Goal: Transaction & Acquisition: Purchase product/service

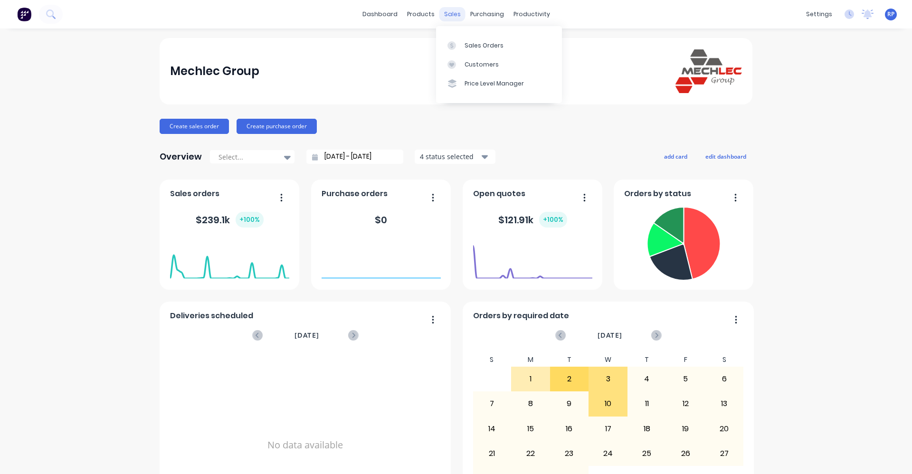
click at [444, 10] on div "sales" at bounding box center [452, 14] width 26 height 14
click at [479, 48] on div "Sales Orders" at bounding box center [484, 45] width 39 height 9
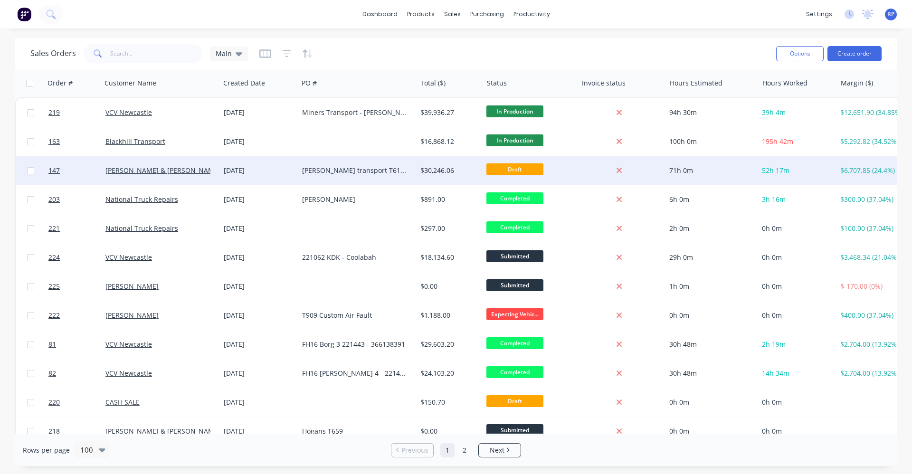
click at [170, 176] on div "[PERSON_NAME] & [PERSON_NAME] Newcastle" at bounding box center [161, 170] width 118 height 29
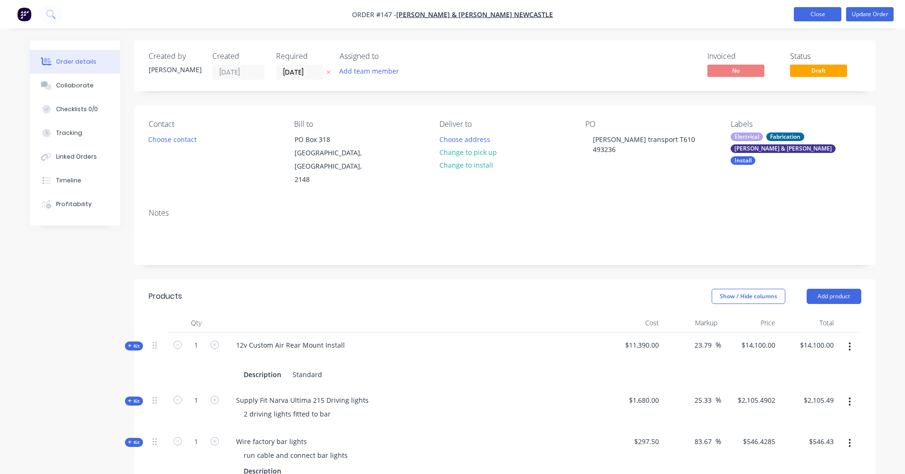
click at [826, 15] on button "Close" at bounding box center [818, 14] width 48 height 14
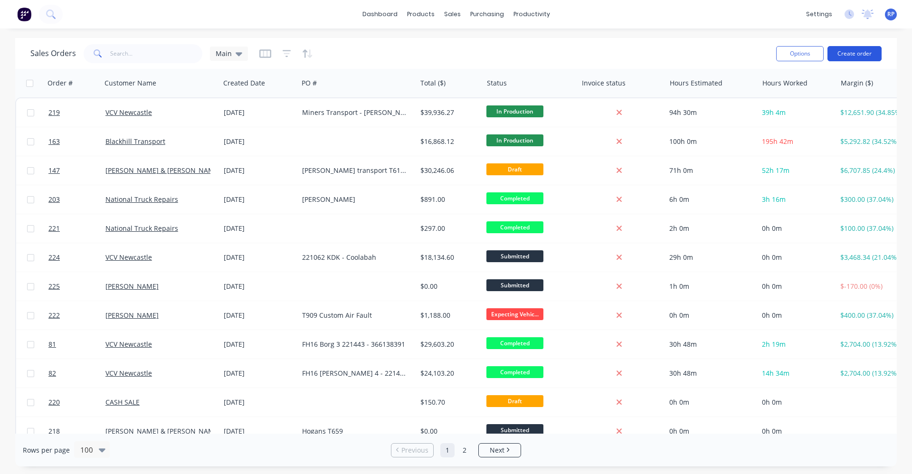
click at [851, 50] on button "Create order" at bounding box center [855, 53] width 54 height 15
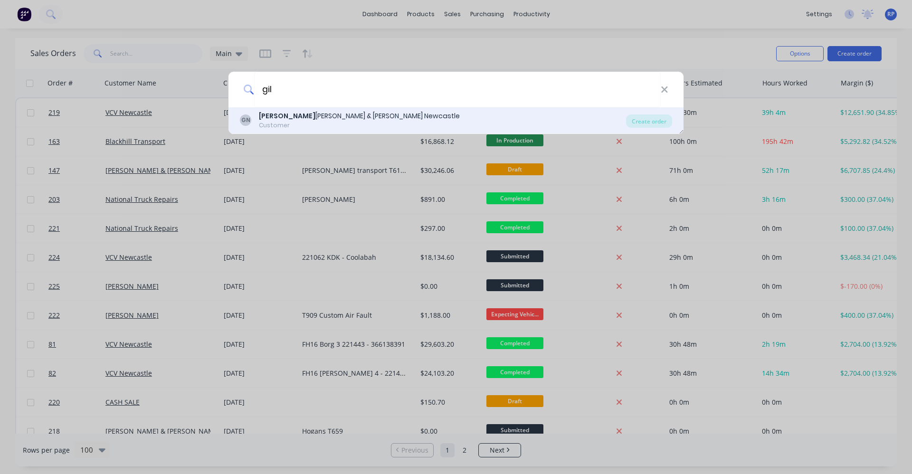
type input "gil"
click at [310, 114] on div "[PERSON_NAME] & [PERSON_NAME] Newcastle" at bounding box center [359, 116] width 201 height 10
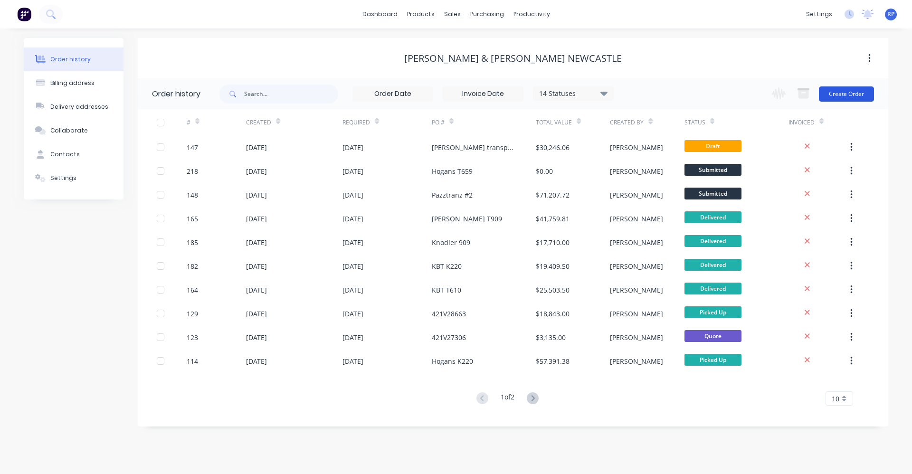
click at [844, 94] on button "Create Order" at bounding box center [846, 93] width 55 height 15
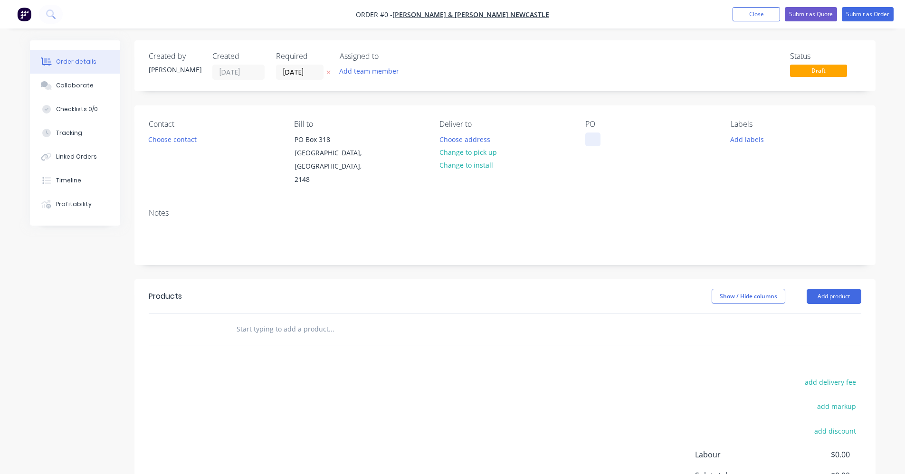
click at [592, 142] on div at bounding box center [592, 140] width 15 height 14
click at [589, 147] on div "PO" at bounding box center [650, 153] width 130 height 67
click at [592, 137] on div at bounding box center [592, 140] width 15 height 14
paste div
drag, startPoint x: 620, startPoint y: 138, endPoint x: 584, endPoint y: 142, distance: 35.8
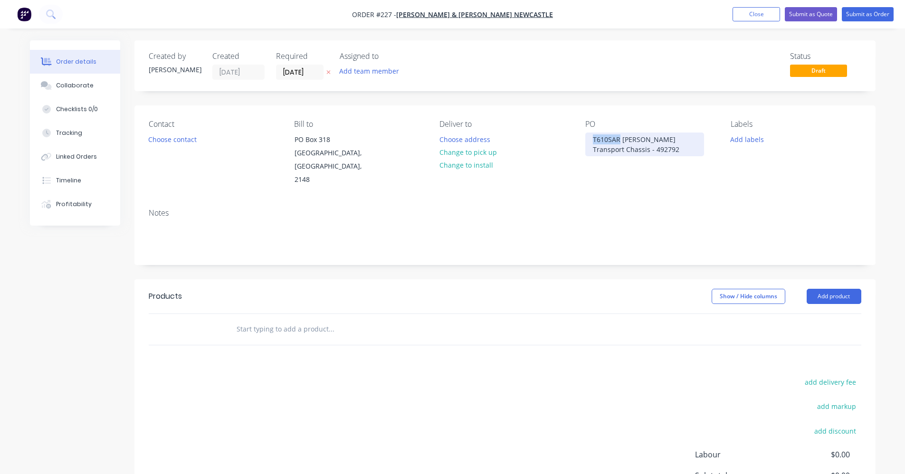
click at [584, 142] on div "Contact Choose contact [PERSON_NAME] to [STREET_ADDRESS] Deliver to Choose addr…" at bounding box center [504, 152] width 741 height 95
click at [677, 140] on div "[PERSON_NAME] Transport Chassis - 492792" at bounding box center [644, 145] width 119 height 24
click at [650, 139] on div "[PERSON_NAME] Transport Chassis - 492792" at bounding box center [644, 145] width 119 height 24
click at [626, 201] on div "Notes" at bounding box center [504, 233] width 741 height 64
click at [300, 333] on div "Products Show / Hide columns Add product add delivery fee add markup add discou…" at bounding box center [504, 426] width 741 height 294
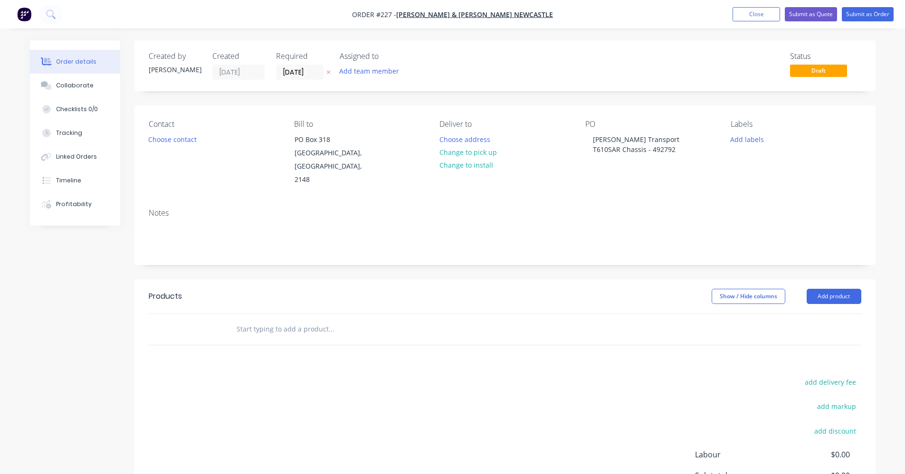
click at [306, 326] on div at bounding box center [396, 329] width 342 height 31
click at [312, 320] on input "text" at bounding box center [331, 329] width 190 height 19
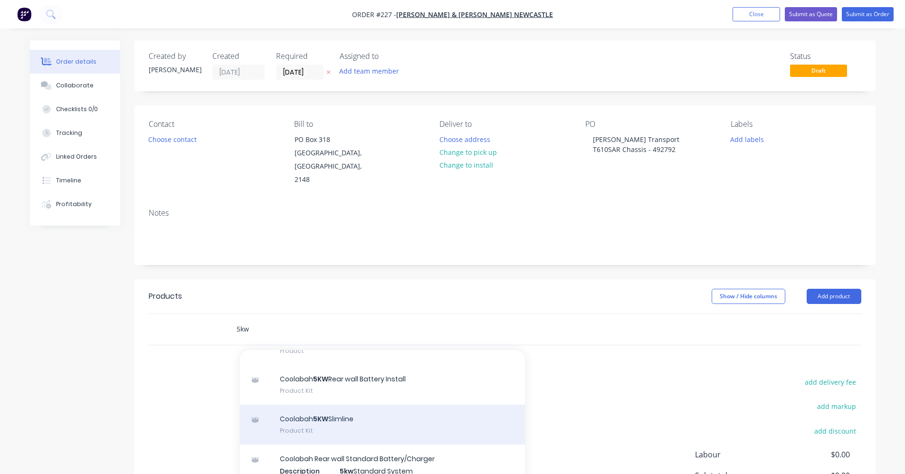
type input "5kw"
click at [350, 408] on div "Coolabah 5KW Slimline Product Kit" at bounding box center [382, 425] width 285 height 40
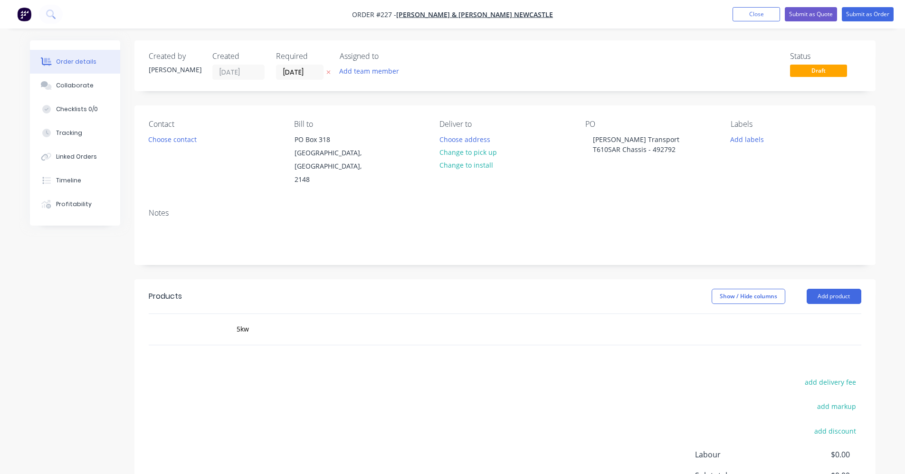
drag, startPoint x: 552, startPoint y: 346, endPoint x: 561, endPoint y: 353, distance: 11.6
click at [552, 346] on div "Products Show / Hide columns Add product 5kw add delivery fee add markup add di…" at bounding box center [504, 426] width 741 height 294
click at [841, 289] on button "Add product" at bounding box center [834, 296] width 55 height 15
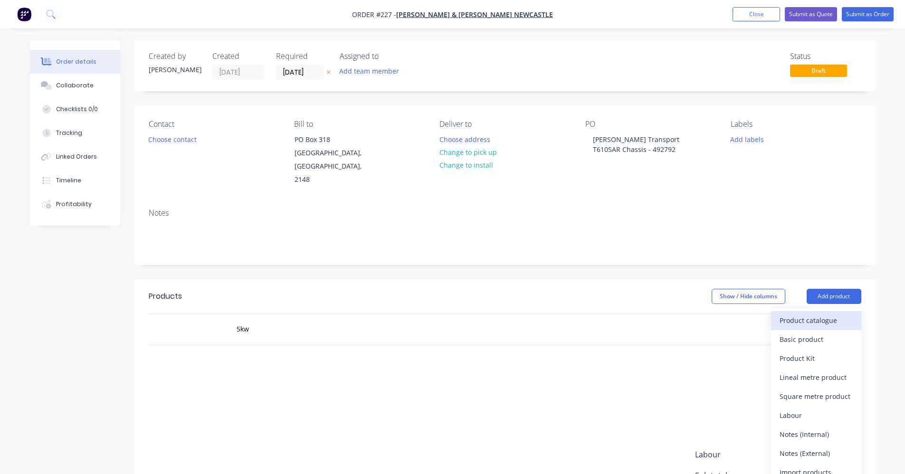
click at [819, 314] on div "Product catalogue" at bounding box center [816, 321] width 73 height 14
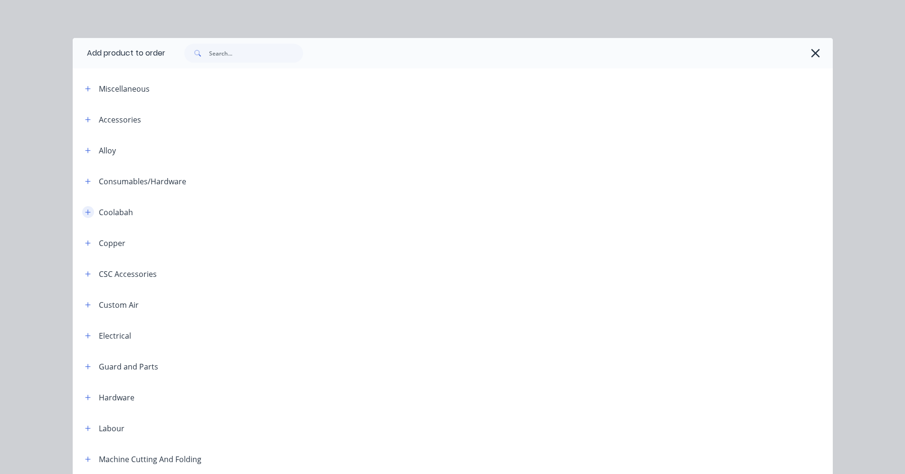
click at [86, 214] on icon "button" at bounding box center [88, 212] width 6 height 7
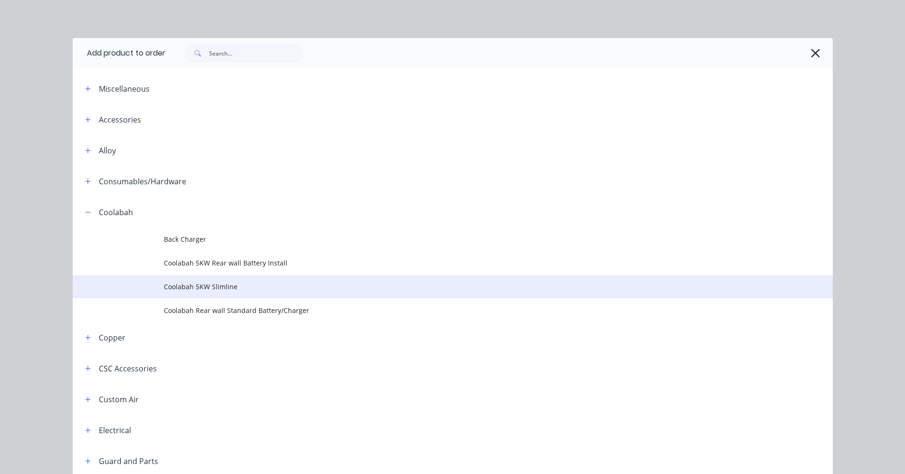
click at [177, 291] on span "Coolabah 5KW Slimline" at bounding box center [431, 287] width 535 height 10
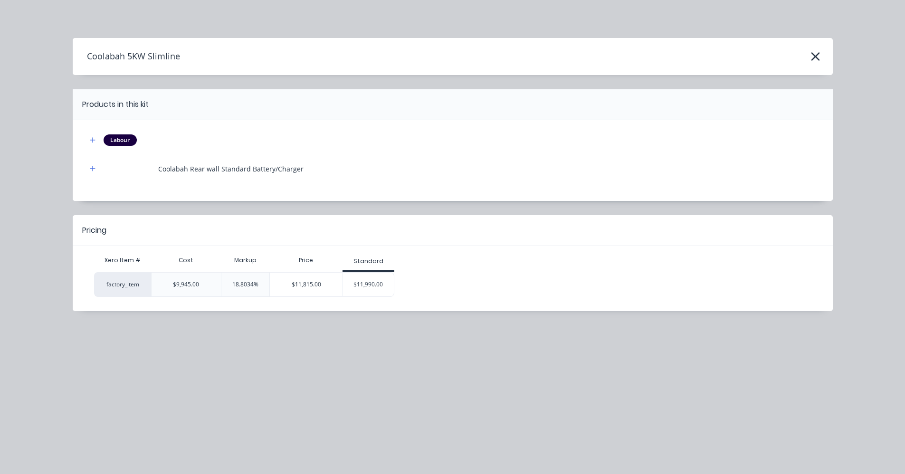
click at [364, 286] on div "$11,990.00" at bounding box center [368, 285] width 51 height 24
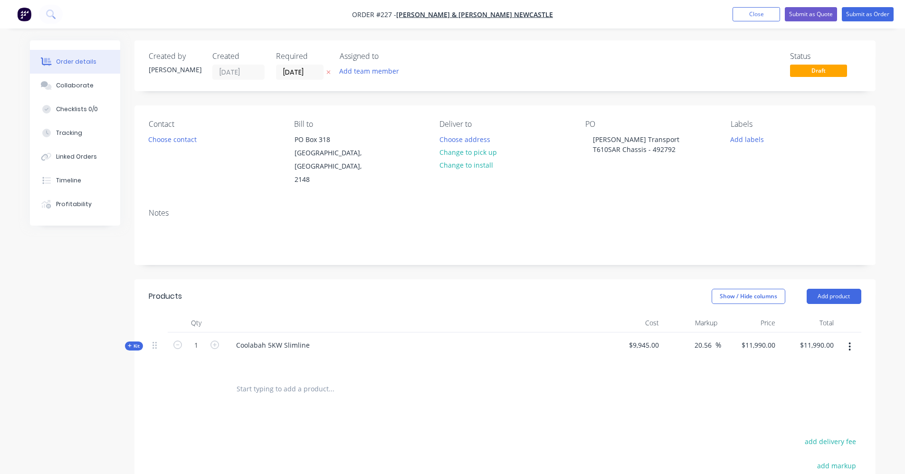
click at [128, 343] on icon at bounding box center [130, 345] width 4 height 5
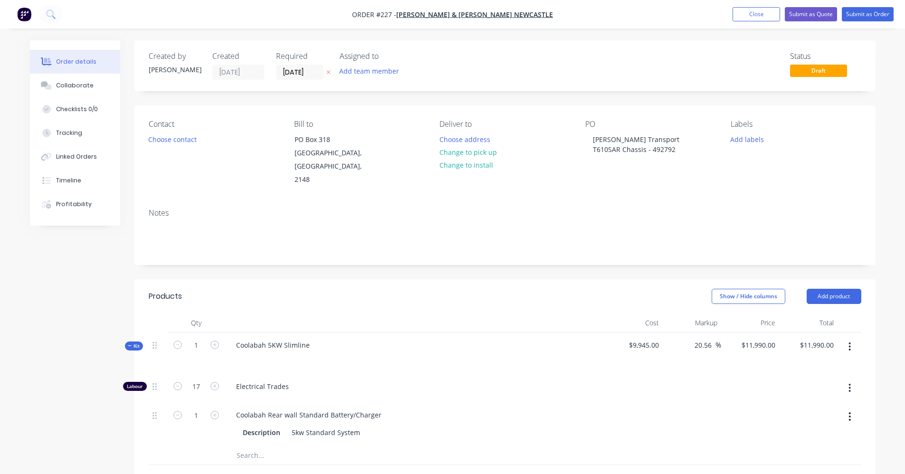
click at [128, 343] on icon at bounding box center [130, 345] width 4 height 5
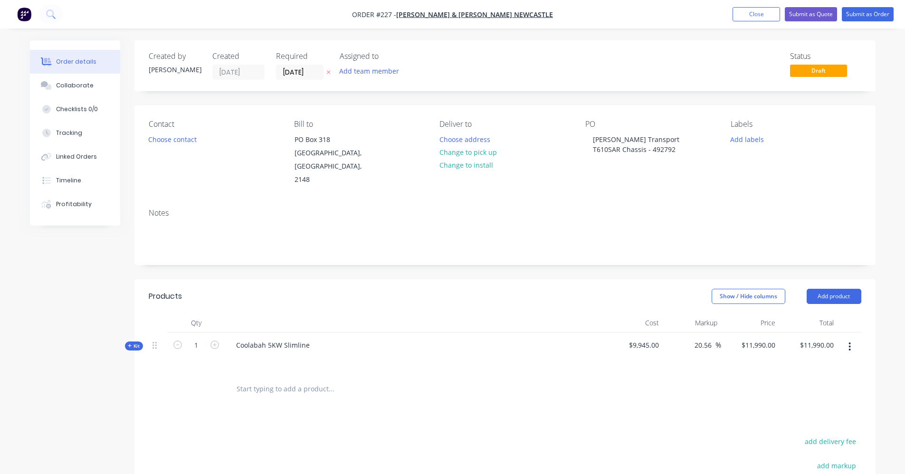
click at [128, 343] on icon at bounding box center [130, 345] width 4 height 5
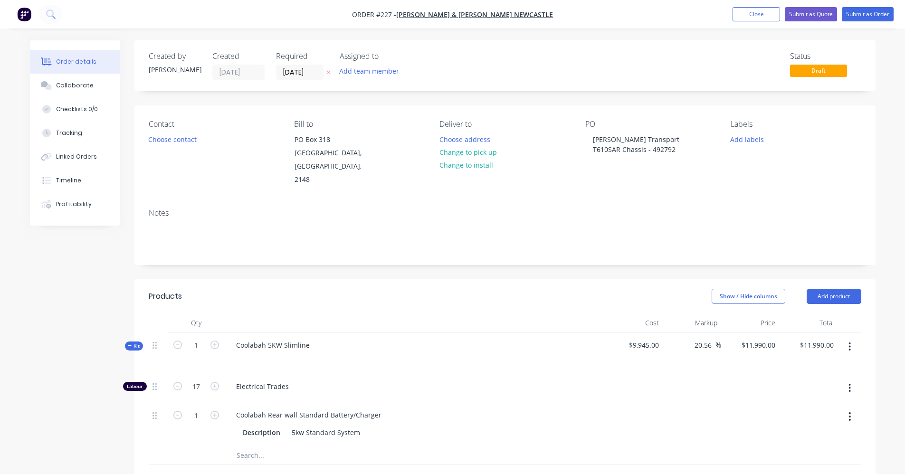
click at [128, 343] on icon at bounding box center [130, 345] width 4 height 5
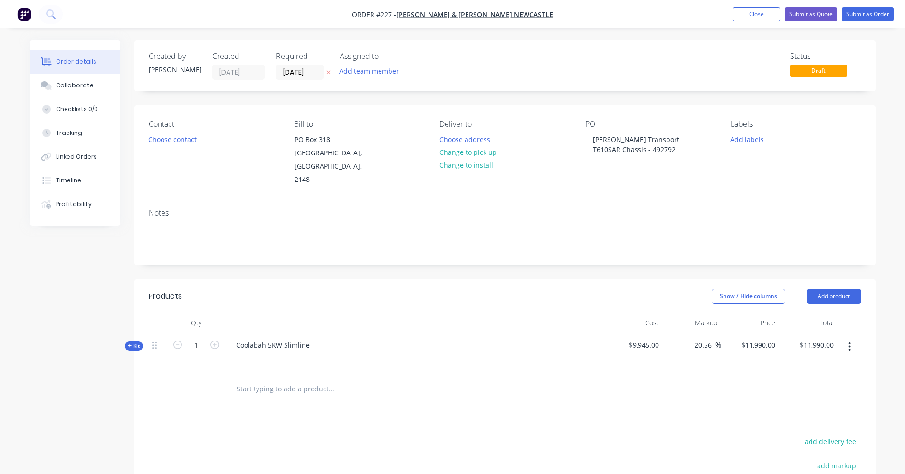
click at [296, 374] on div at bounding box center [396, 389] width 342 height 31
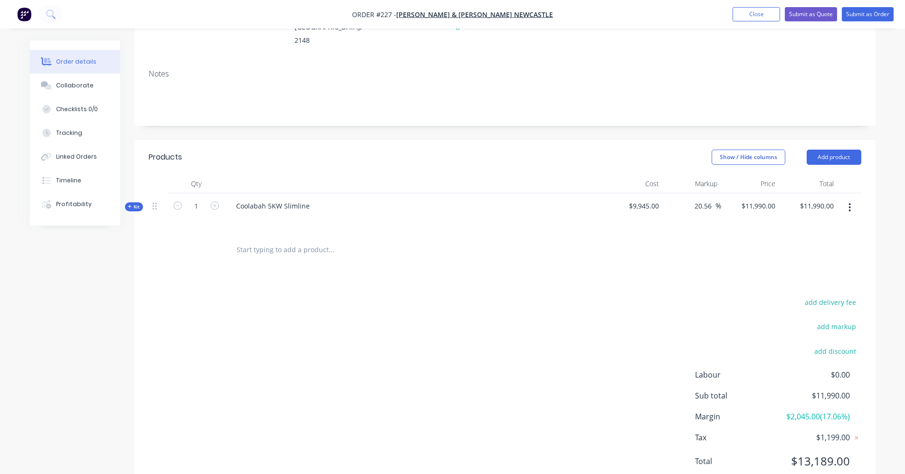
scroll to position [143, 0]
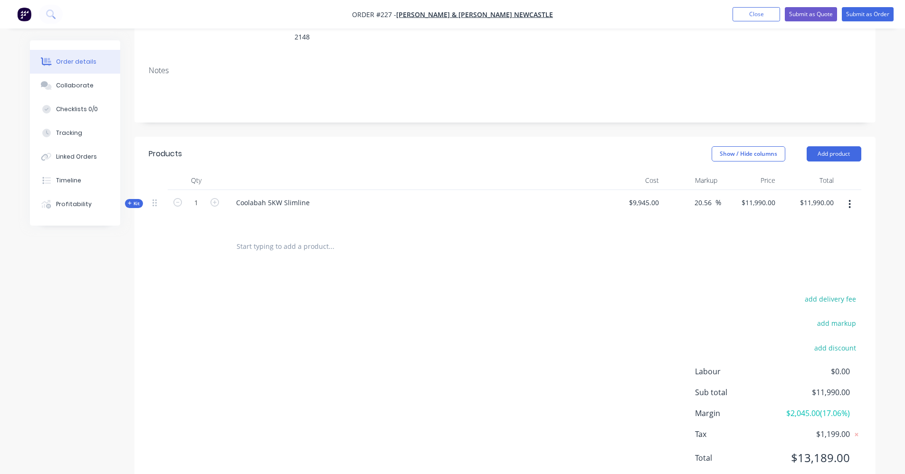
click at [303, 237] on input "text" at bounding box center [331, 246] width 190 height 19
click at [275, 237] on input "text" at bounding box center [331, 246] width 190 height 19
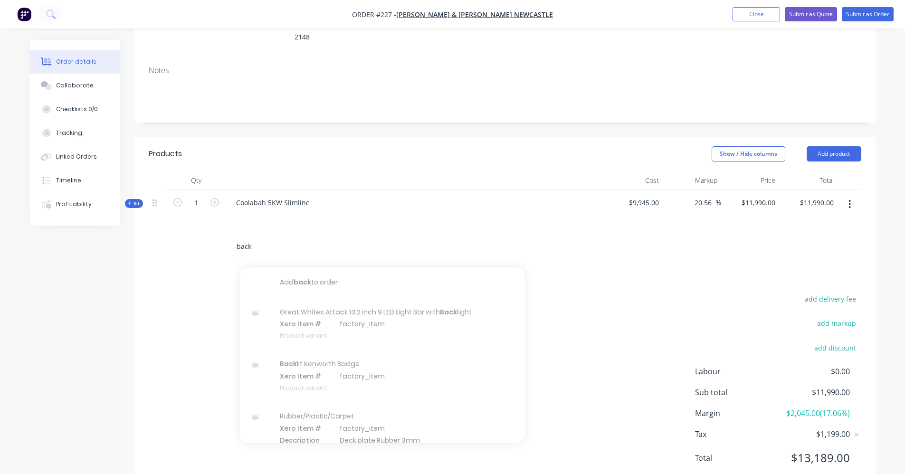
type input "back"
click at [543, 237] on div "back Add back to order Great Whites Attack 13.2 inch 9 LED Light Bar with Back …" at bounding box center [396, 246] width 334 height 19
drag, startPoint x: 264, startPoint y: 223, endPoint x: 216, endPoint y: 230, distance: 48.0
click at [222, 231] on div "back Add back to order Great Whites Attack 13.2 inch 9 LED Light Bar with Back …" at bounding box center [505, 246] width 713 height 31
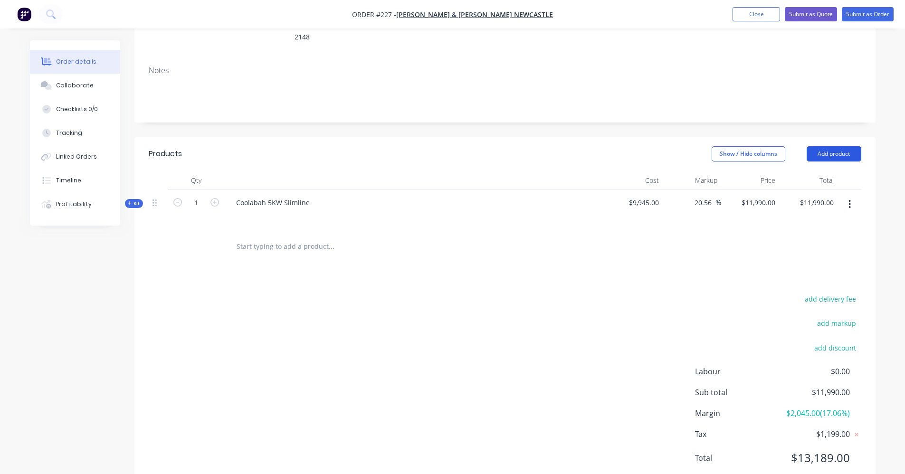
click at [832, 146] on button "Add product" at bounding box center [834, 153] width 55 height 15
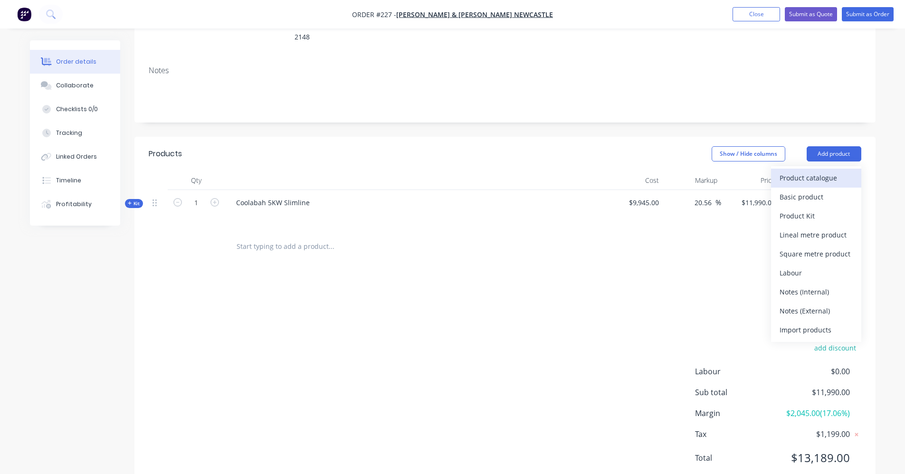
click at [834, 171] on div "Product catalogue" at bounding box center [816, 178] width 73 height 14
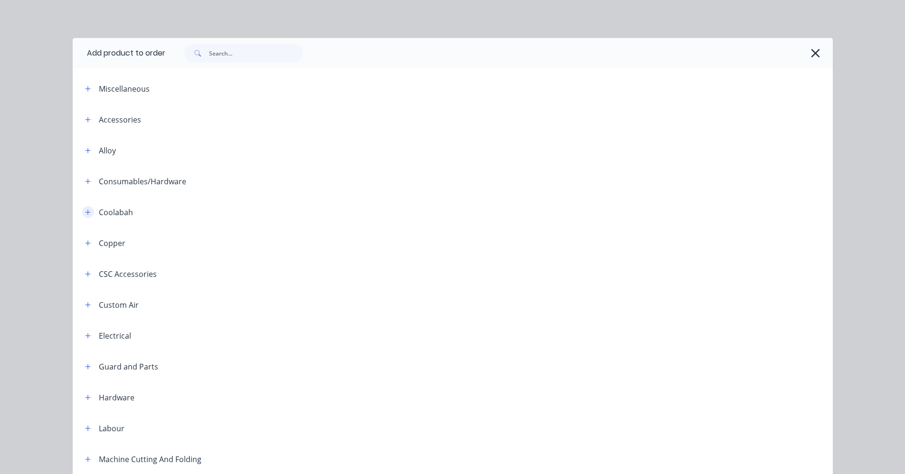
click at [85, 212] on icon "button" at bounding box center [87, 212] width 5 height 5
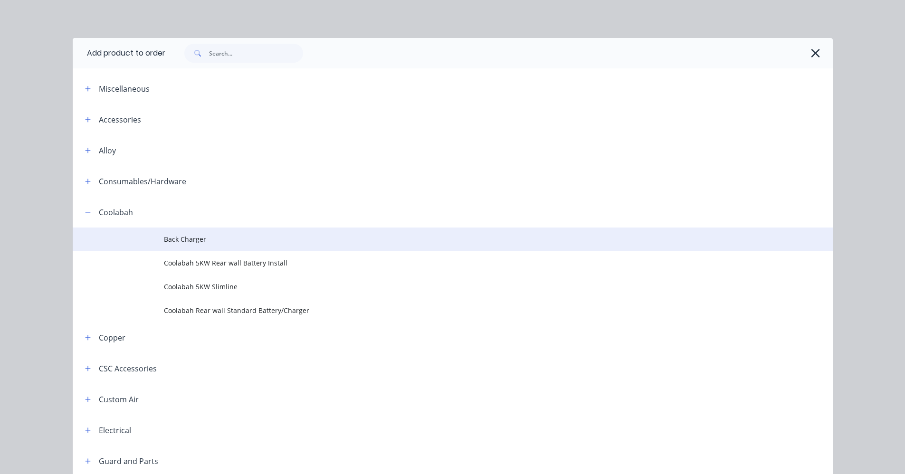
click at [165, 238] on span "Back Charger" at bounding box center [431, 239] width 535 height 10
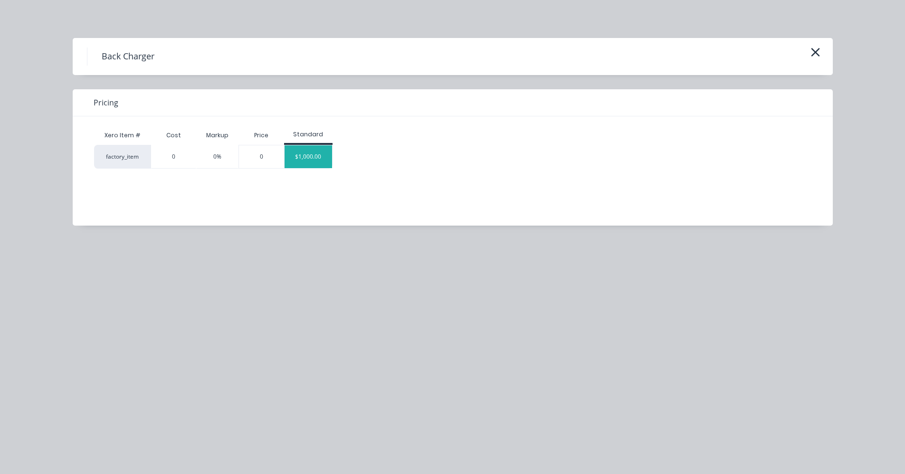
click at [298, 162] on div "$1,000.00" at bounding box center [309, 156] width 48 height 23
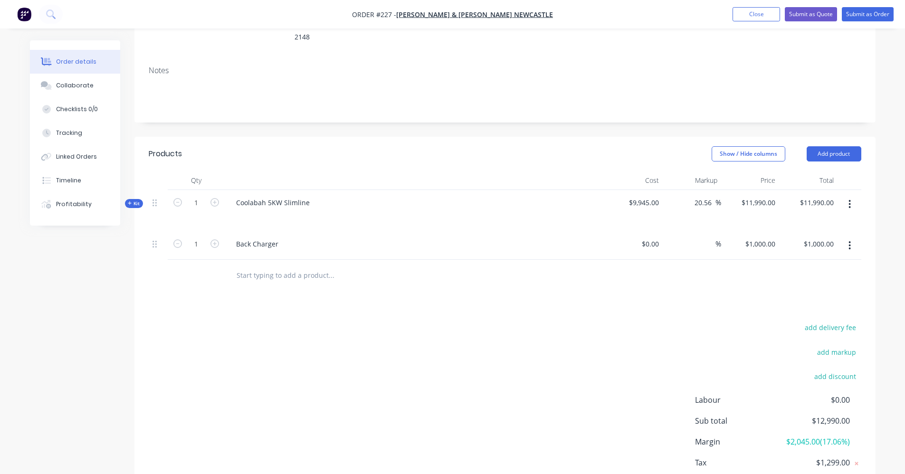
click at [259, 266] on input "text" at bounding box center [331, 275] width 190 height 19
click at [240, 266] on input "text" at bounding box center [331, 275] width 190 height 19
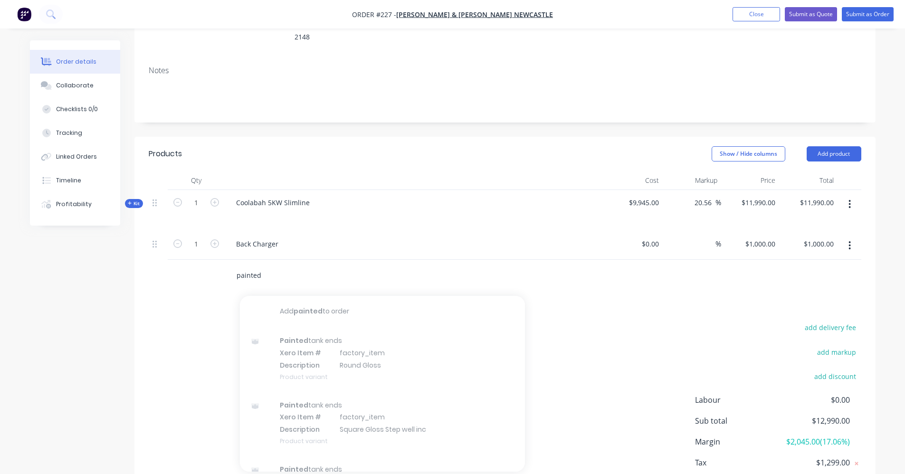
type input "painted"
click at [560, 285] on div "Products Show / Hide columns Add product Qty Cost Markup Price Total Kit 1 Cool…" at bounding box center [504, 328] width 741 height 382
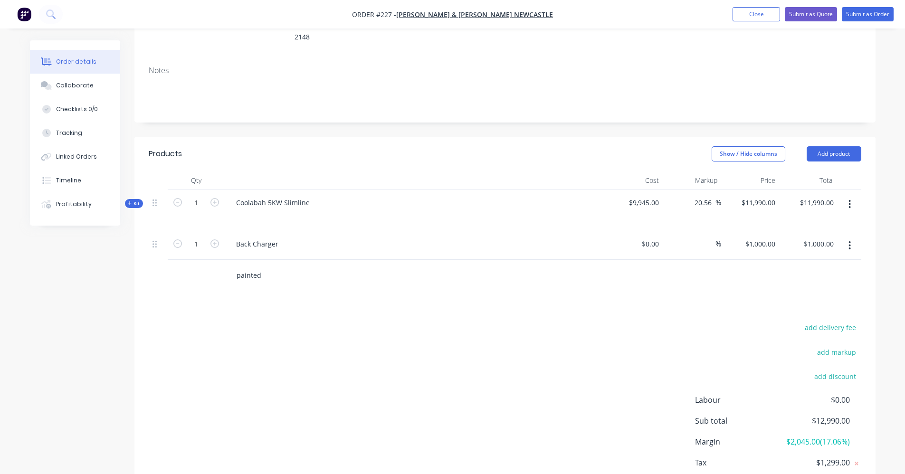
click at [344, 270] on input "painted" at bounding box center [331, 275] width 190 height 19
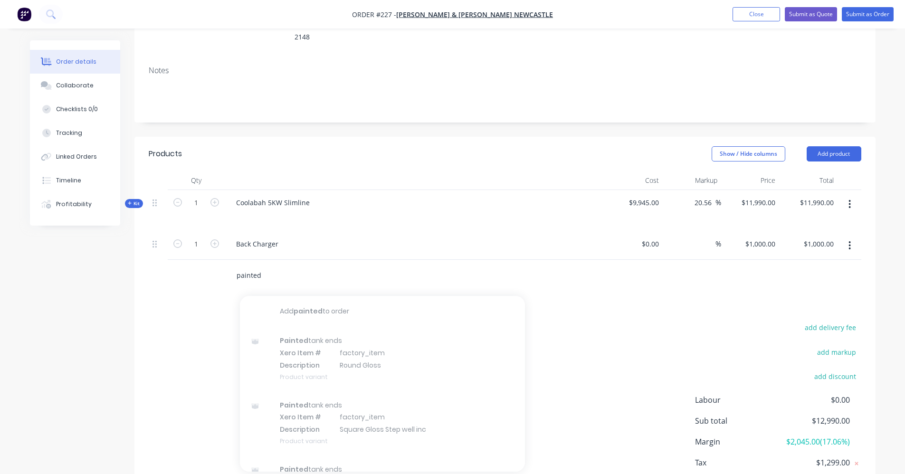
drag, startPoint x: 291, startPoint y: 255, endPoint x: 221, endPoint y: 257, distance: 69.4
click at [221, 260] on div "painted Add painted to order Painted tank ends Xero Item # factory_item Descrip…" at bounding box center [505, 275] width 713 height 31
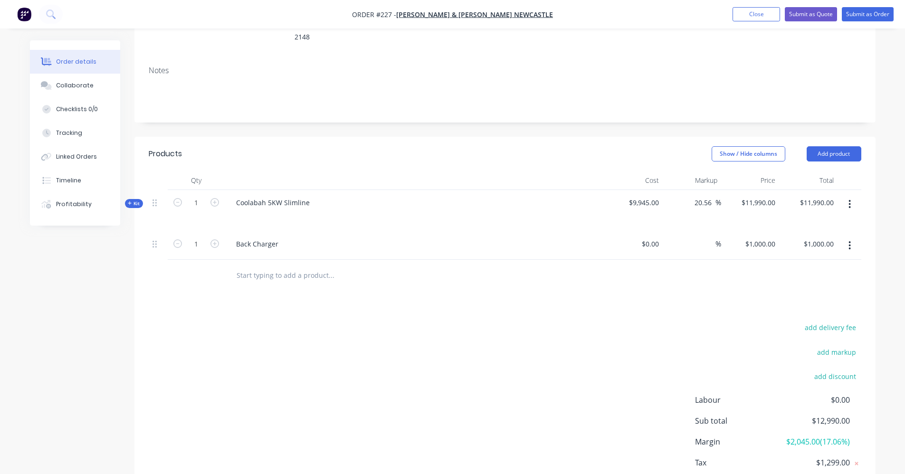
click at [830, 137] on header "Products Show / Hide columns Add product" at bounding box center [504, 154] width 741 height 34
click at [831, 146] on button "Add product" at bounding box center [834, 153] width 55 height 15
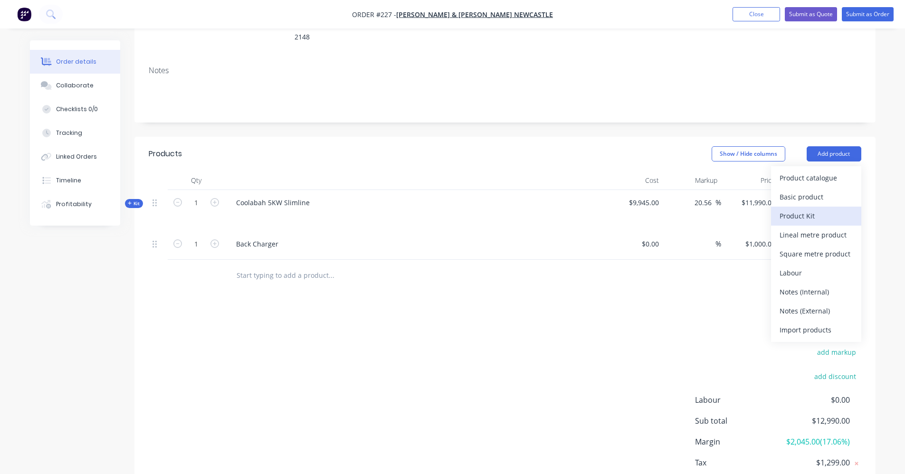
click at [828, 209] on div "Product Kit" at bounding box center [816, 216] width 73 height 14
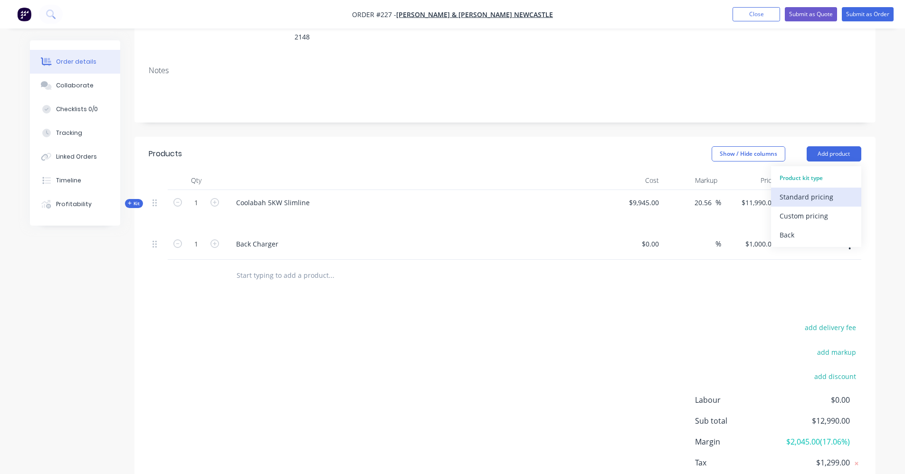
click at [795, 190] on div "Standard pricing" at bounding box center [816, 197] width 73 height 14
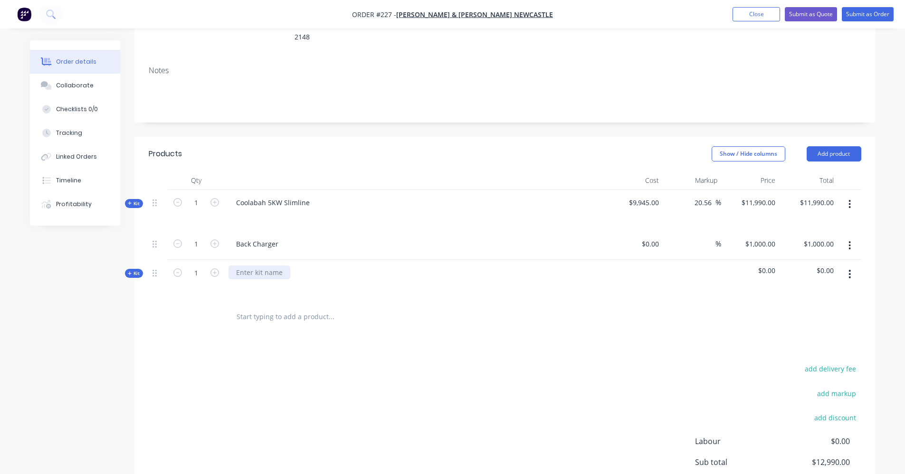
click at [251, 266] on div at bounding box center [260, 273] width 62 height 14
click at [305, 307] on input "text" at bounding box center [331, 316] width 190 height 19
click at [851, 266] on button "button" at bounding box center [850, 274] width 22 height 17
click at [840, 311] on div "Add product to kit" at bounding box center [816, 318] width 73 height 14
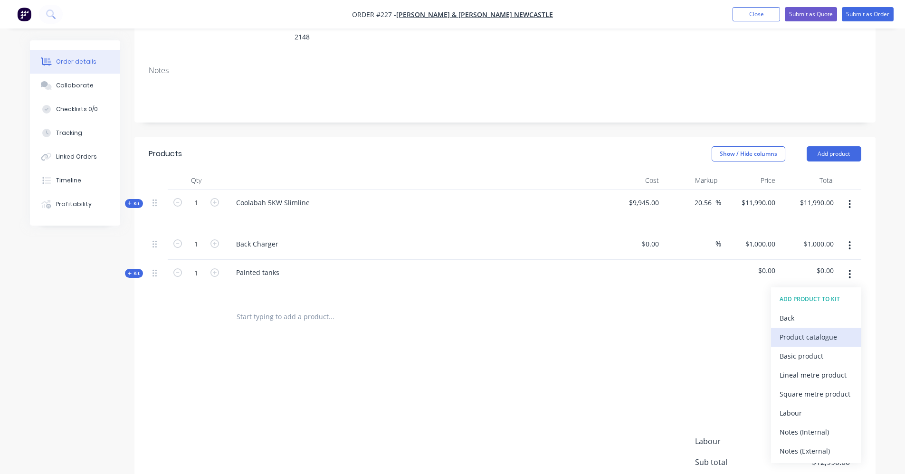
click at [846, 330] on div "Product catalogue" at bounding box center [816, 337] width 73 height 14
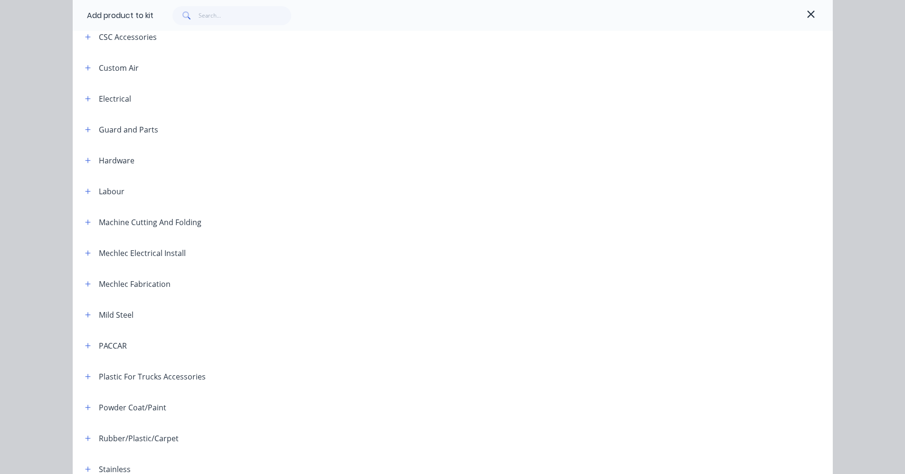
scroll to position [382, 0]
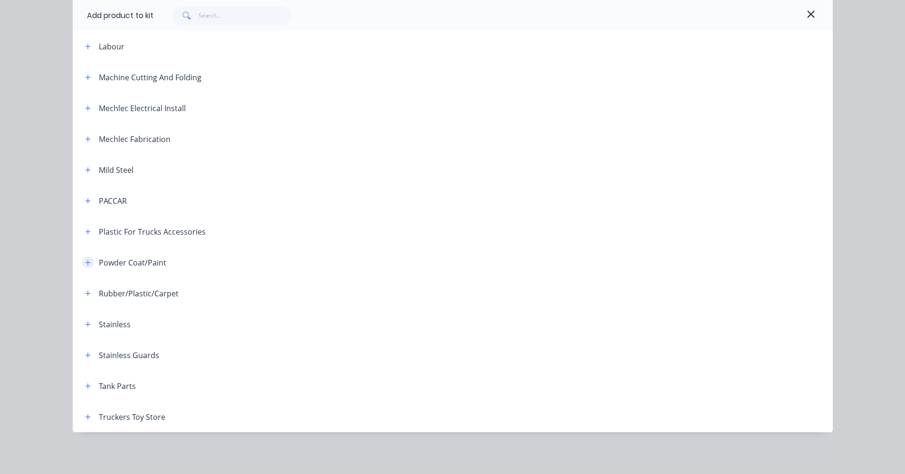
click at [85, 262] on icon "button" at bounding box center [88, 262] width 6 height 7
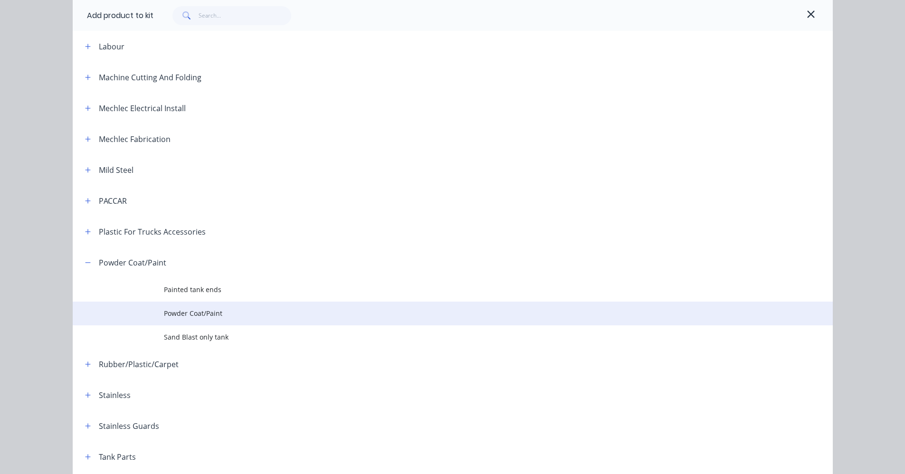
click at [204, 314] on span "Powder Coat/Paint" at bounding box center [431, 313] width 535 height 10
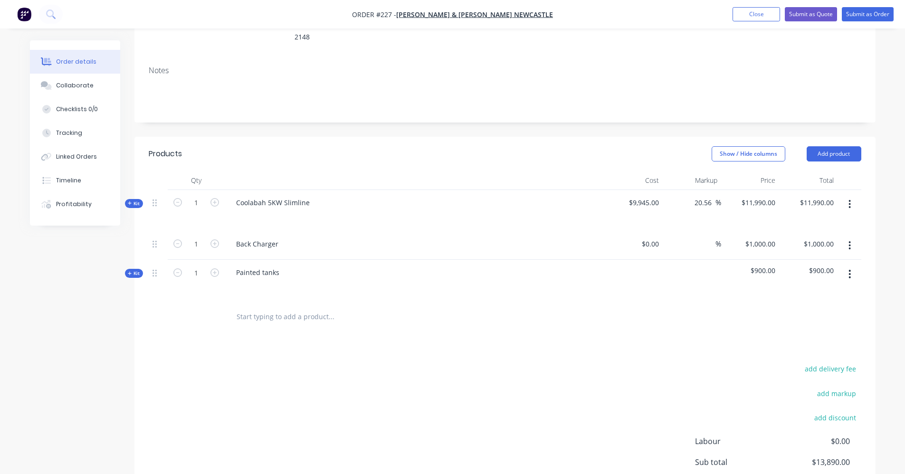
click at [131, 271] on icon at bounding box center [130, 273] width 4 height 5
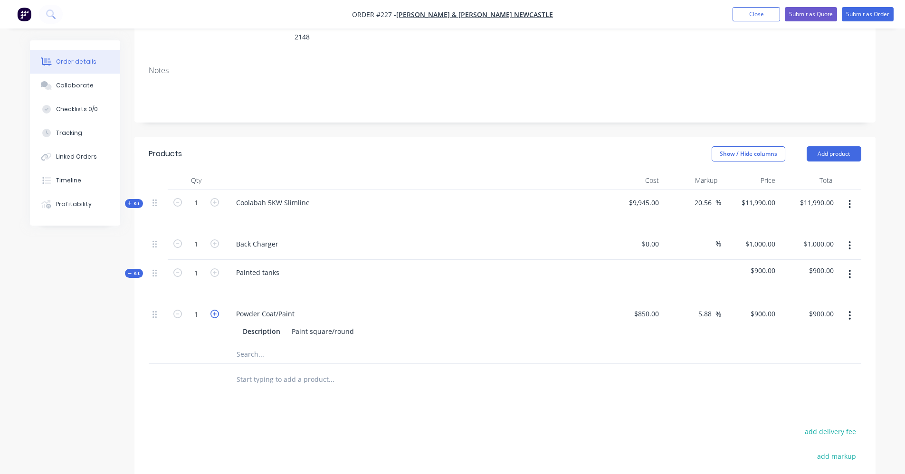
click at [213, 310] on icon "button" at bounding box center [214, 314] width 9 height 9
type input "2"
type input "$1,800.00"
click at [213, 310] on icon "button" at bounding box center [214, 314] width 9 height 9
type input "3"
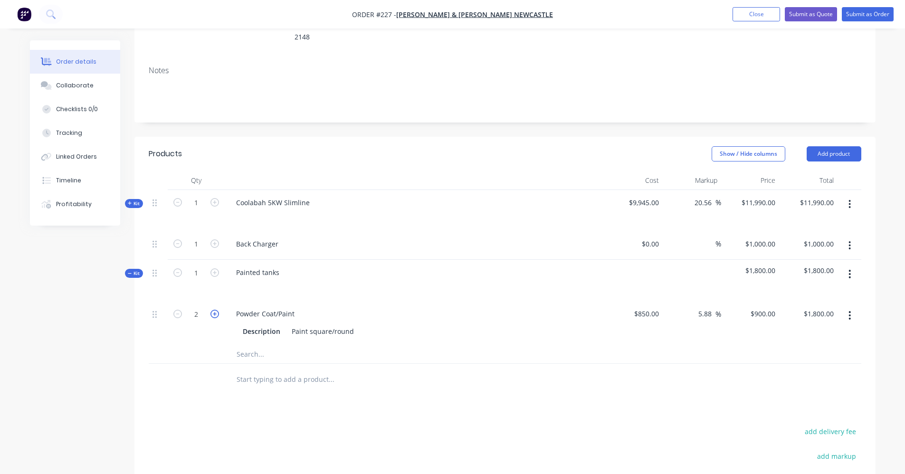
type input "$2,700.00"
click at [213, 310] on icon "button" at bounding box center [214, 314] width 9 height 9
type input "4"
type input "$3,600.00"
click at [213, 310] on icon "button" at bounding box center [214, 314] width 9 height 9
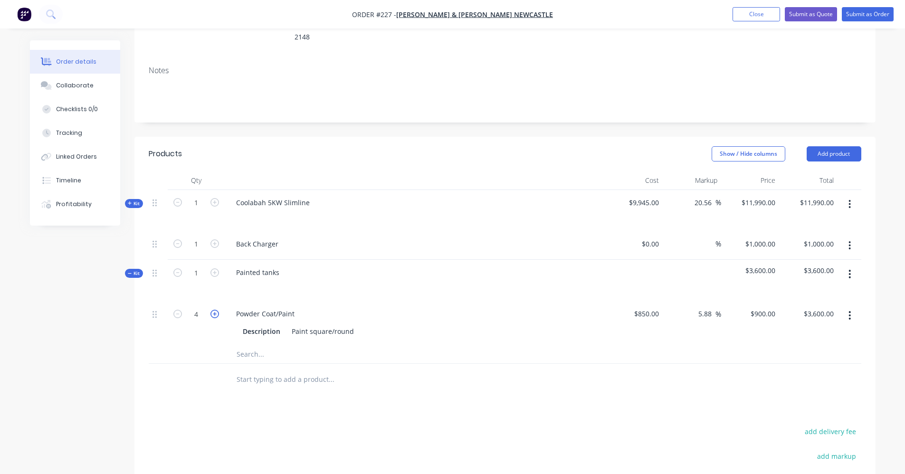
type input "5"
type input "$4,500.00"
click at [748, 11] on button "Close" at bounding box center [757, 14] width 48 height 14
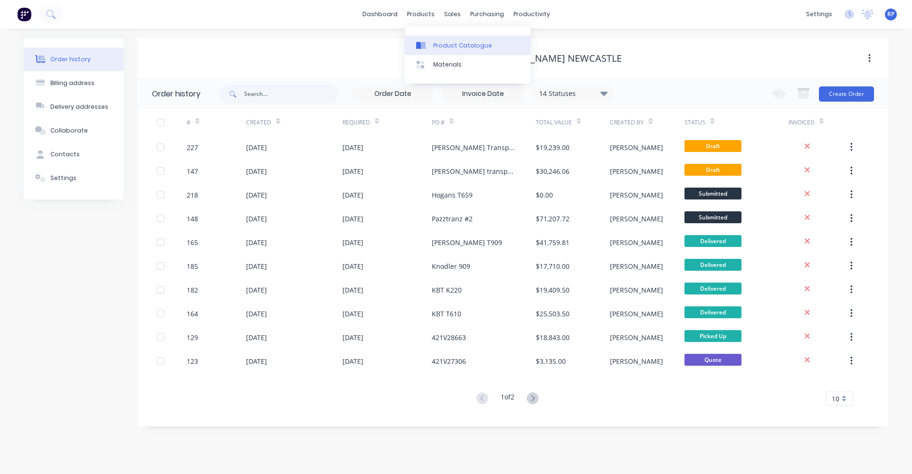
click at [437, 42] on div "Product Catalogue" at bounding box center [462, 45] width 59 height 9
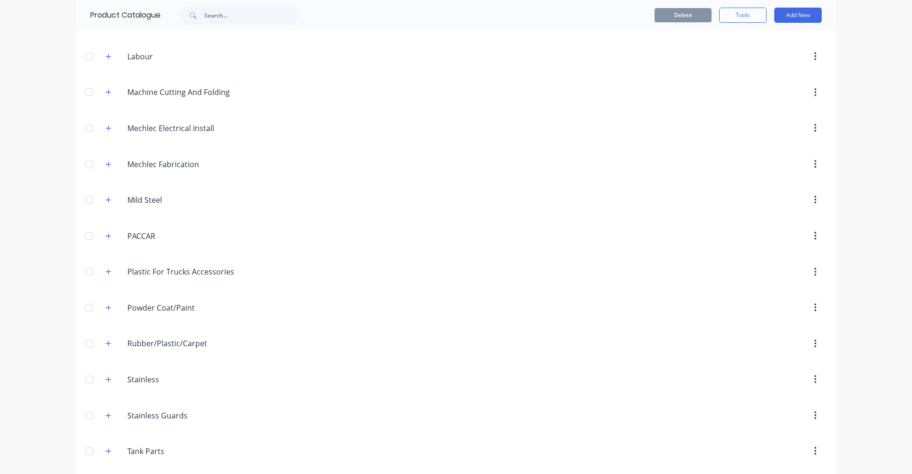
scroll to position [461, 0]
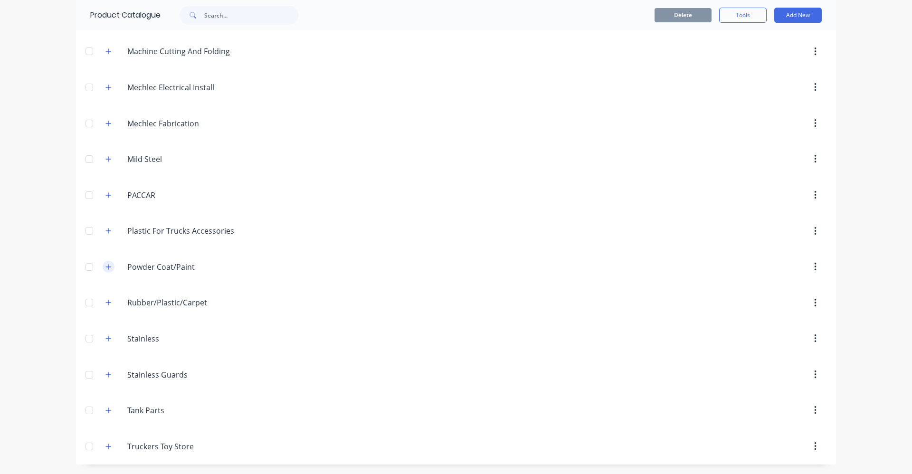
click at [105, 264] on icon "button" at bounding box center [108, 267] width 6 height 7
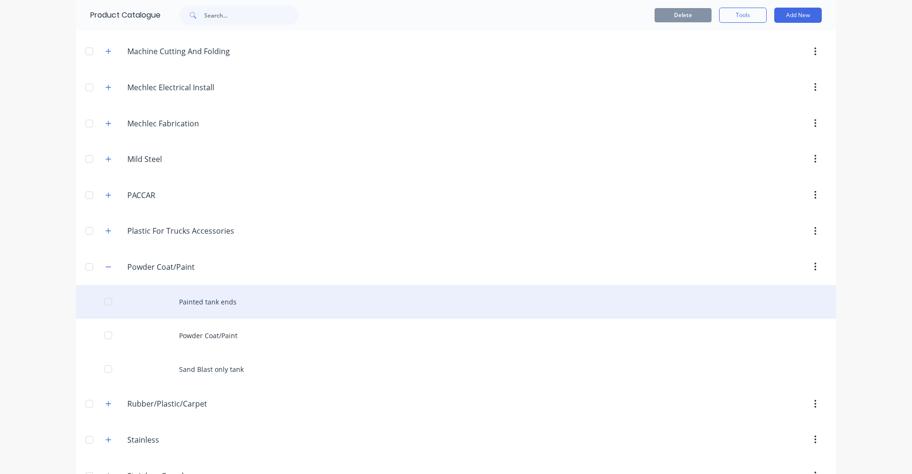
click at [199, 299] on div "Painted tank ends" at bounding box center [456, 302] width 760 height 34
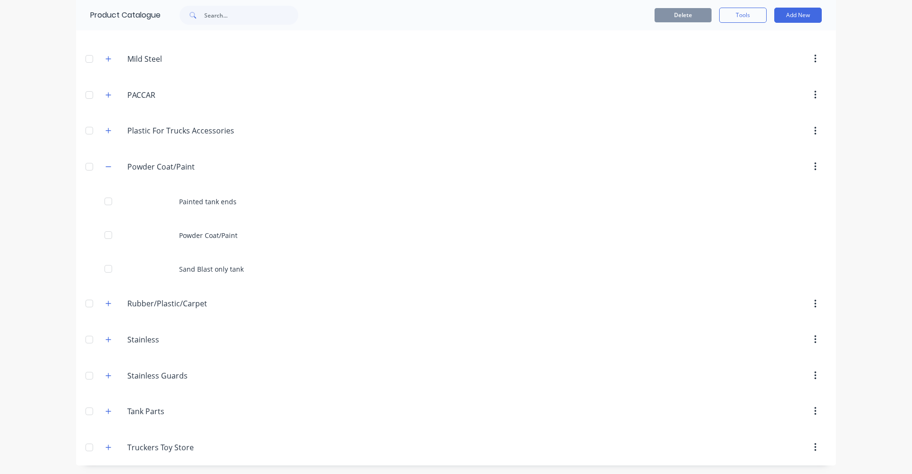
scroll to position [562, 0]
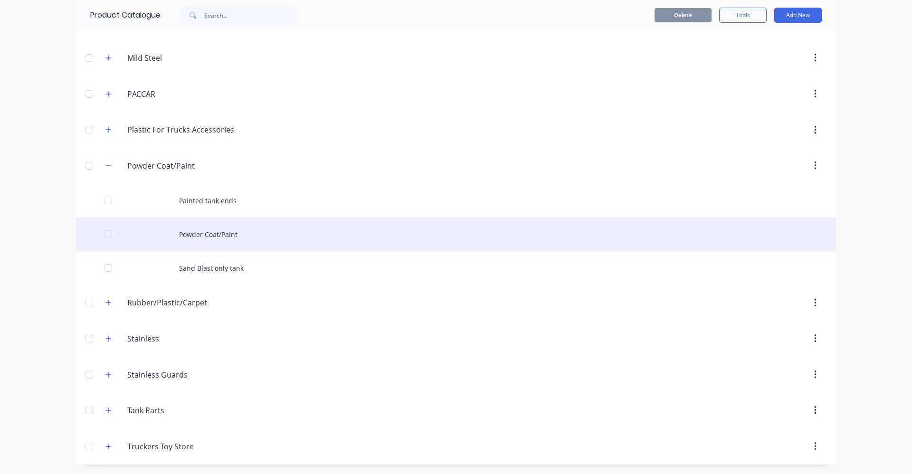
click at [201, 235] on div "Powder Coat/Paint" at bounding box center [456, 235] width 760 height 34
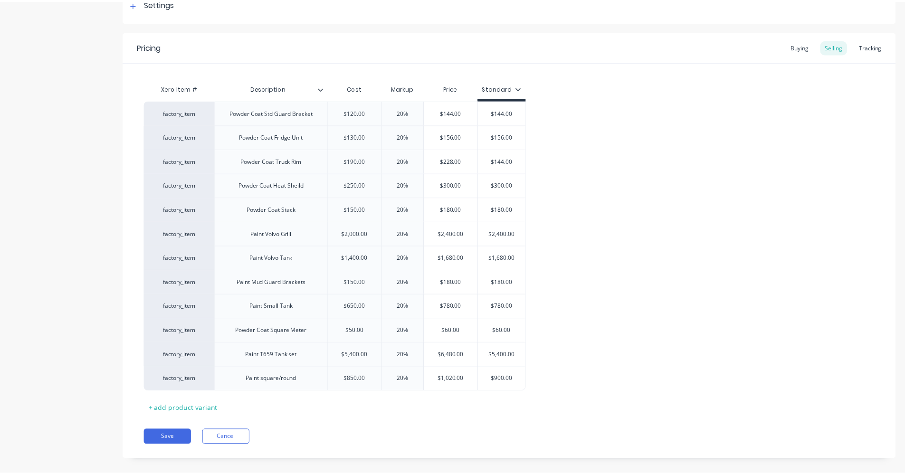
scroll to position [165, 0]
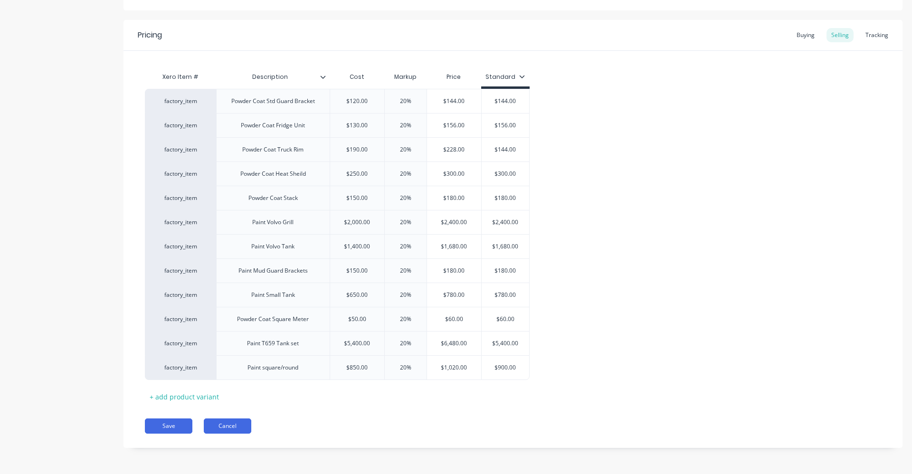
click at [219, 429] on button "Cancel" at bounding box center [228, 426] width 48 height 15
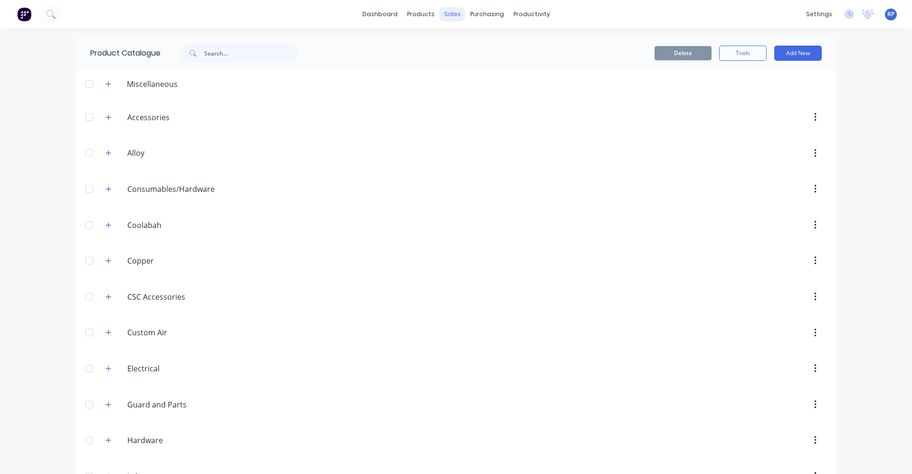
click at [449, 13] on div "sales" at bounding box center [452, 14] width 26 height 14
click at [469, 52] on link "Sales Orders" at bounding box center [499, 45] width 126 height 19
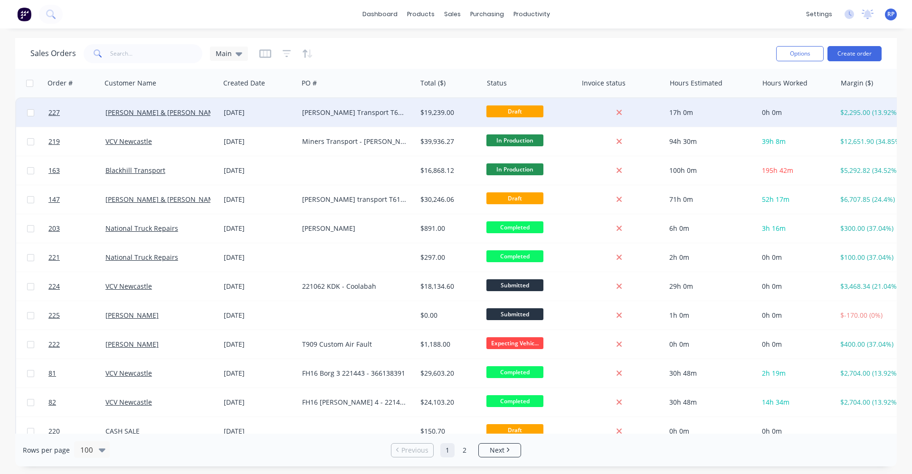
click at [386, 113] on div "[PERSON_NAME] Transport T610SAR Chassis - 492792" at bounding box center [354, 113] width 105 height 10
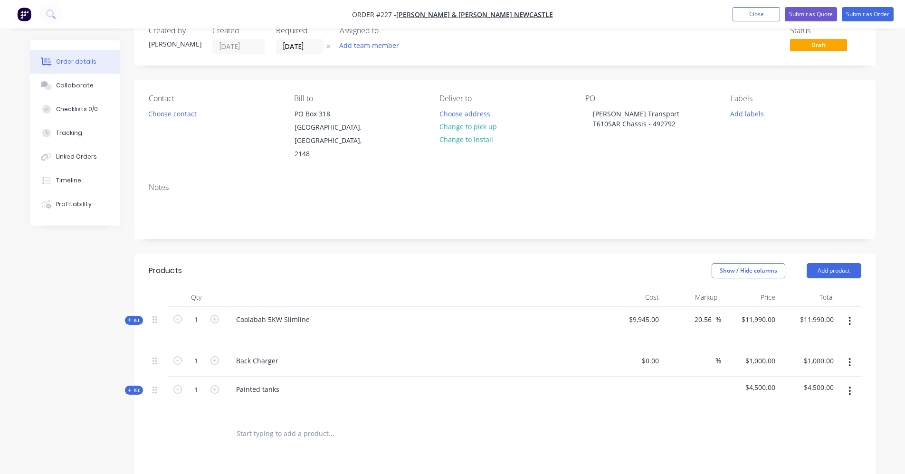
scroll to position [48, 0]
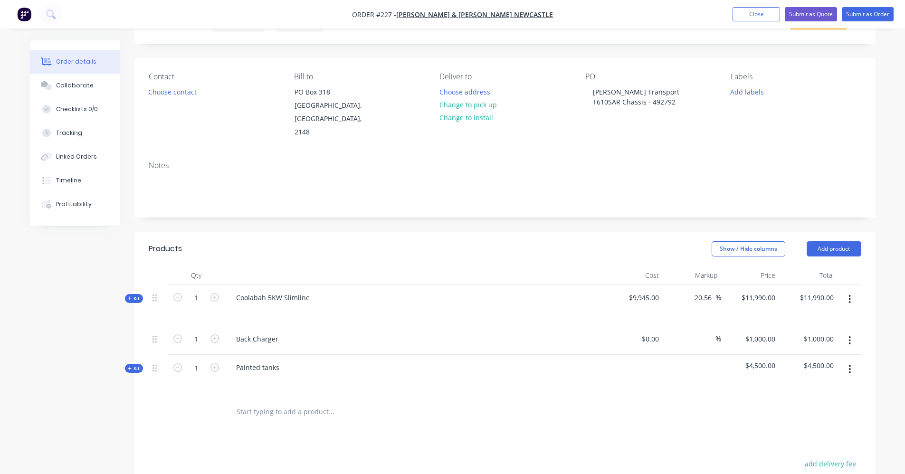
click at [126, 364] on div "Kit" at bounding box center [134, 368] width 18 height 9
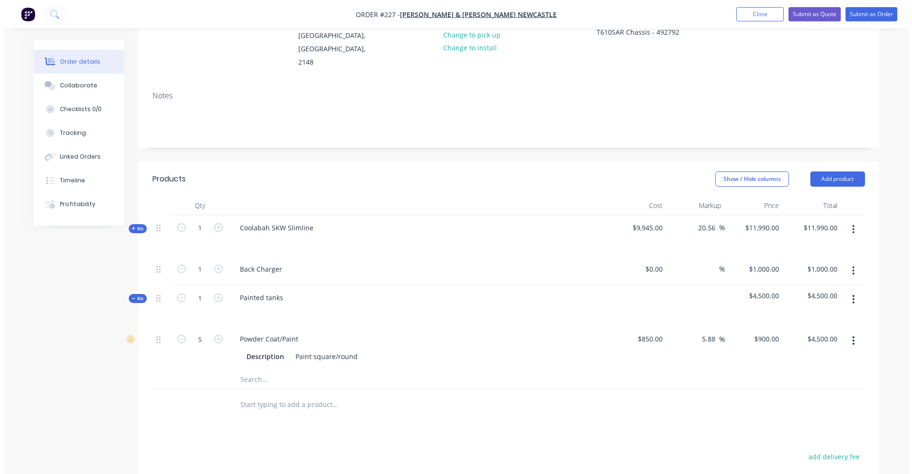
scroll to position [143, 0]
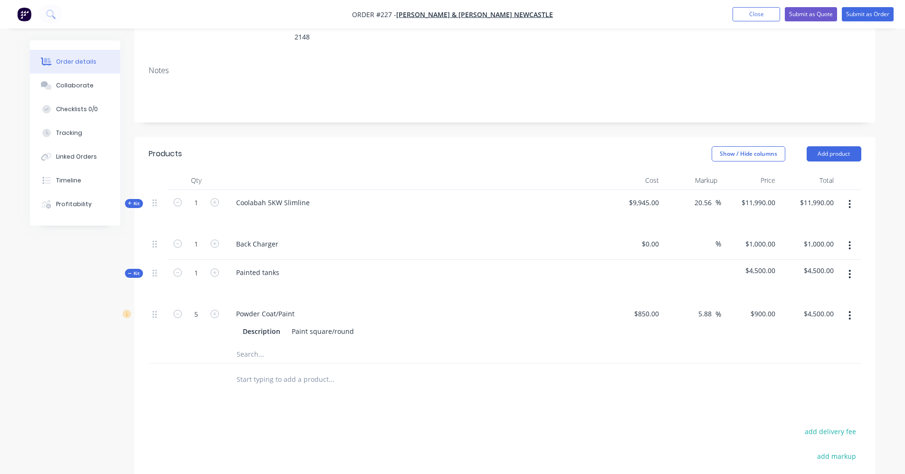
click at [851, 269] on icon "button" at bounding box center [850, 274] width 2 height 10
click at [838, 311] on div "Add product to kit" at bounding box center [816, 318] width 73 height 14
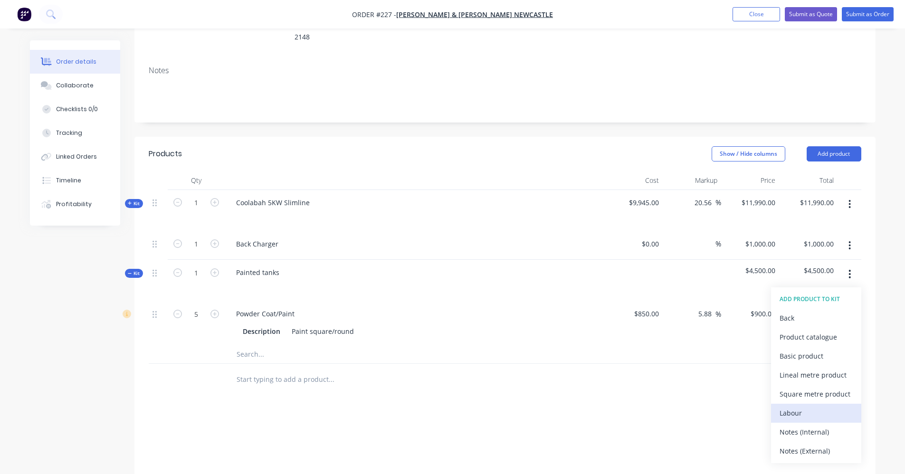
click at [812, 406] on div "Labour" at bounding box center [816, 413] width 73 height 14
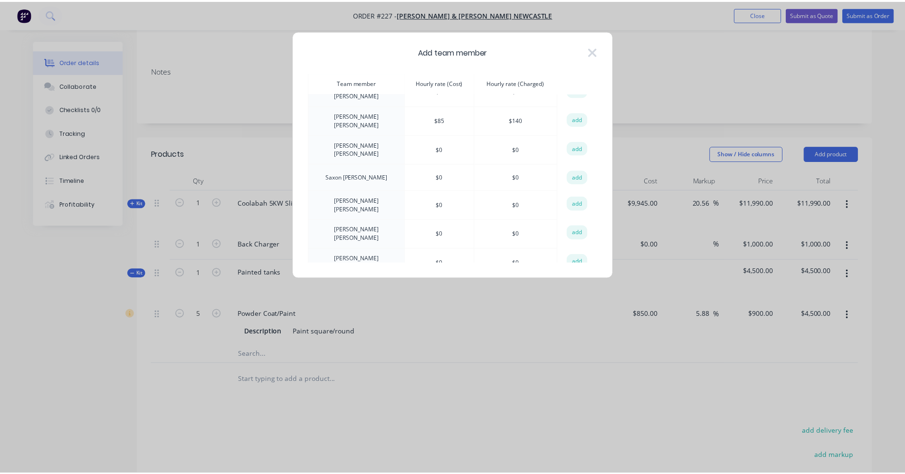
scroll to position [332, 0]
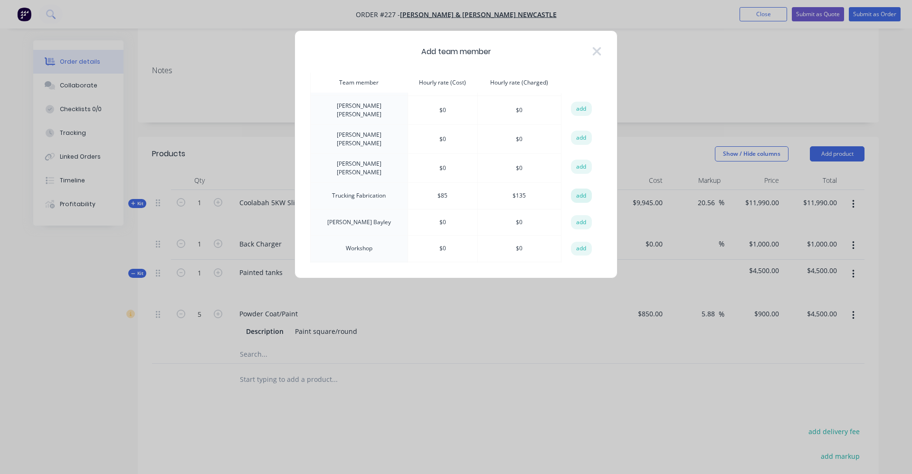
click at [571, 189] on button "add" at bounding box center [581, 196] width 21 height 14
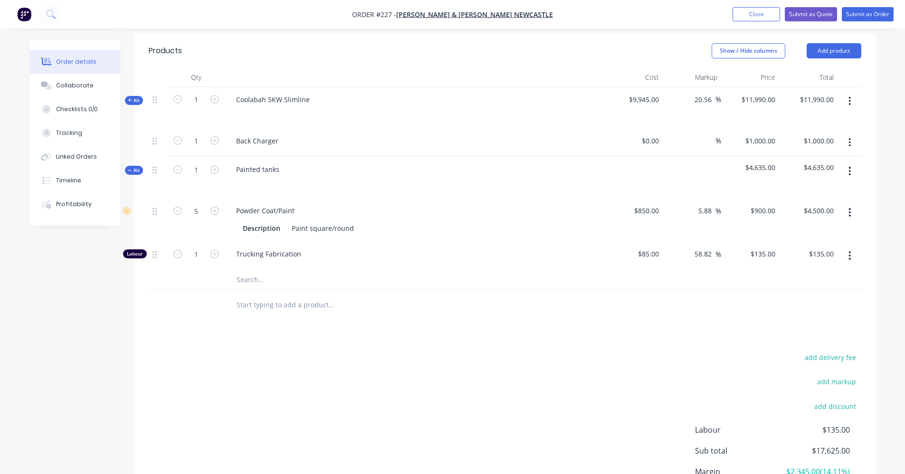
scroll to position [285, 0]
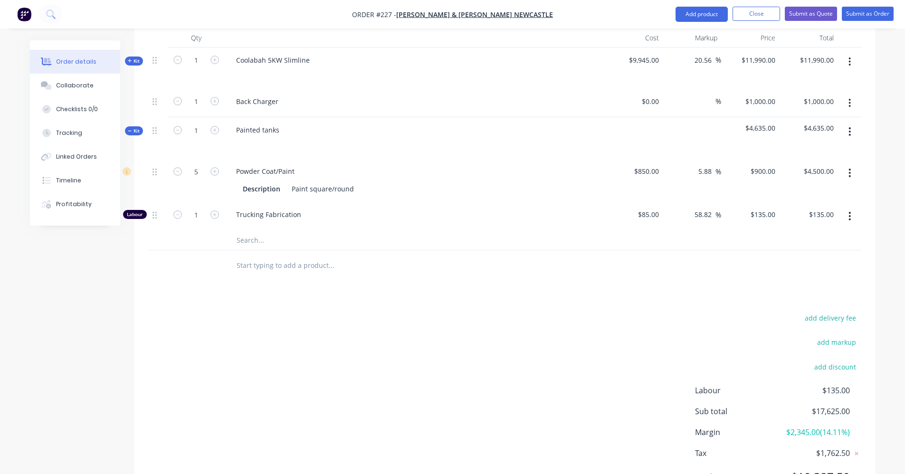
click at [300, 259] on input "text" at bounding box center [331, 265] width 190 height 19
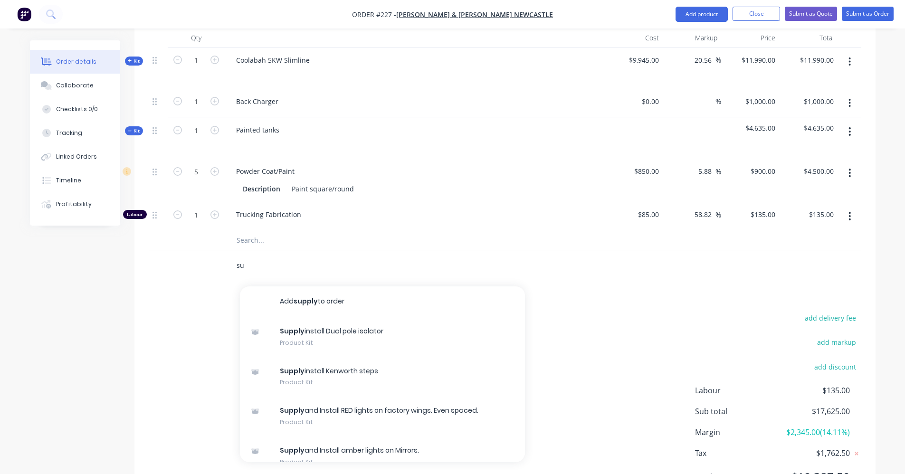
type input "s"
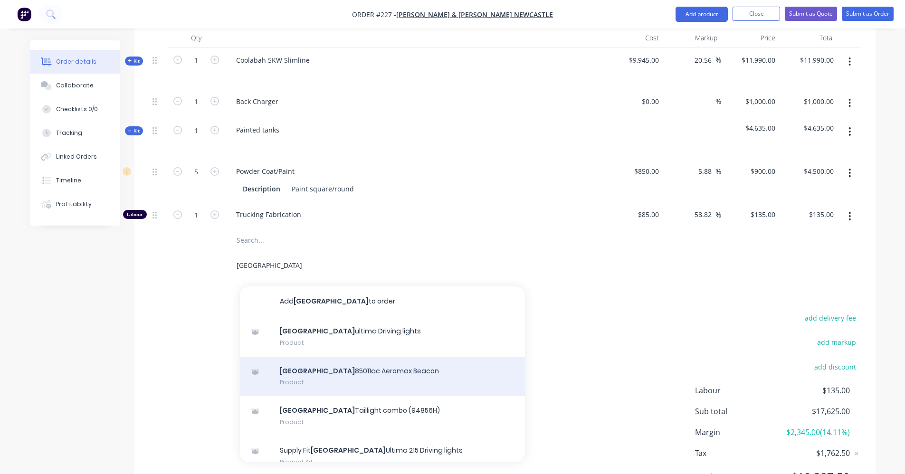
scroll to position [48, 0]
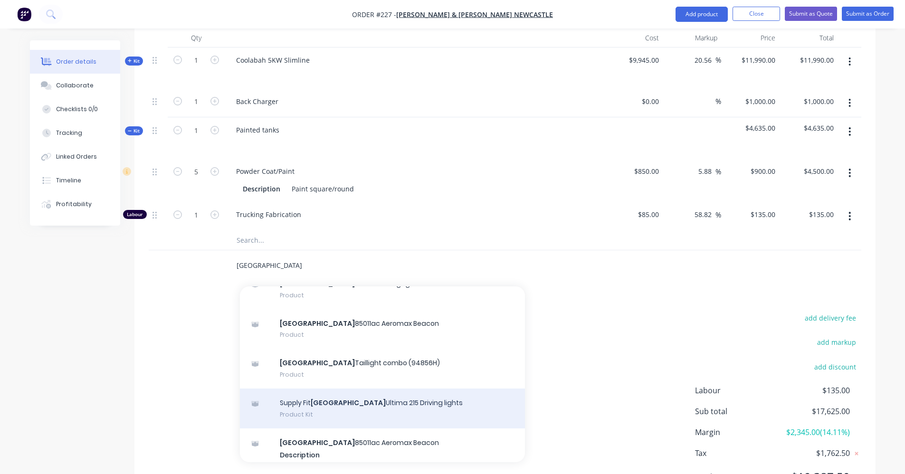
type input "[GEOGRAPHIC_DATA]"
click at [368, 393] on div "Supply Fit Narva Ultima 215 Driving lights Product Kit" at bounding box center [382, 409] width 285 height 40
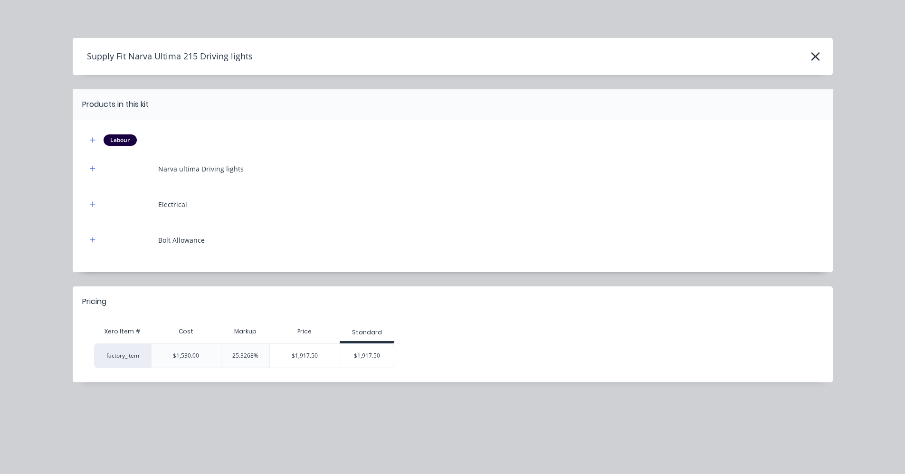
click at [361, 354] on div "$1,917.50" at bounding box center [367, 356] width 54 height 24
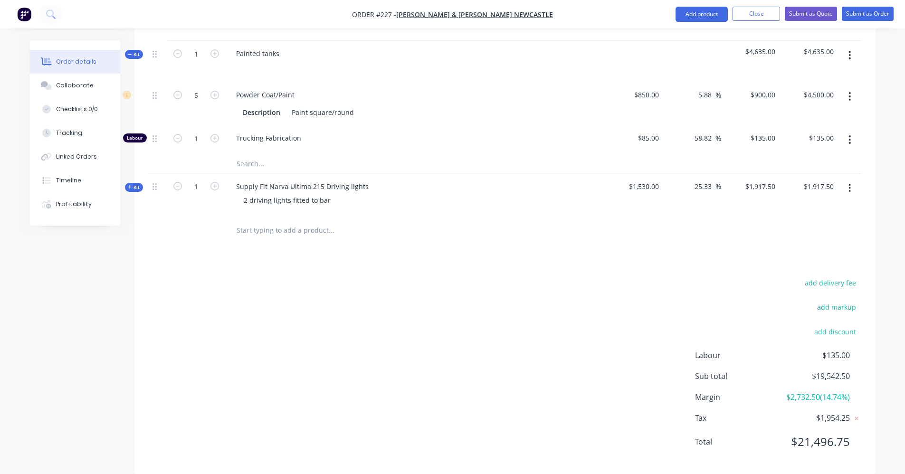
scroll to position [362, 0]
click at [214, 181] on icon "button" at bounding box center [214, 185] width 9 height 9
type input "2"
type input "$3,835.00"
click at [244, 220] on input "text" at bounding box center [331, 229] width 190 height 19
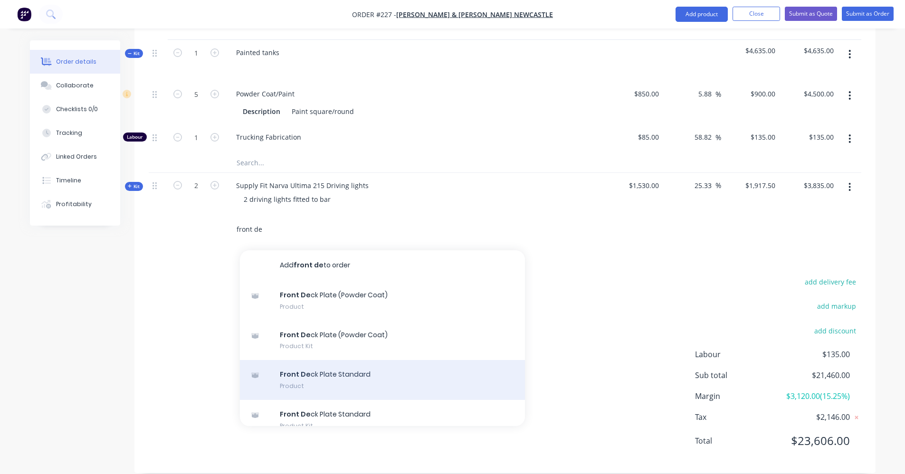
scroll to position [14, 0]
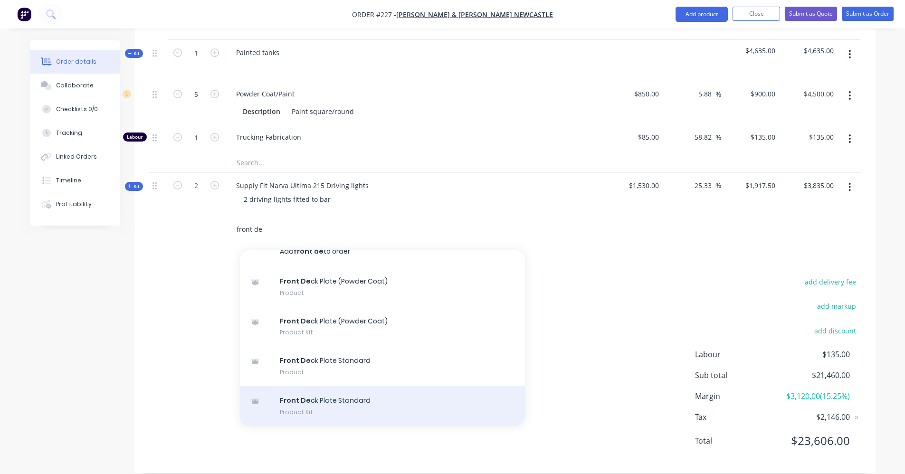
type input "front de"
click at [368, 386] on div "Front De ck Plate Standard Product Kit" at bounding box center [382, 406] width 285 height 40
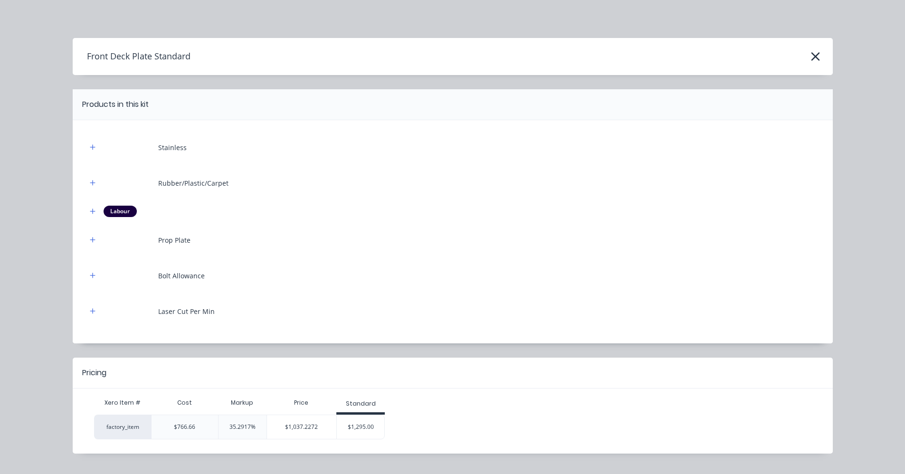
drag, startPoint x: 368, startPoint y: 424, endPoint x: 360, endPoint y: 439, distance: 16.4
click at [368, 425] on div "$1,295.00" at bounding box center [361, 427] width 48 height 24
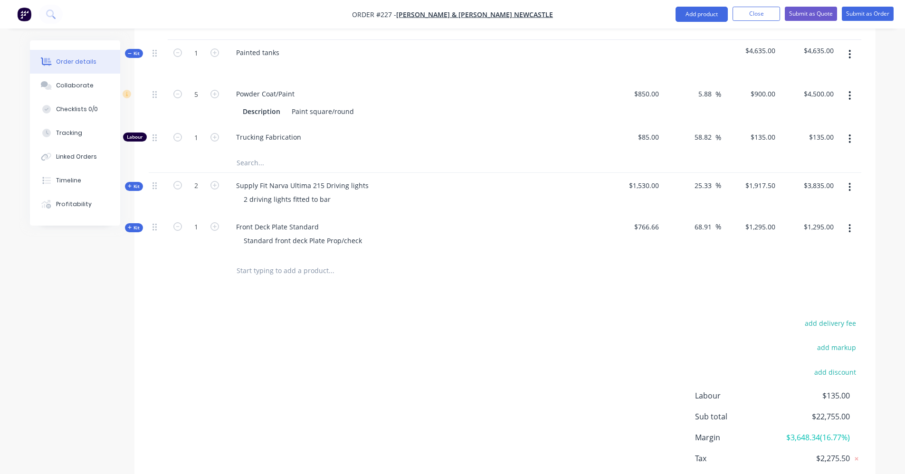
click at [281, 261] on input "text" at bounding box center [331, 270] width 190 height 19
type input "v"
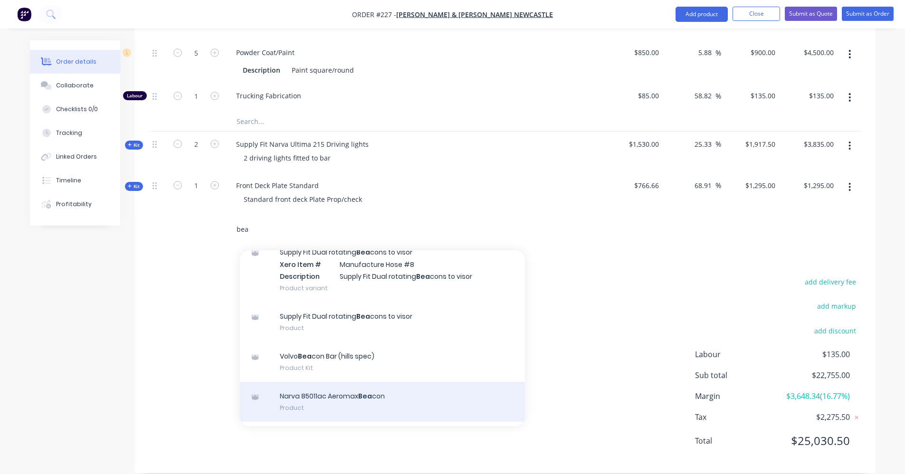
scroll to position [0, 0]
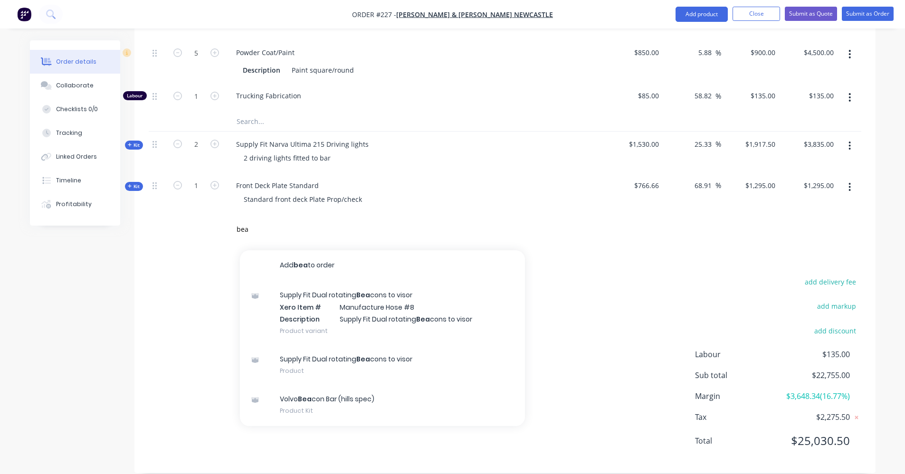
click at [594, 286] on div "add delivery fee add markup add discount Labour $135.00 Sub total $22,755.00 Ma…" at bounding box center [505, 367] width 713 height 183
click at [533, 223] on div "bea Add bea to order Supply Fit Dual rotating Bea cons to visor Xero Item # Man…" at bounding box center [396, 229] width 334 height 19
drag, startPoint x: 308, startPoint y: 209, endPoint x: 264, endPoint y: 222, distance: 46.6
click at [295, 220] on input "bea" at bounding box center [331, 229] width 190 height 19
type input "b"
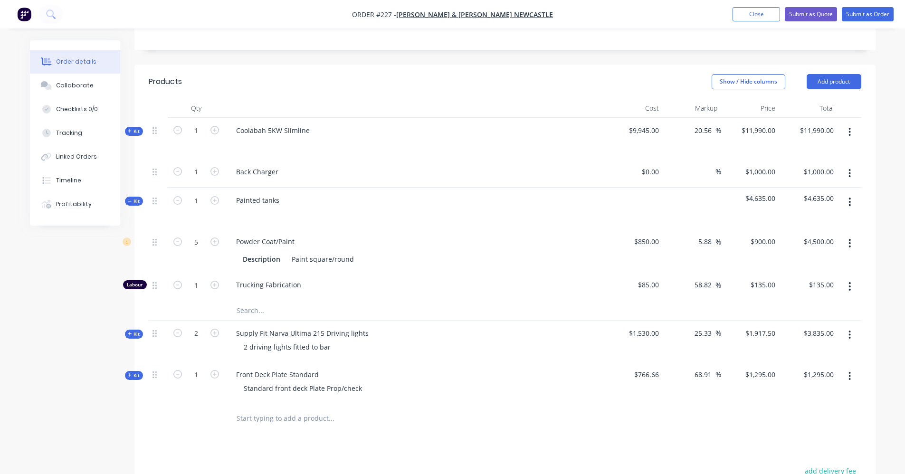
scroll to position [214, 0]
click at [837, 75] on button "Add product" at bounding box center [834, 82] width 55 height 15
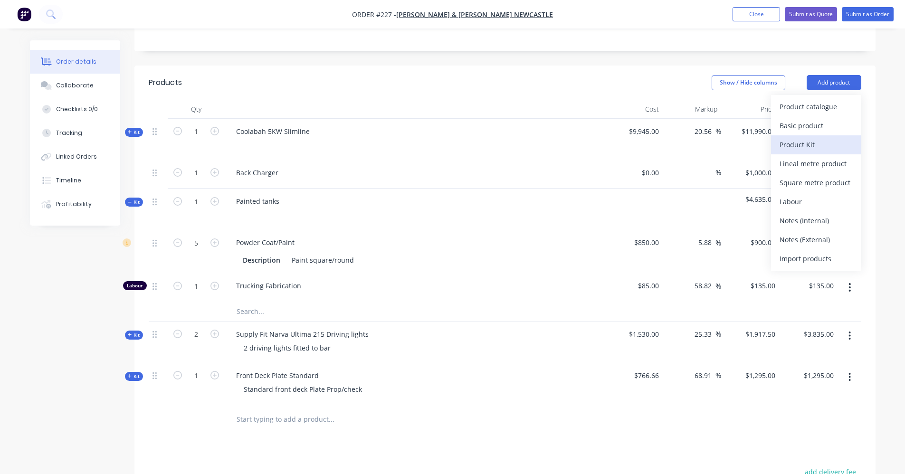
click at [831, 135] on button "Product Kit" at bounding box center [816, 144] width 90 height 19
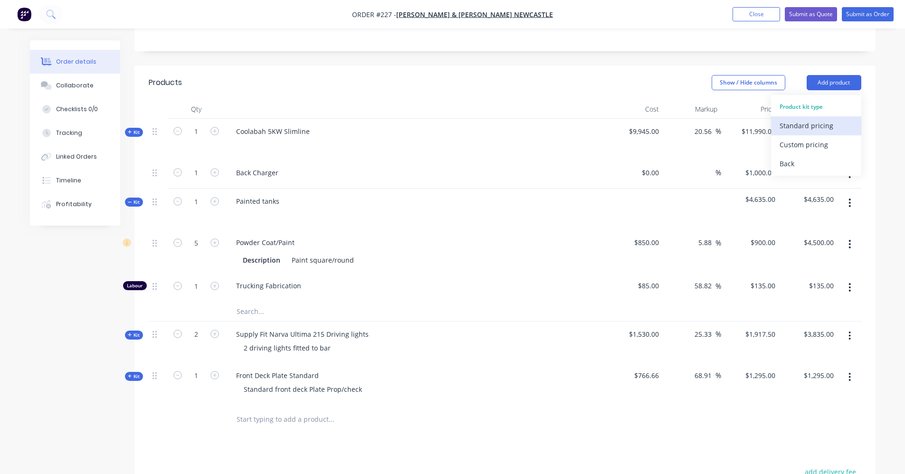
click at [817, 119] on div "Standard pricing" at bounding box center [816, 126] width 73 height 14
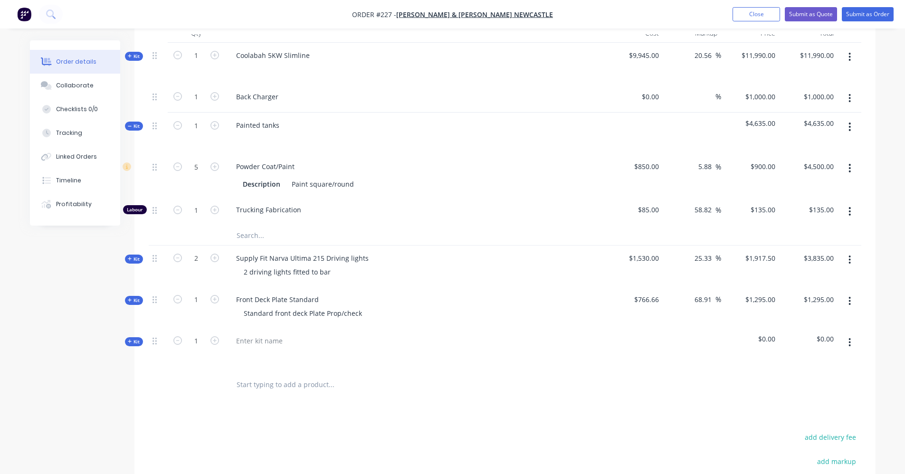
scroll to position [309, 0]
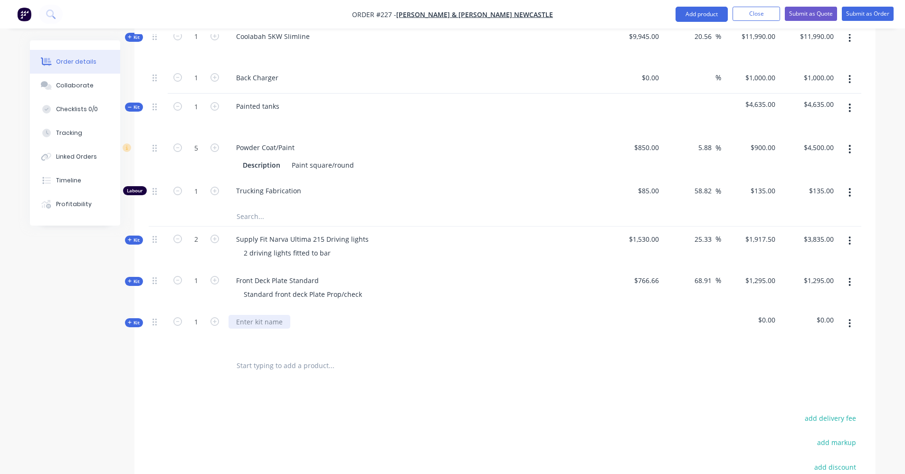
click at [263, 315] on div at bounding box center [260, 322] width 62 height 14
click at [322, 315] on div "Supply Install [GEOGRAPHIC_DATA]" at bounding box center [292, 322] width 126 height 14
click at [327, 315] on div "Supply Install [GEOGRAPHIC_DATA]" at bounding box center [292, 322] width 126 height 14
click at [126, 318] on div "Kit" at bounding box center [134, 322] width 18 height 9
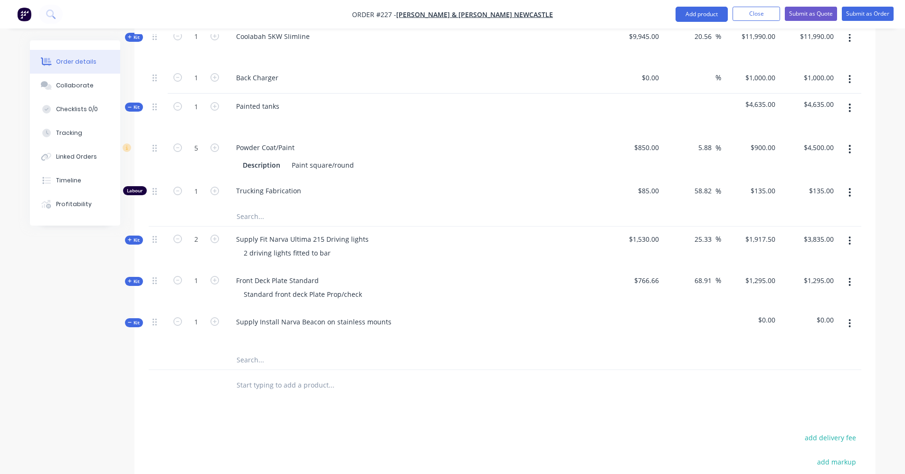
click at [851, 318] on icon "button" at bounding box center [850, 323] width 2 height 10
click at [816, 361] on div "Add product to kit" at bounding box center [816, 368] width 73 height 14
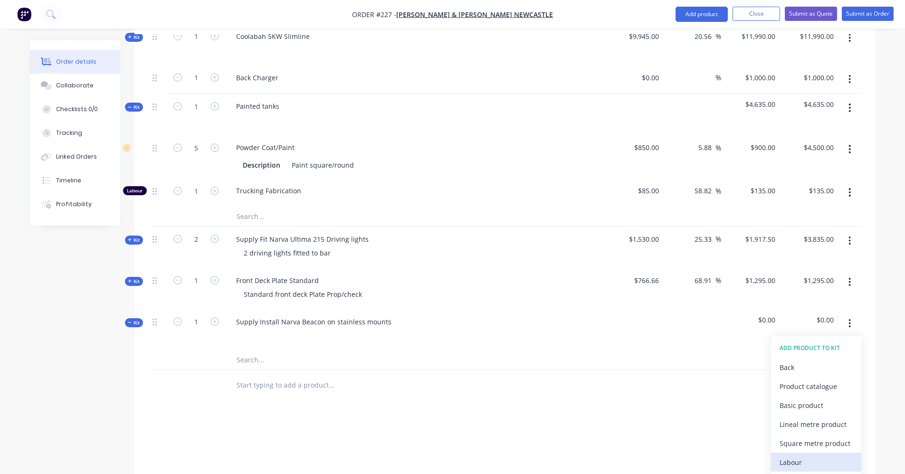
click at [799, 456] on div "Labour" at bounding box center [816, 463] width 73 height 14
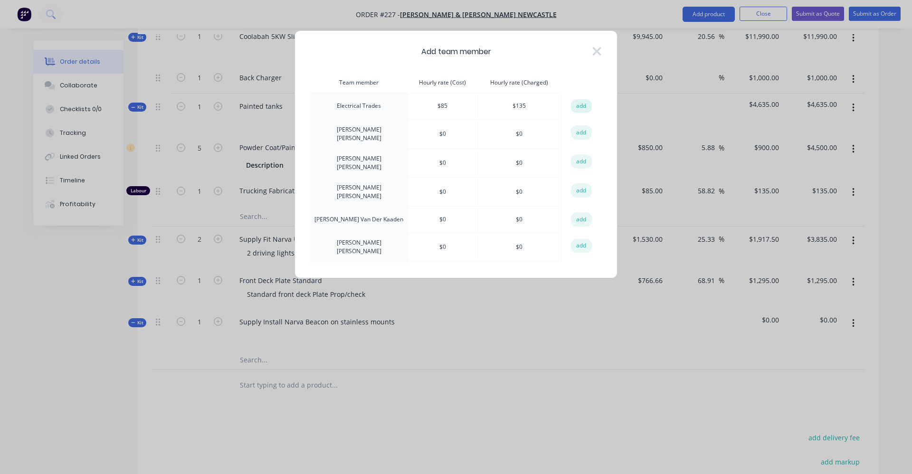
click at [580, 111] on button "add" at bounding box center [581, 106] width 21 height 14
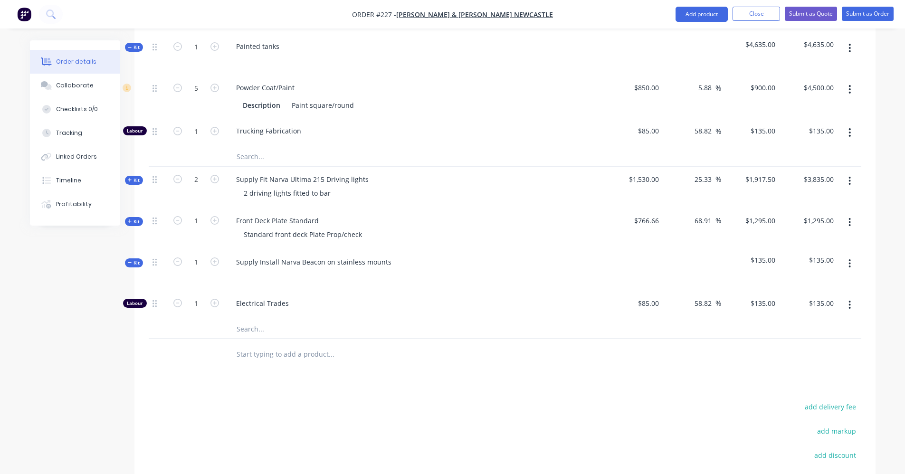
scroll to position [404, 0]
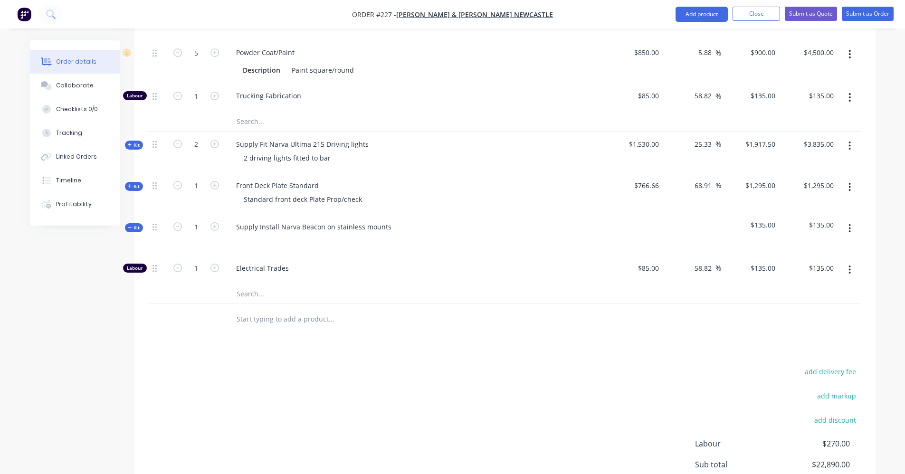
click at [850, 223] on icon "button" at bounding box center [850, 228] width 2 height 10
click at [831, 266] on div "Add product to kit" at bounding box center [816, 273] width 73 height 14
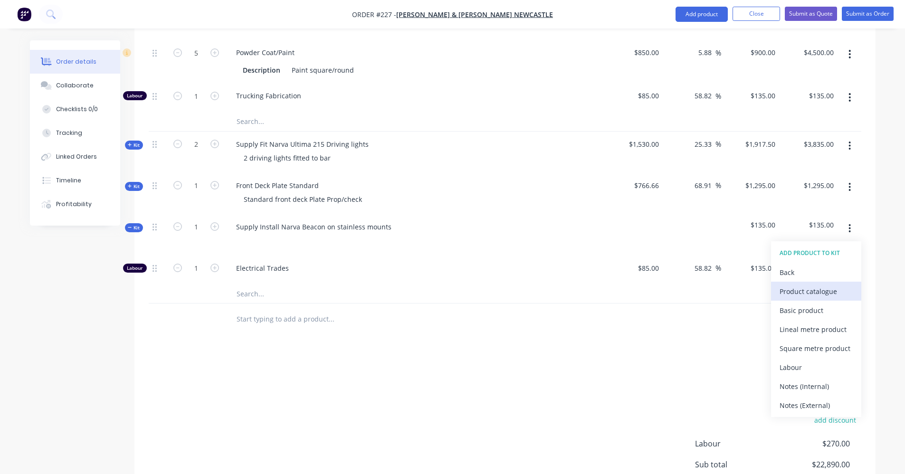
click at [780, 285] on div "Product catalogue" at bounding box center [816, 292] width 73 height 14
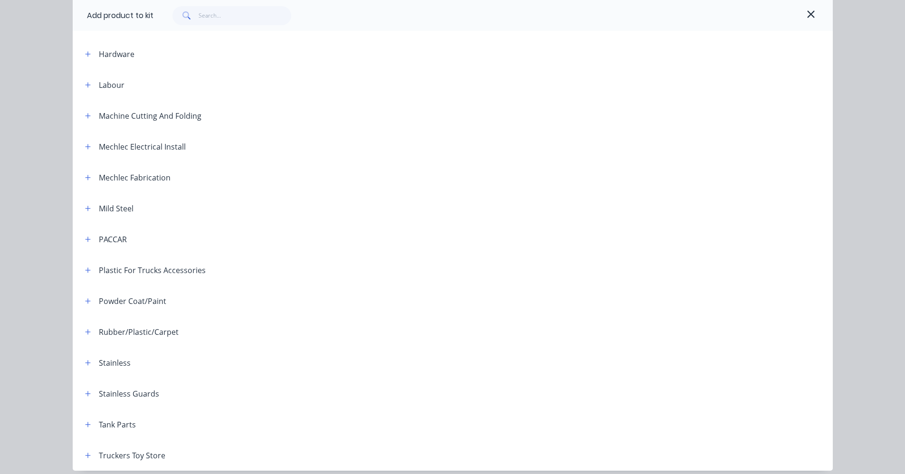
scroll to position [382, 0]
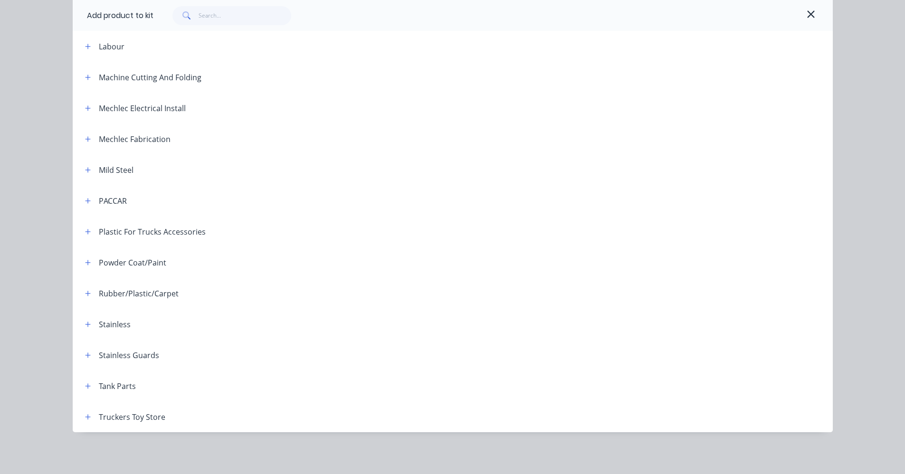
click at [85, 327] on icon "button" at bounding box center [88, 324] width 6 height 7
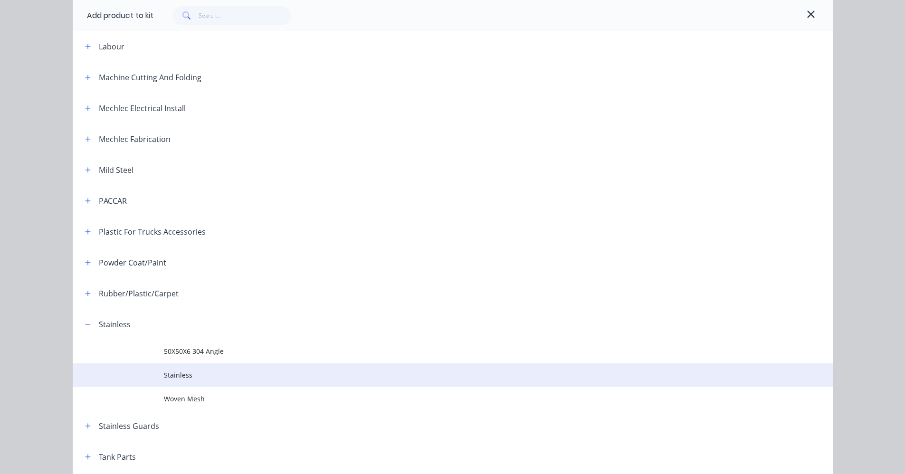
click at [172, 379] on span "Stainless" at bounding box center [431, 375] width 535 height 10
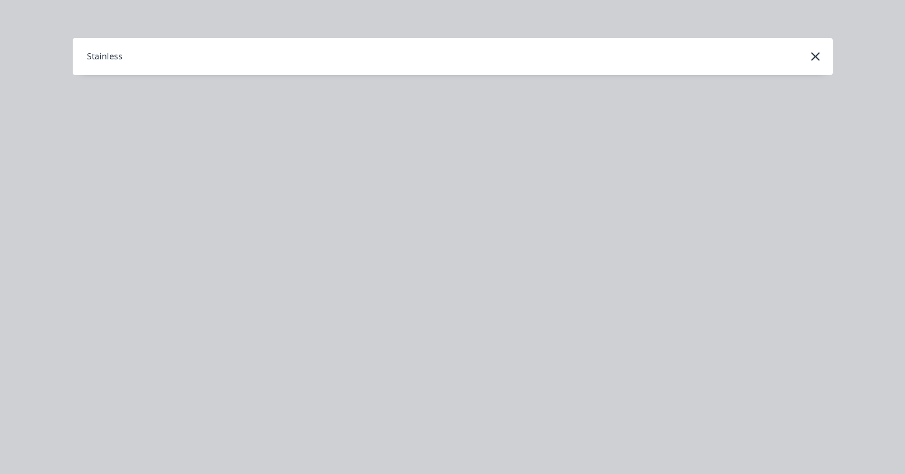
scroll to position [0, 0]
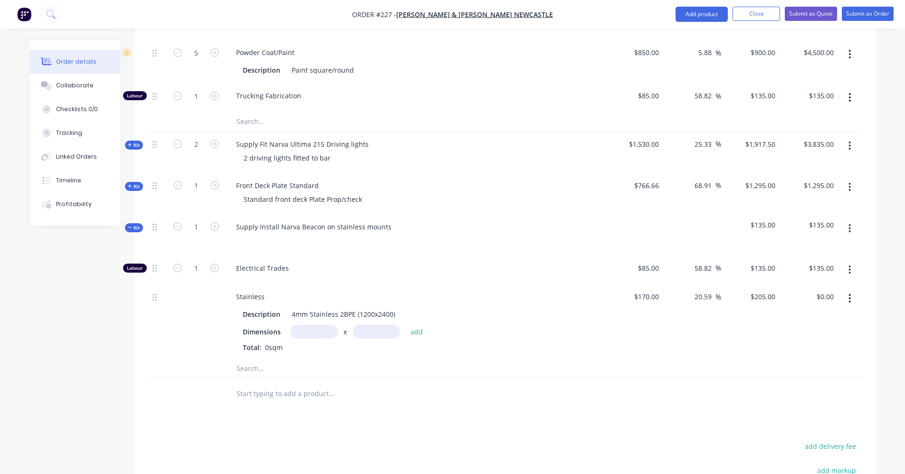
click at [327, 325] on input "text" at bounding box center [314, 332] width 48 height 14
type input "0.3m"
click at [362, 325] on input "text" at bounding box center [377, 332] width 48 height 14
type input "0.3m"
click at [423, 325] on button "add" at bounding box center [417, 331] width 22 height 13
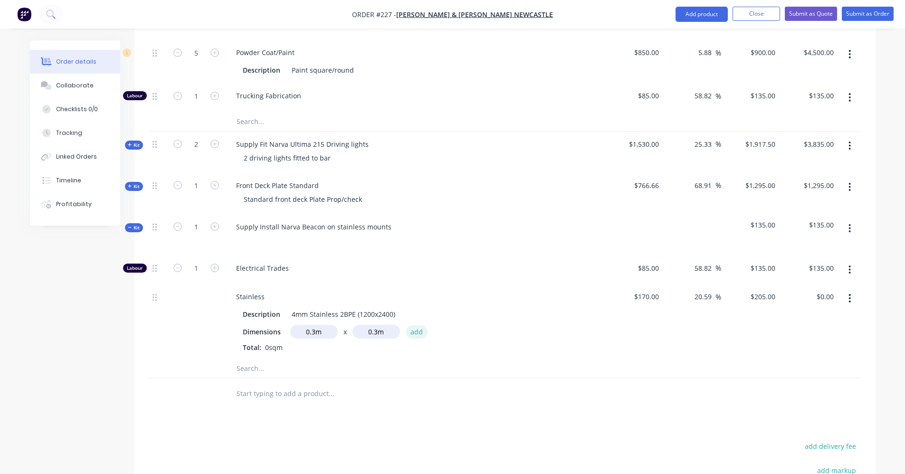
type input "$18.45"
click at [851, 220] on button "button" at bounding box center [850, 228] width 22 height 17
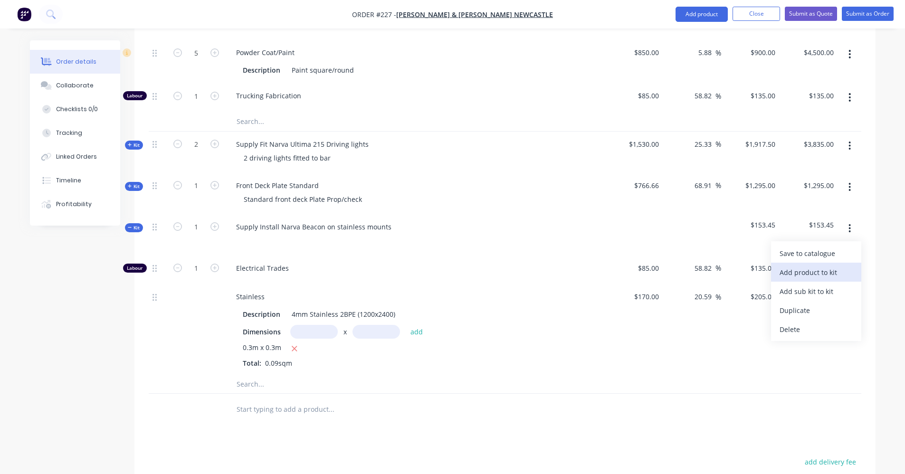
click at [831, 266] on div "Add product to kit" at bounding box center [816, 273] width 73 height 14
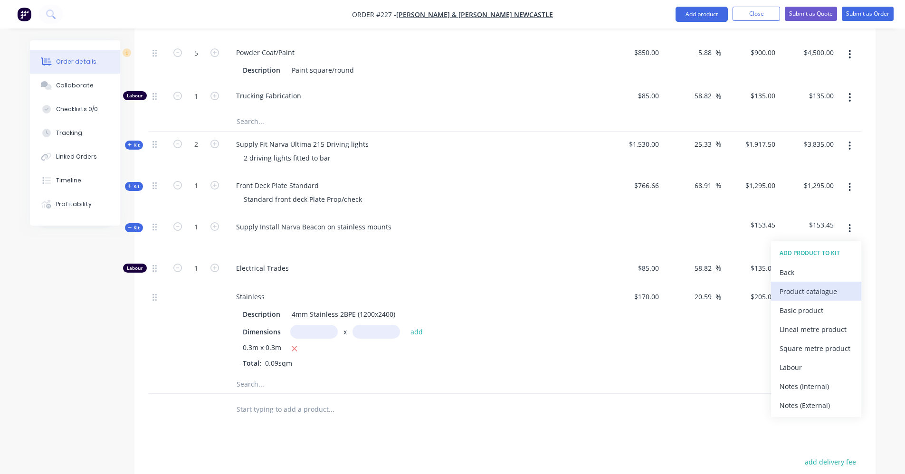
click at [814, 285] on div "Product catalogue" at bounding box center [816, 292] width 73 height 14
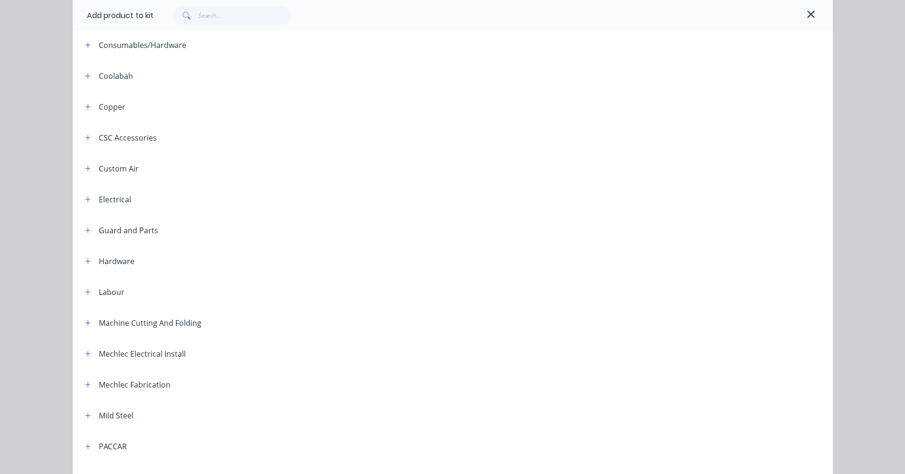
scroll to position [143, 0]
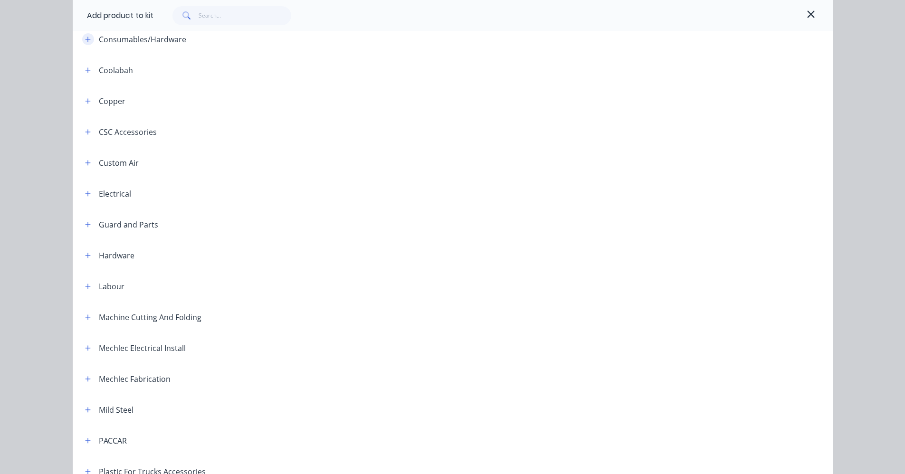
click at [86, 41] on icon "button" at bounding box center [88, 39] width 6 height 7
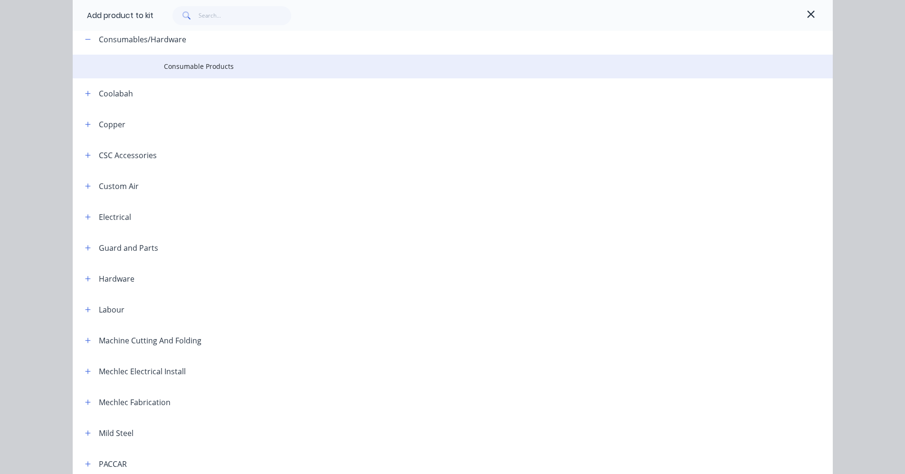
click at [186, 62] on span "Consumable Products" at bounding box center [431, 66] width 535 height 10
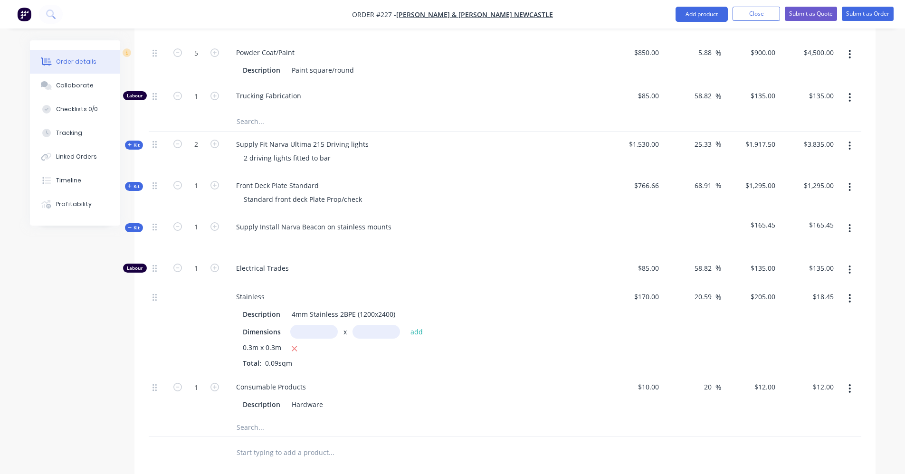
scroll to position [451, 0]
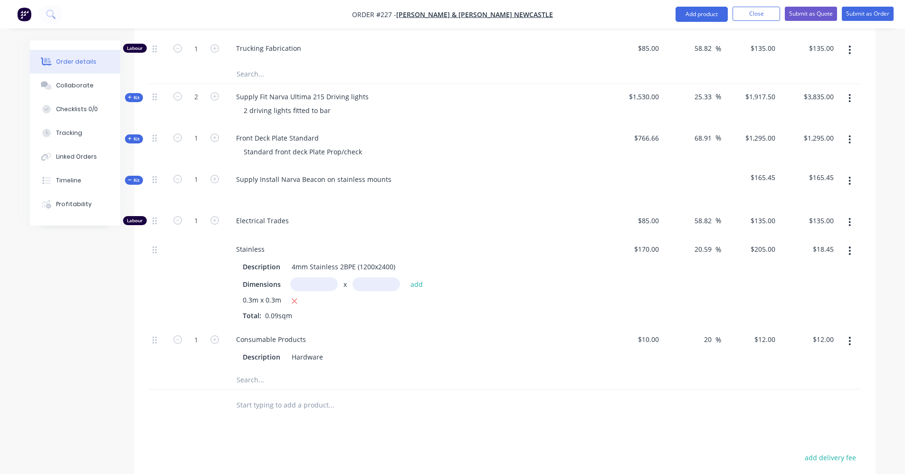
click at [851, 176] on icon "button" at bounding box center [850, 181] width 2 height 10
click at [824, 218] on div "Add product to kit" at bounding box center [816, 225] width 73 height 14
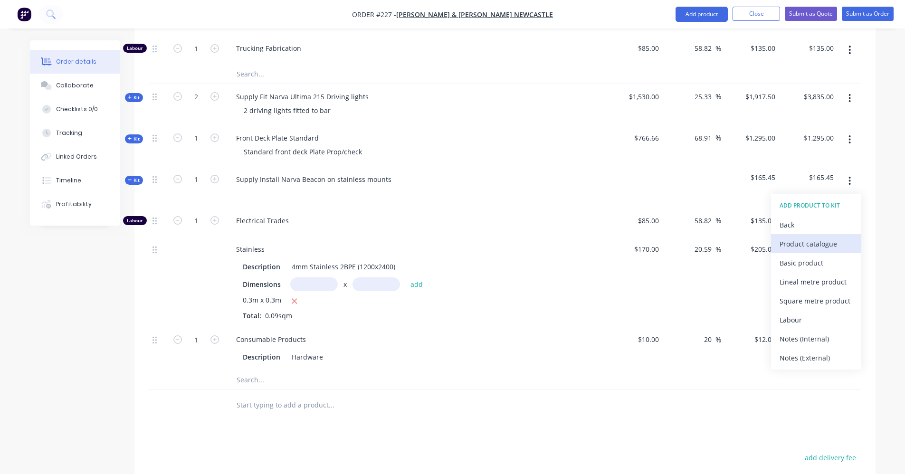
click at [821, 237] on div "Product catalogue" at bounding box center [816, 244] width 73 height 14
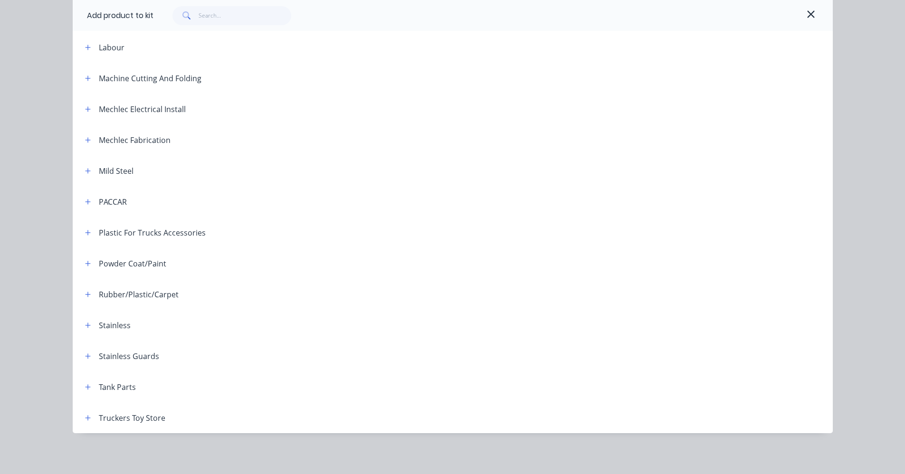
scroll to position [382, 0]
click at [89, 76] on button "button" at bounding box center [88, 77] width 12 height 12
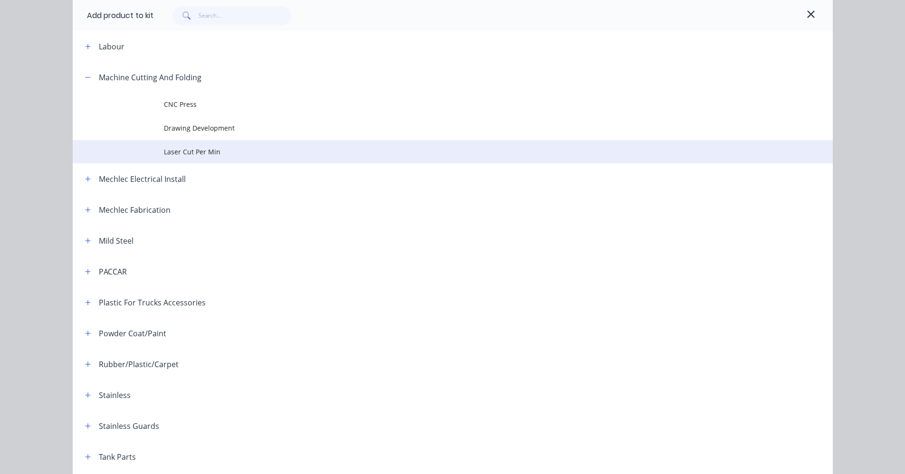
click at [205, 152] on span "Laser Cut Per Min" at bounding box center [431, 152] width 535 height 10
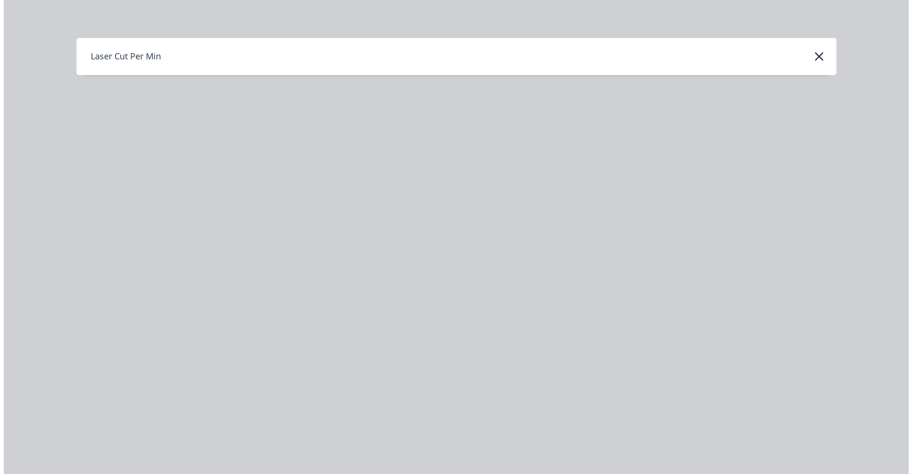
scroll to position [0, 0]
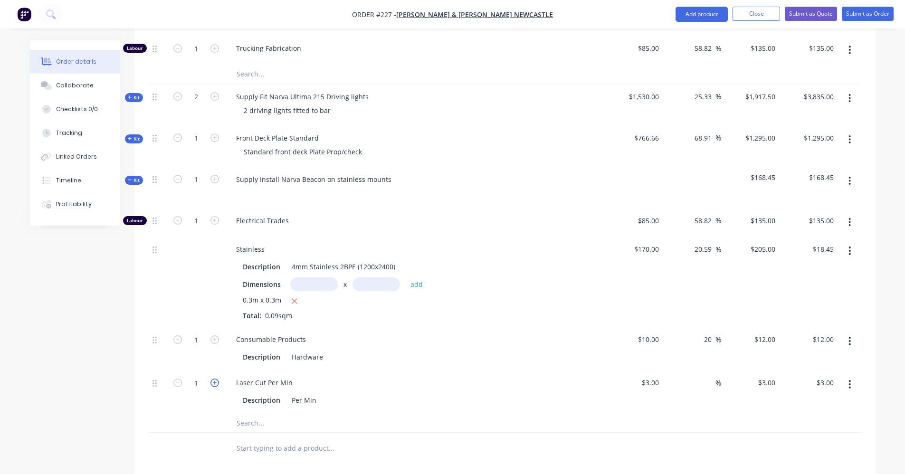
click at [219, 379] on icon "button" at bounding box center [214, 383] width 9 height 9
type input "2"
type input "$6.00"
click at [219, 379] on icon "button" at bounding box center [214, 383] width 9 height 9
type input "3"
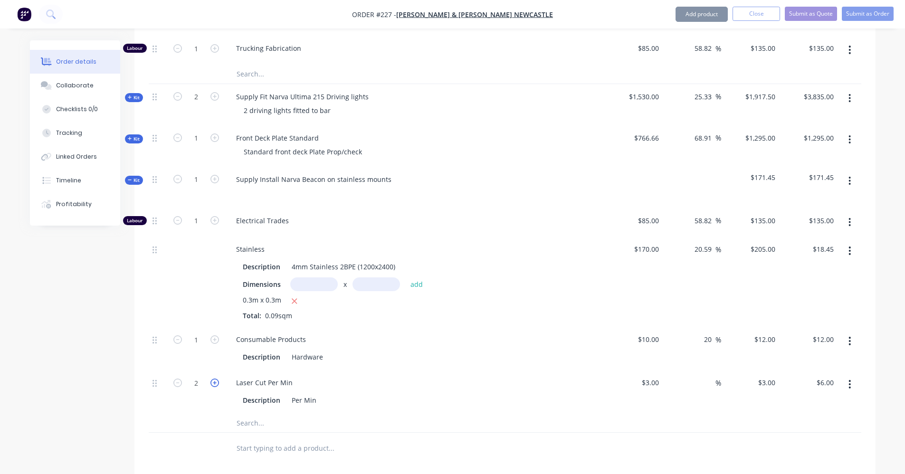
type input "$9.00"
click at [215, 379] on icon "button" at bounding box center [214, 383] width 9 height 9
type input "4"
type input "$12.00"
click at [215, 379] on icon "button" at bounding box center [214, 383] width 9 height 9
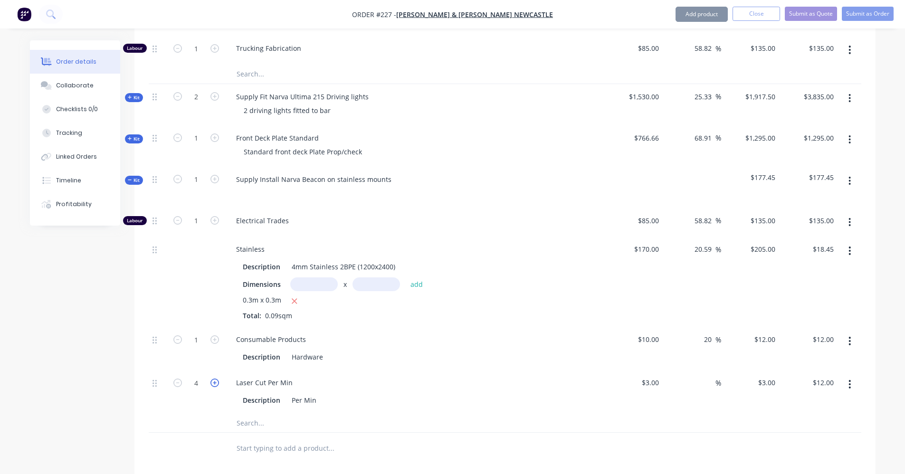
type input "5"
type input "$15.00"
click at [850, 218] on icon "button" at bounding box center [850, 222] width 2 height 9
click at [606, 261] on div "$170.00 $170.00" at bounding box center [634, 282] width 58 height 90
click at [852, 172] on button "button" at bounding box center [850, 180] width 22 height 17
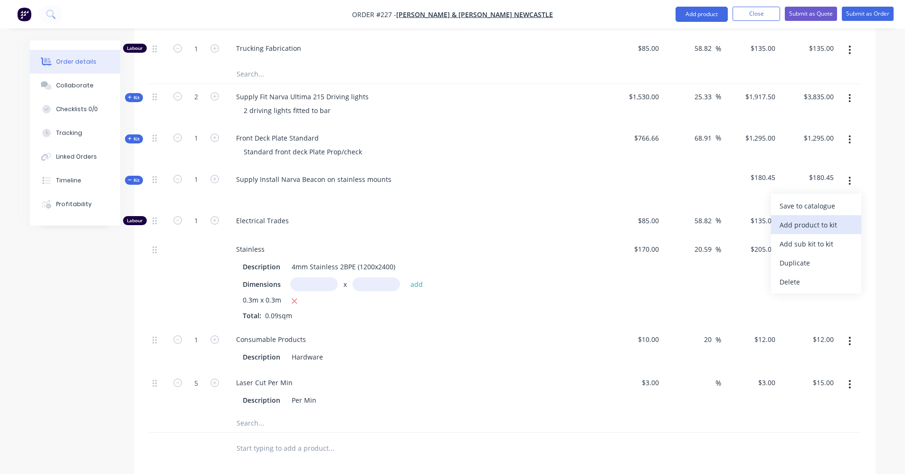
click at [832, 218] on div "Add product to kit" at bounding box center [816, 225] width 73 height 14
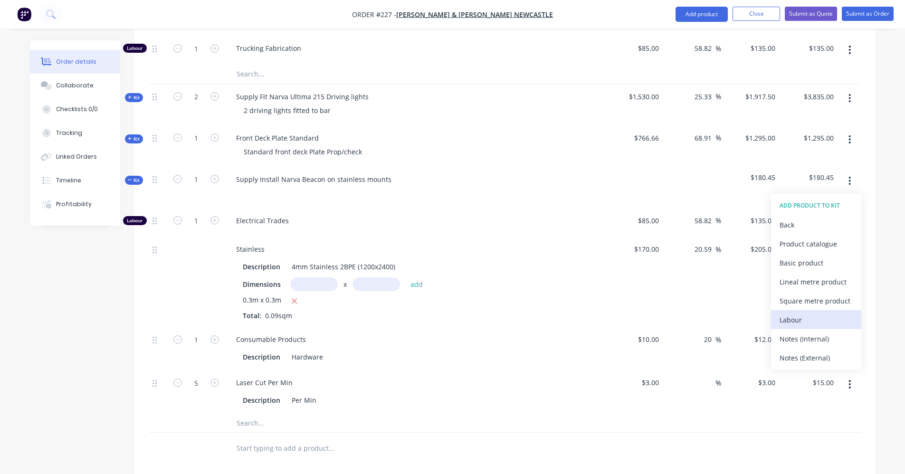
click at [818, 313] on div "Labour" at bounding box center [816, 320] width 73 height 14
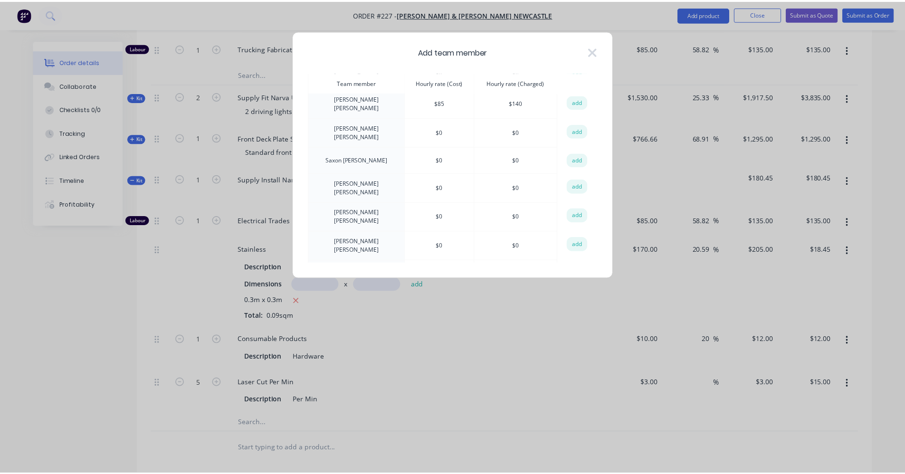
scroll to position [332, 0]
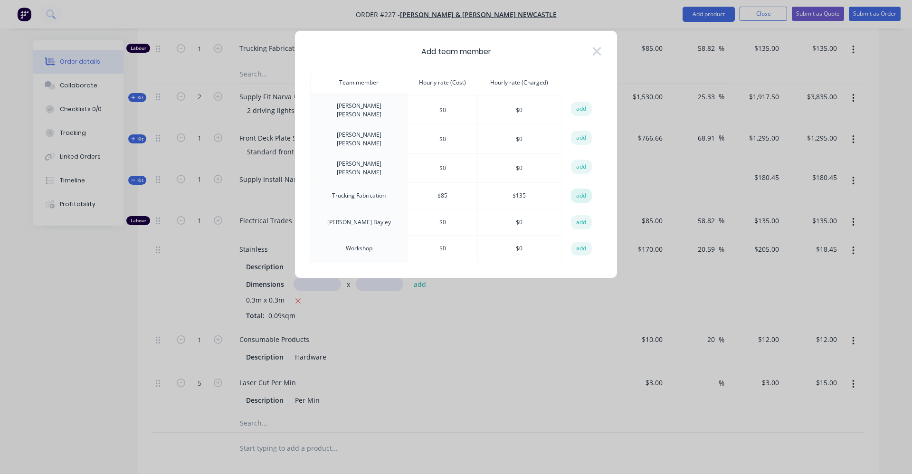
click at [575, 189] on button "add" at bounding box center [581, 196] width 21 height 14
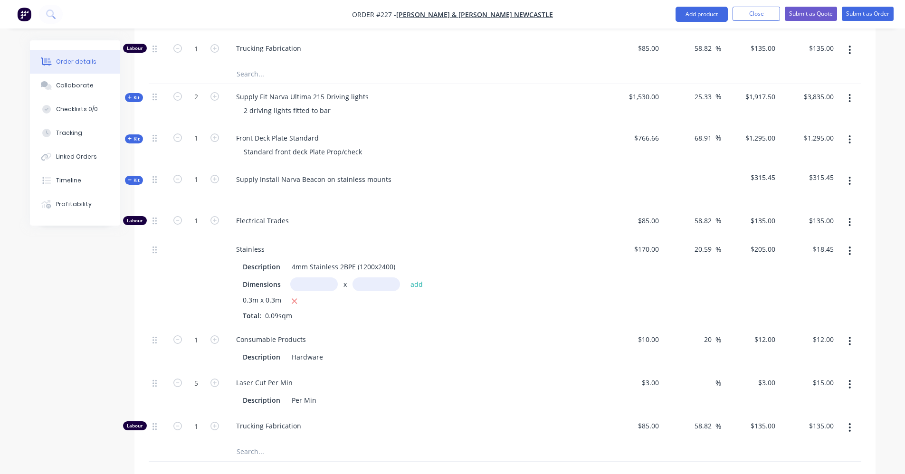
click at [851, 176] on icon "button" at bounding box center [850, 181] width 2 height 10
click at [835, 218] on div "Add product to kit" at bounding box center [816, 225] width 73 height 14
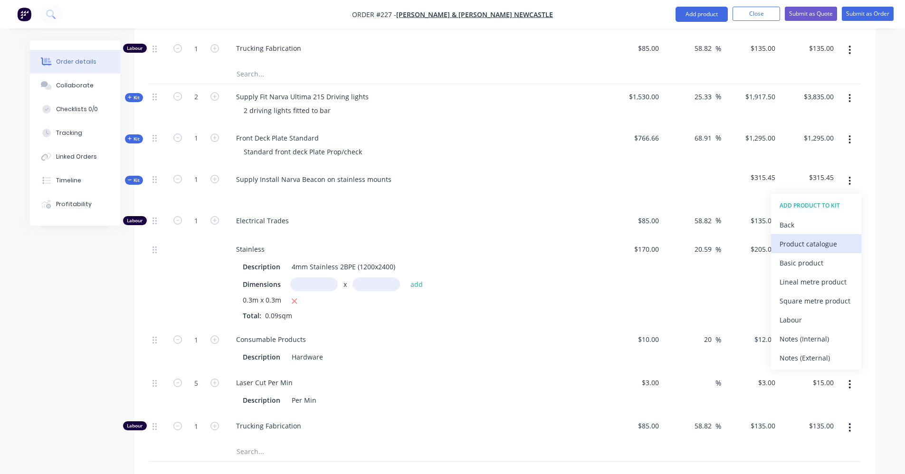
click at [837, 237] on div "Product catalogue" at bounding box center [816, 244] width 73 height 14
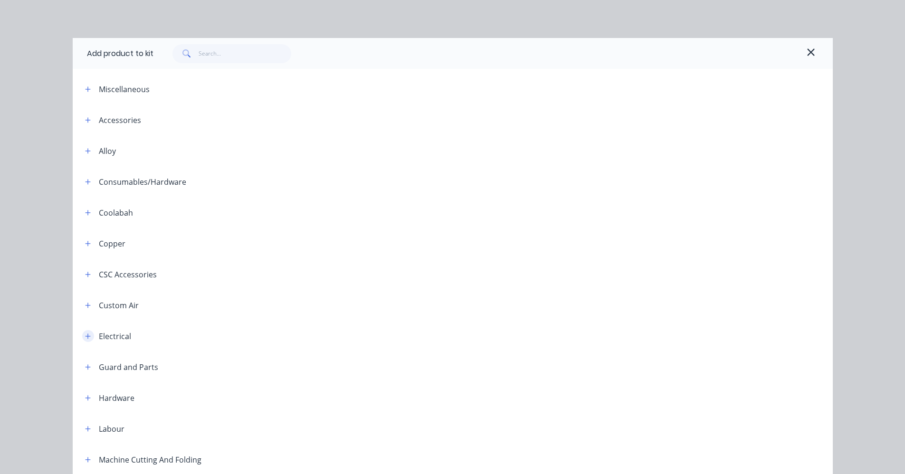
click at [86, 338] on icon "button" at bounding box center [88, 336] width 6 height 7
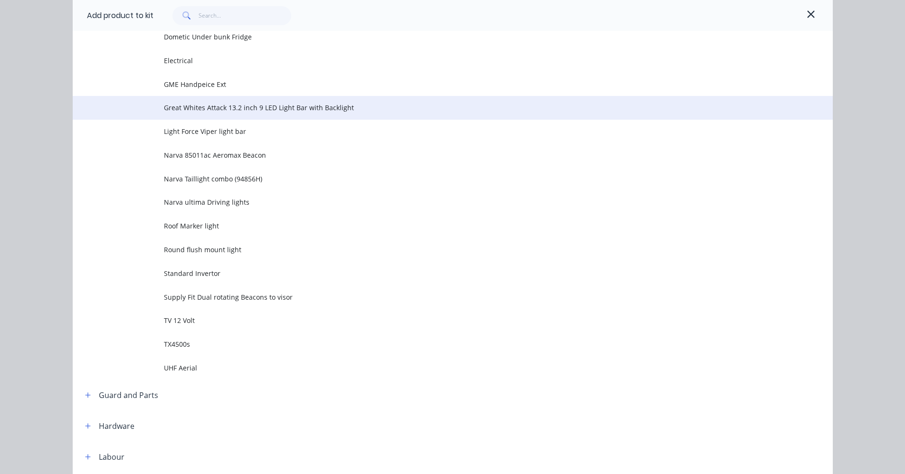
scroll to position [380, 0]
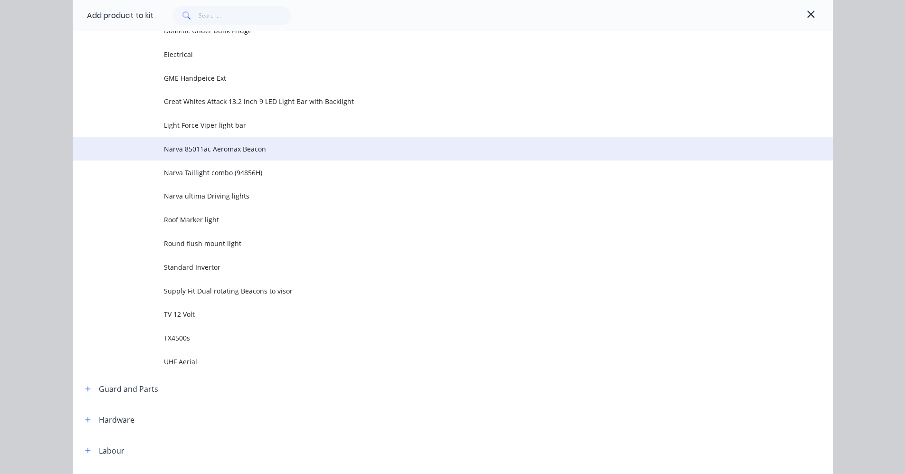
click at [231, 149] on span "Narva 85011ac Aeromax Beacon" at bounding box center [431, 149] width 535 height 10
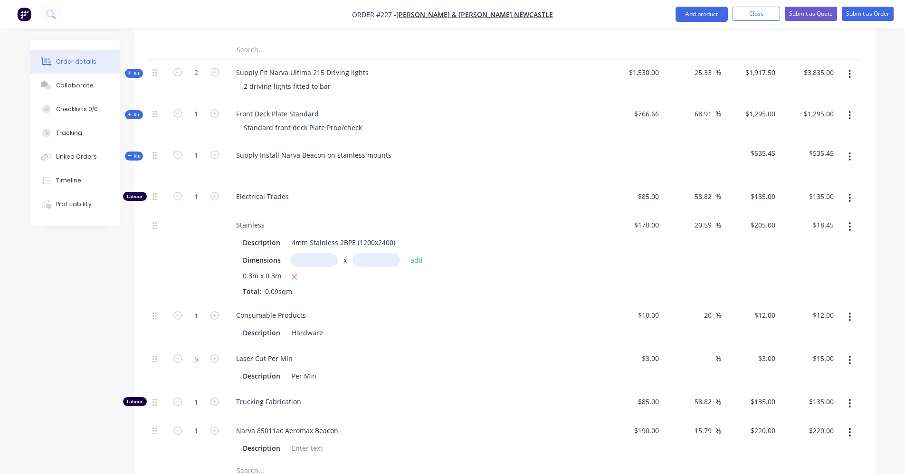
scroll to position [499, 0]
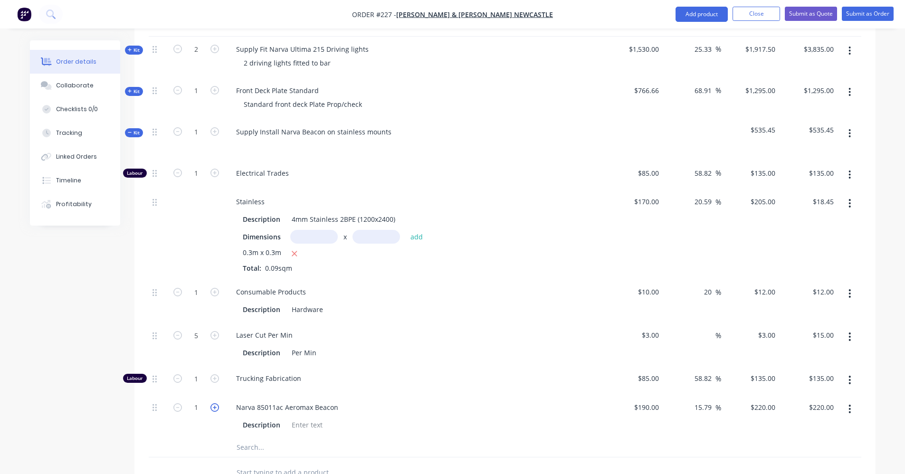
click at [217, 403] on icon "button" at bounding box center [214, 407] width 9 height 9
type input "2"
type input "$440.00"
click at [217, 169] on icon "button" at bounding box center [214, 173] width 9 height 9
type input "2"
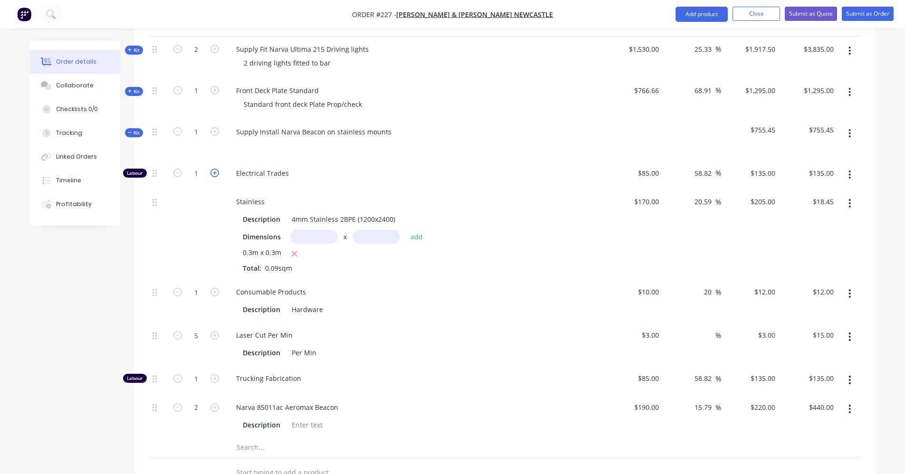
type input "$270.00"
click at [217, 169] on icon "button" at bounding box center [214, 173] width 9 height 9
type input "3"
type input "$405.00"
click at [176, 169] on icon "button" at bounding box center [177, 173] width 9 height 9
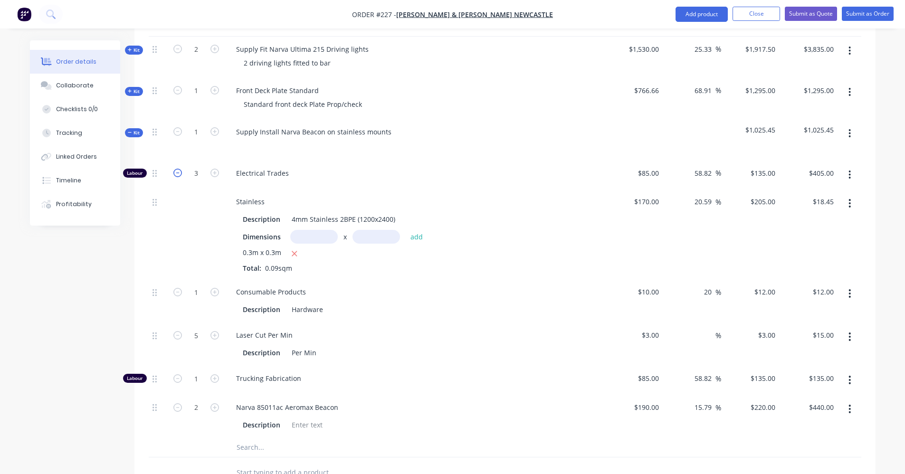
type input "2"
type input "$270.00"
type input "2.8"
type input "$378.00"
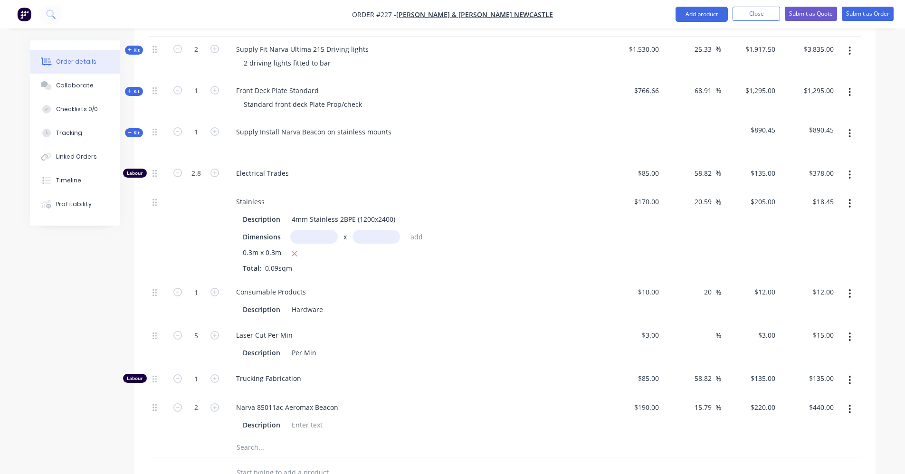
click at [406, 161] on div "Electrical Trades" at bounding box center [415, 175] width 380 height 29
type input "2.87"
type input "$387.45"
click at [201, 194] on div at bounding box center [196, 234] width 57 height 90
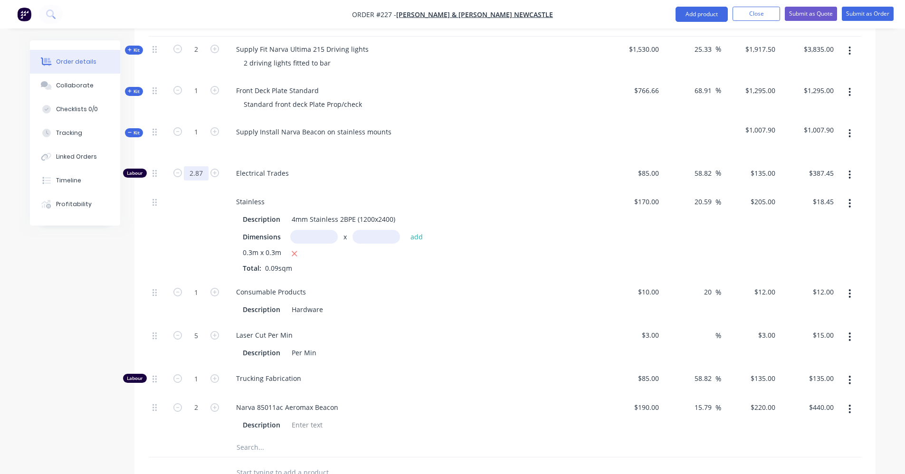
type input "2.7"
type input "$364.50"
click at [360, 168] on span "Electrical Trades" at bounding box center [418, 173] width 365 height 10
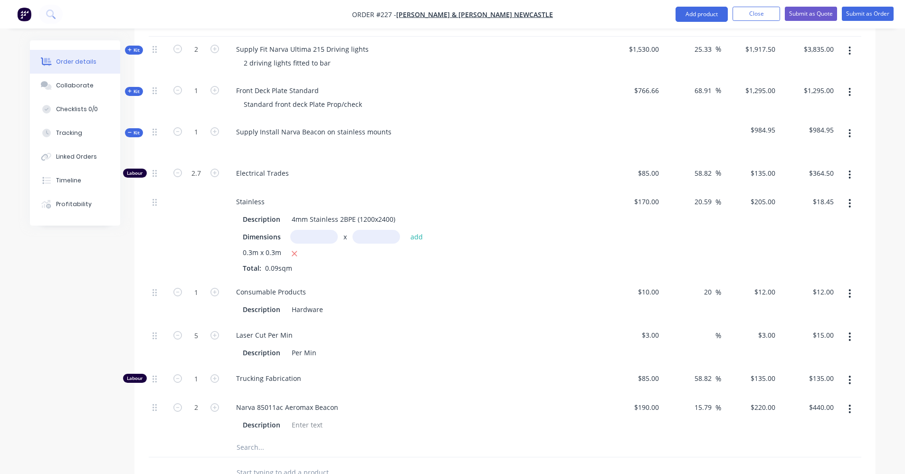
click at [130, 130] on icon at bounding box center [130, 132] width 4 height 5
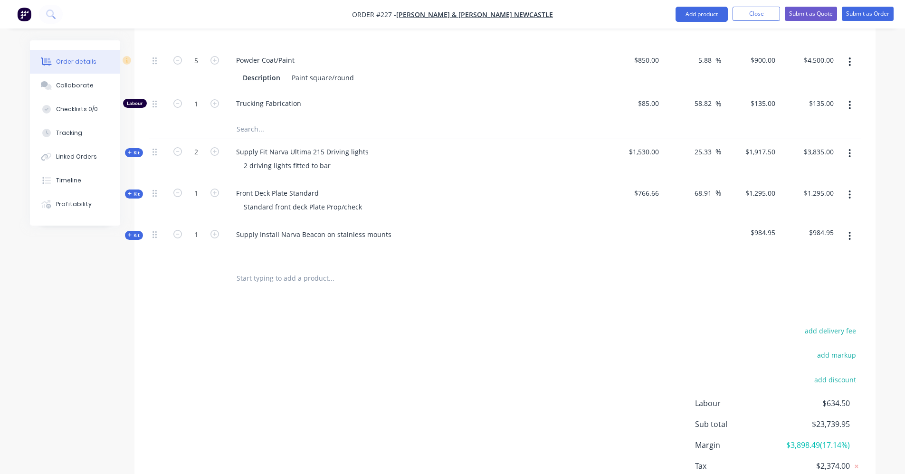
scroll to position [350, 0]
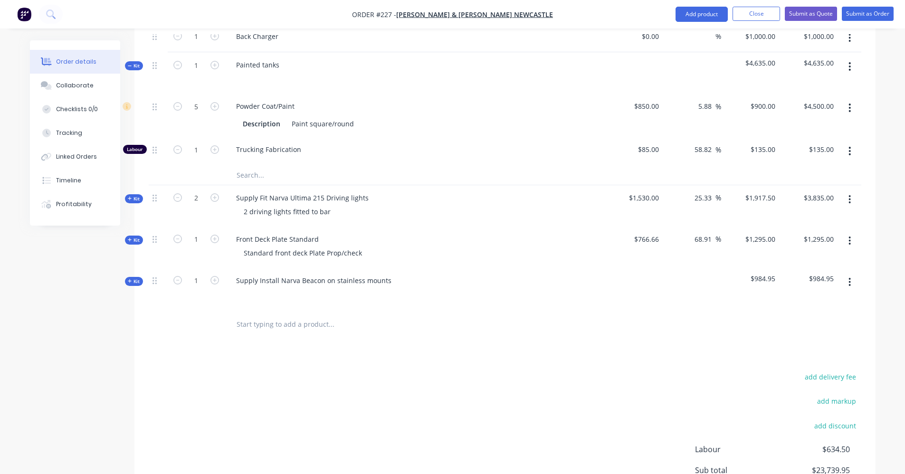
click at [769, 274] on span "$984.95" at bounding box center [750, 279] width 51 height 10
drag, startPoint x: 706, startPoint y: 267, endPoint x: 674, endPoint y: 272, distance: 32.3
click at [705, 268] on div at bounding box center [692, 288] width 58 height 41
click at [660, 274] on div at bounding box center [634, 288] width 58 height 41
click at [306, 316] on input "text" at bounding box center [331, 324] width 190 height 19
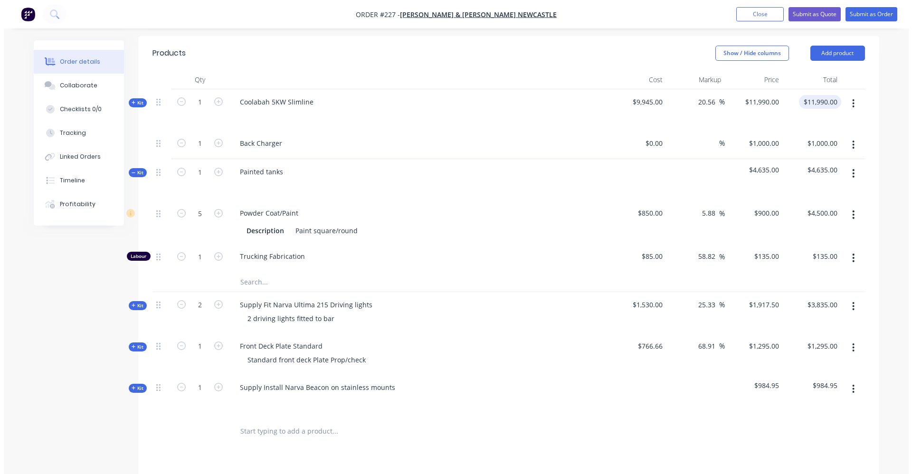
scroll to position [208, 0]
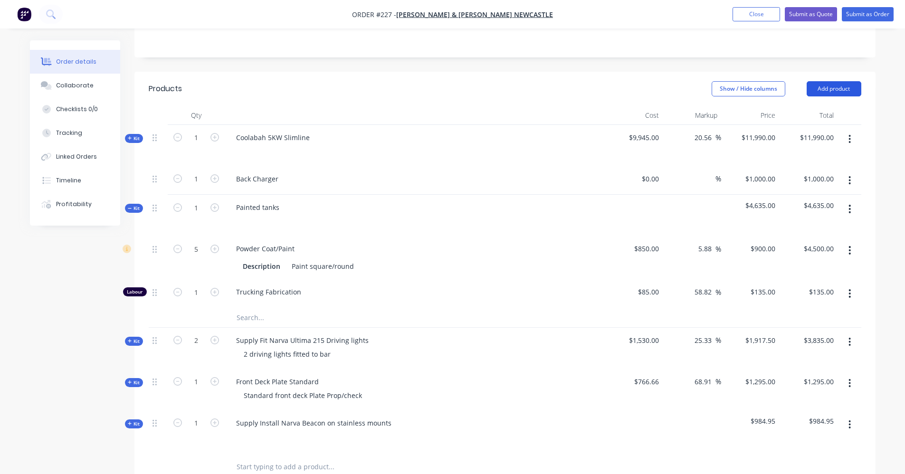
click at [837, 81] on button "Add product" at bounding box center [834, 88] width 55 height 15
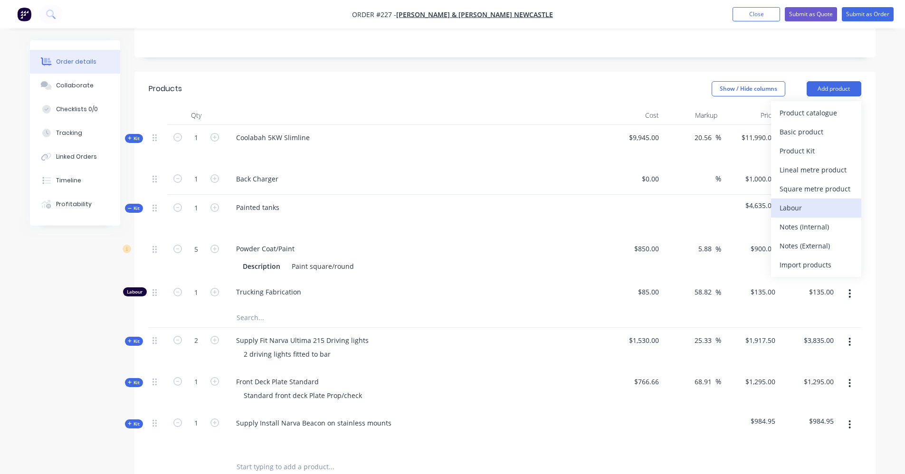
click at [799, 201] on div "Labour" at bounding box center [816, 208] width 73 height 14
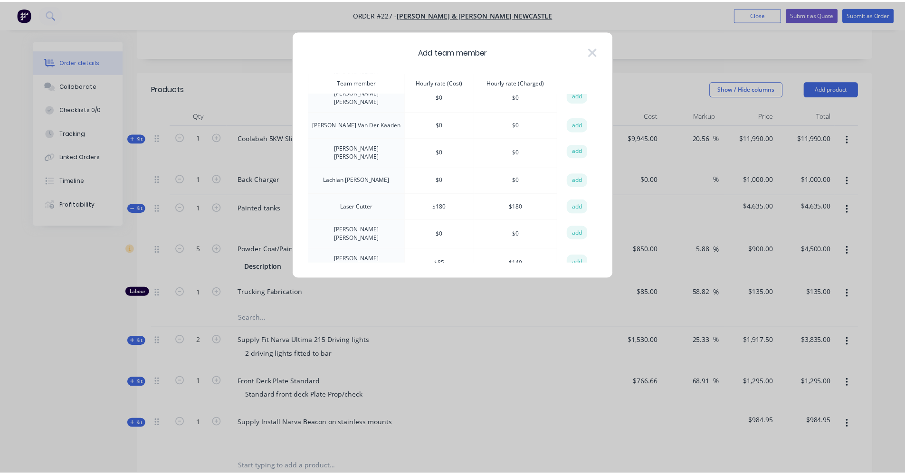
scroll to position [0, 0]
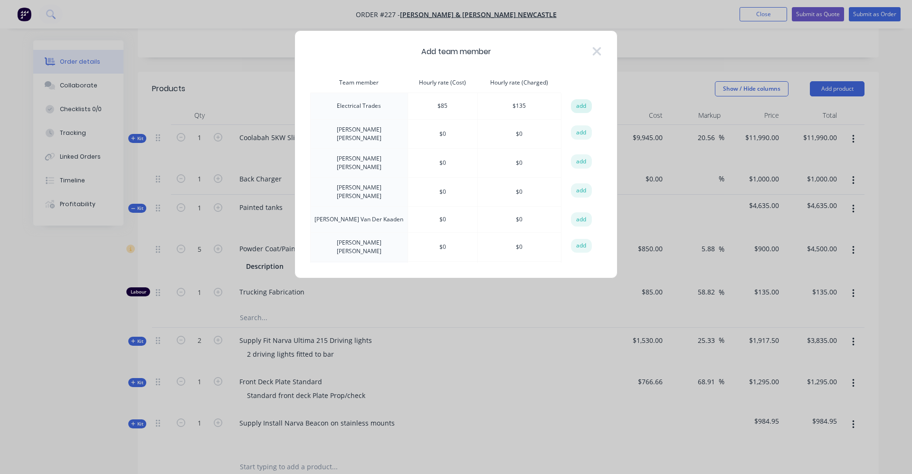
click at [573, 105] on button "add" at bounding box center [581, 106] width 21 height 14
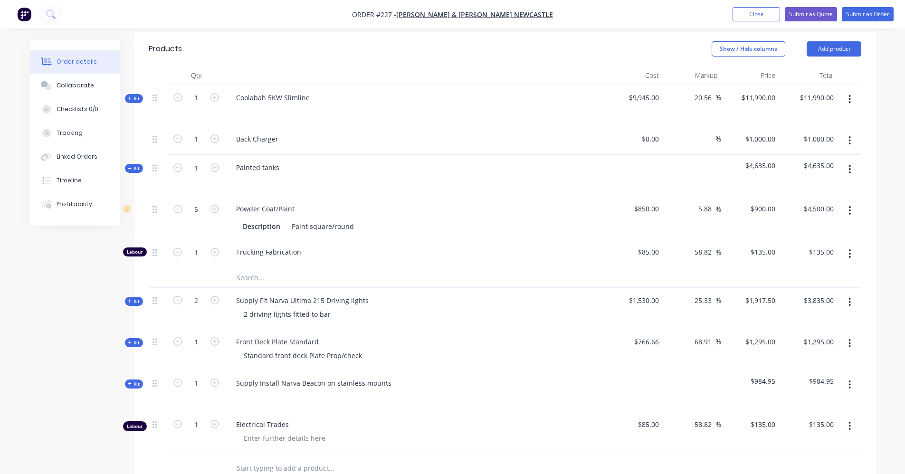
scroll to position [303, 0]
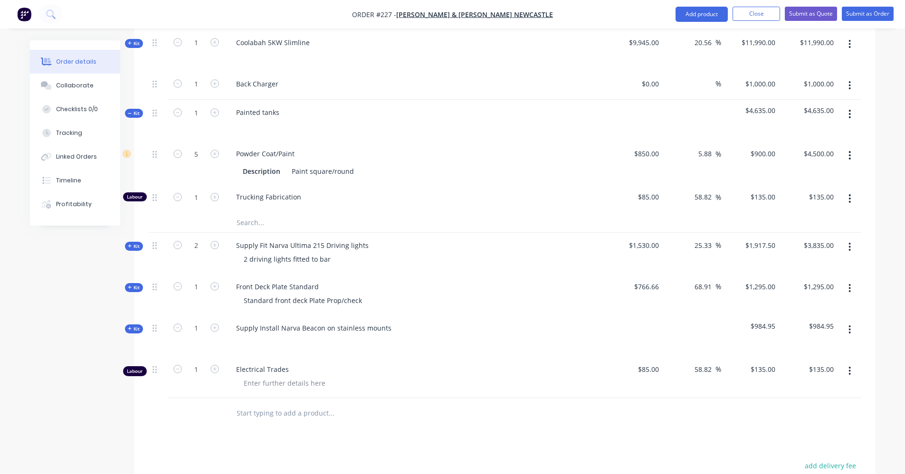
drag, startPoint x: 286, startPoint y: 357, endPoint x: 232, endPoint y: 357, distance: 53.2
click at [232, 364] on div "Electrical Trades" at bounding box center [415, 369] width 372 height 10
drag, startPoint x: 232, startPoint y: 357, endPoint x: 286, endPoint y: 355, distance: 53.7
click at [286, 364] on span "Electrical Trades" at bounding box center [418, 369] width 365 height 10
click at [282, 364] on span "Electrical Trades" at bounding box center [418, 369] width 365 height 10
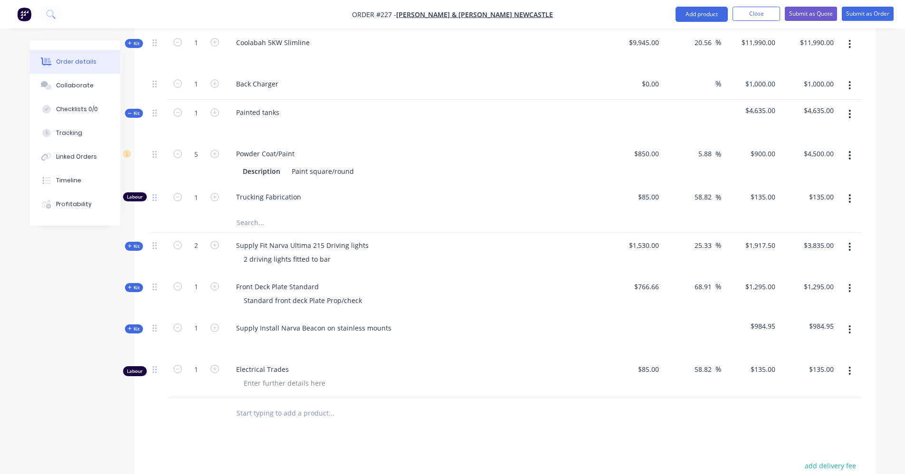
click at [281, 364] on span "Electrical Trades" at bounding box center [418, 369] width 365 height 10
click at [430, 340] on div "Supply Install Narva Beacon on stainless mounts" at bounding box center [415, 335] width 380 height 41
click at [850, 367] on icon "button" at bounding box center [850, 371] width 2 height 9
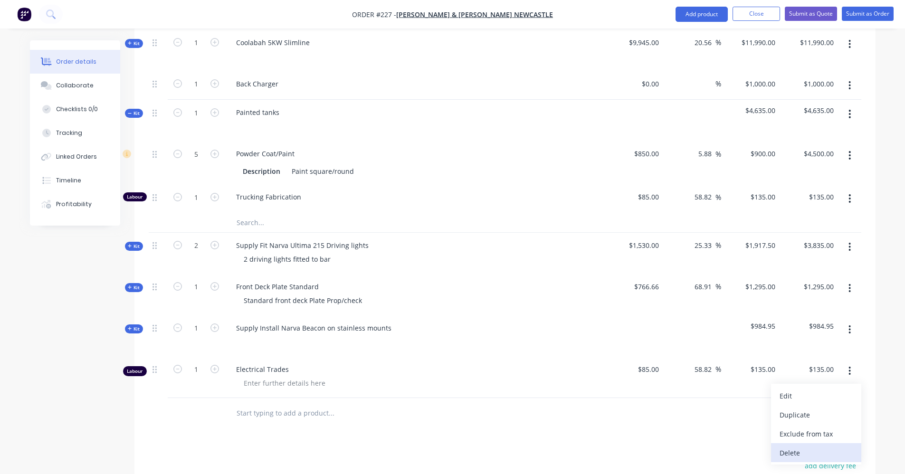
click at [815, 446] on div "Delete" at bounding box center [816, 453] width 73 height 14
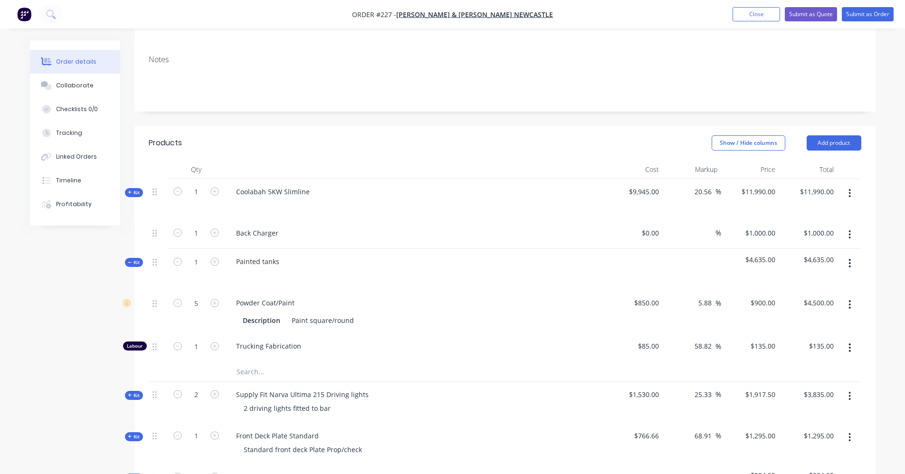
scroll to position [113, 0]
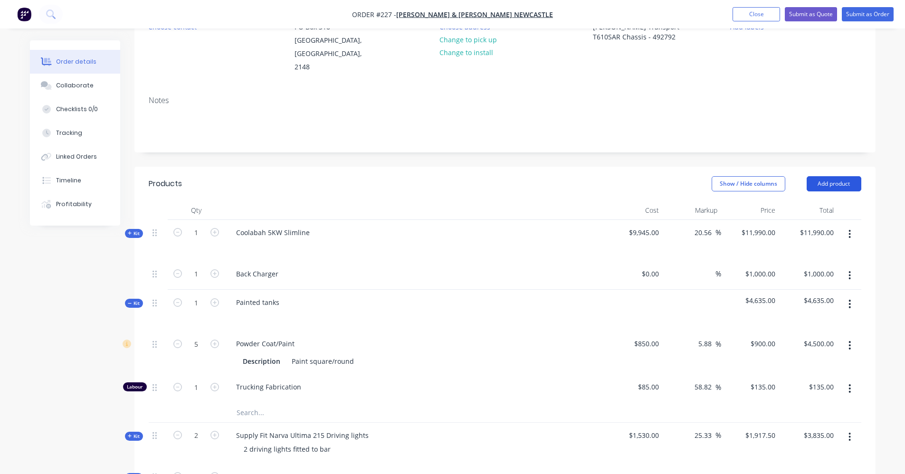
click at [851, 176] on button "Add product" at bounding box center [834, 183] width 55 height 15
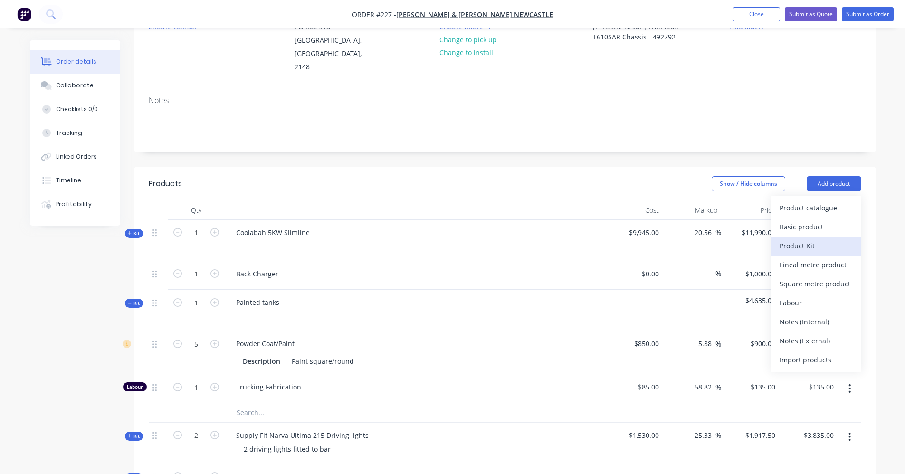
click at [831, 239] on div "Product Kit" at bounding box center [816, 246] width 73 height 14
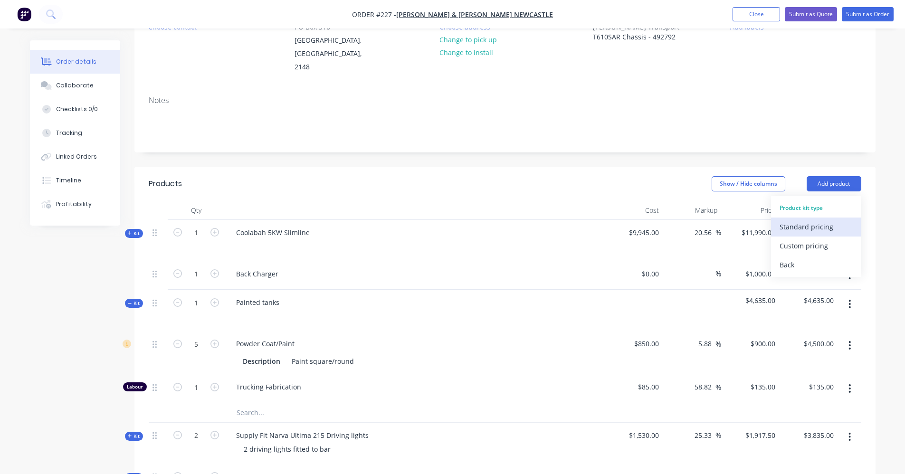
click at [820, 220] on div "Standard pricing" at bounding box center [816, 227] width 73 height 14
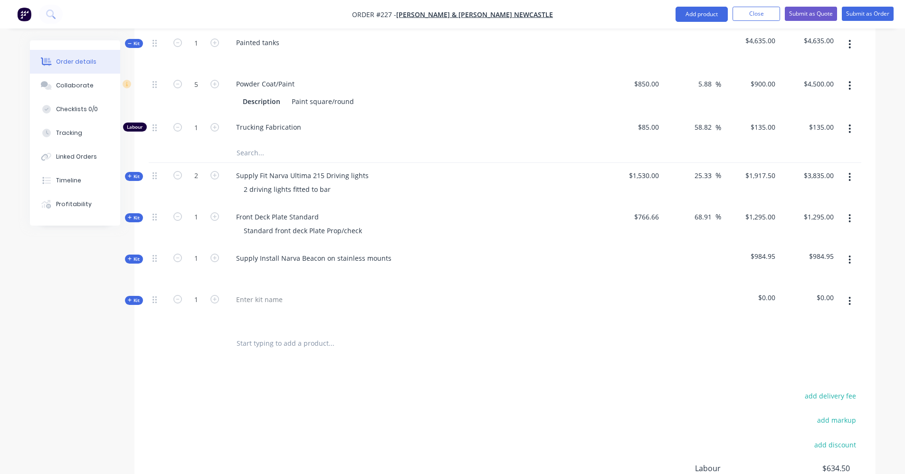
scroll to position [445, 0]
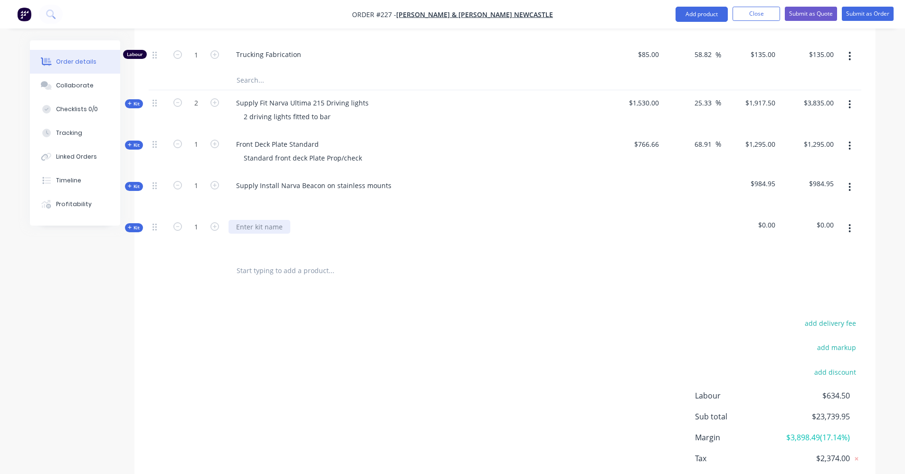
click at [251, 220] on div at bounding box center [260, 227] width 62 height 14
click at [849, 224] on icon "button" at bounding box center [850, 228] width 2 height 9
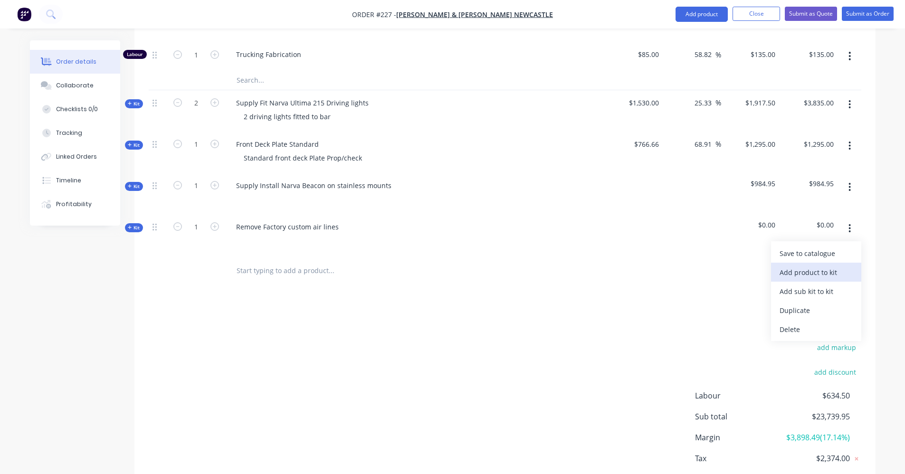
click at [822, 266] on div "Add product to kit" at bounding box center [816, 273] width 73 height 14
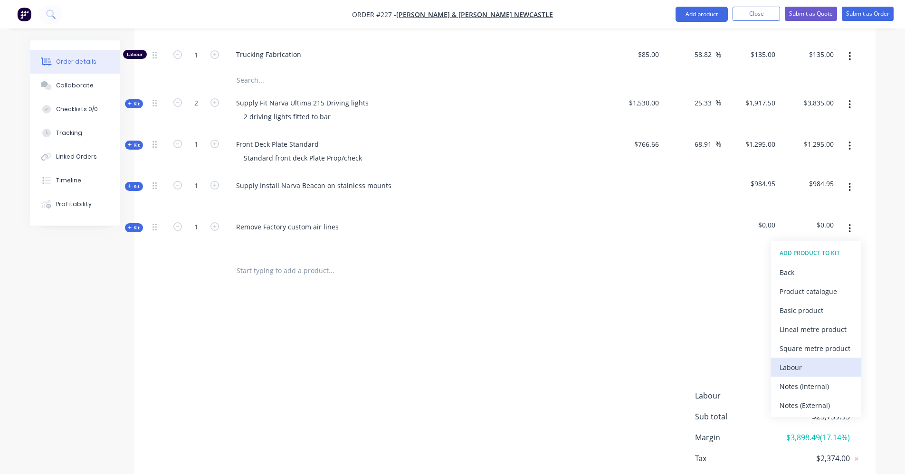
click at [799, 361] on div "Labour" at bounding box center [816, 368] width 73 height 14
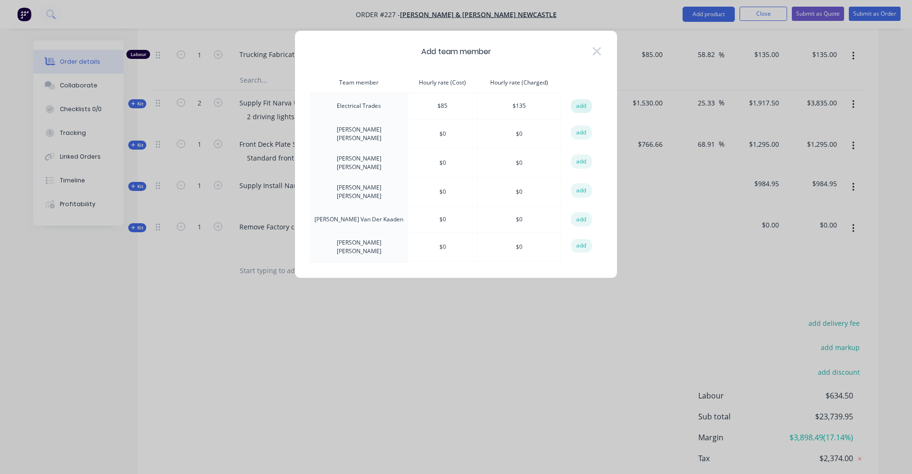
click at [577, 109] on button "add" at bounding box center [581, 106] width 21 height 14
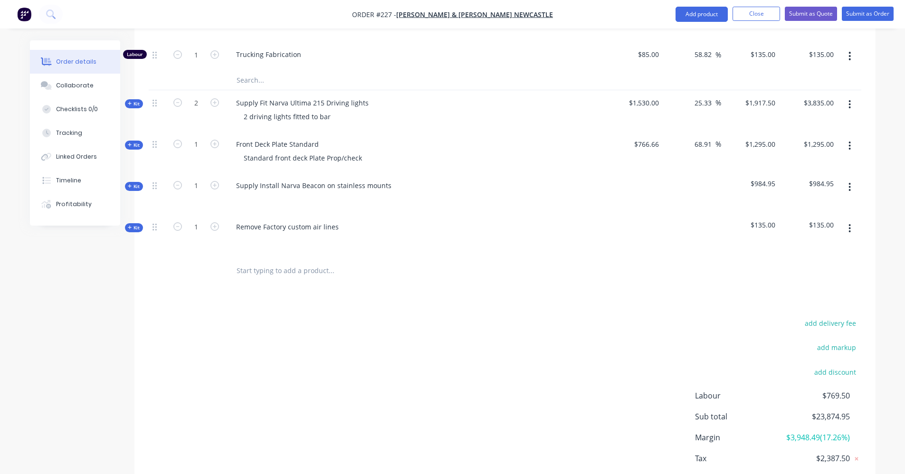
click at [256, 261] on input "text" at bounding box center [331, 270] width 190 height 19
click at [131, 226] on icon at bounding box center [130, 228] width 4 height 4
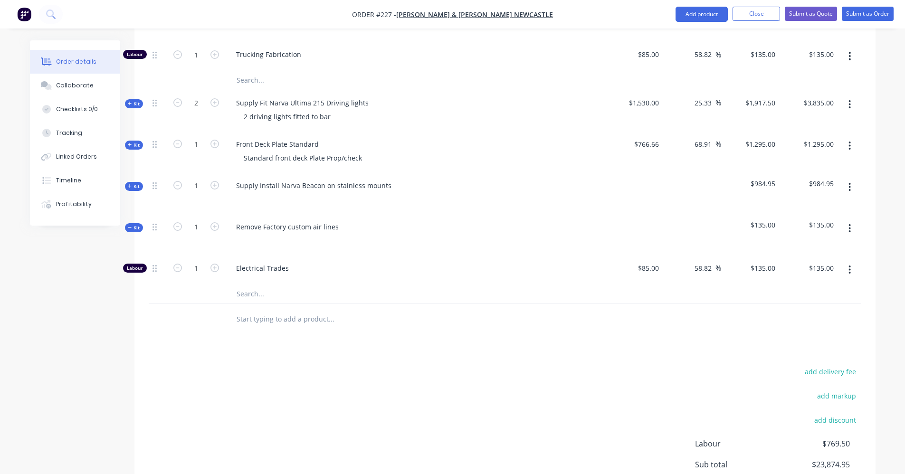
click at [345, 217] on div "Remove Factory custom air lines" at bounding box center [415, 234] width 380 height 41
click at [342, 220] on div "Remove Factory custom air lines" at bounding box center [288, 227] width 118 height 14
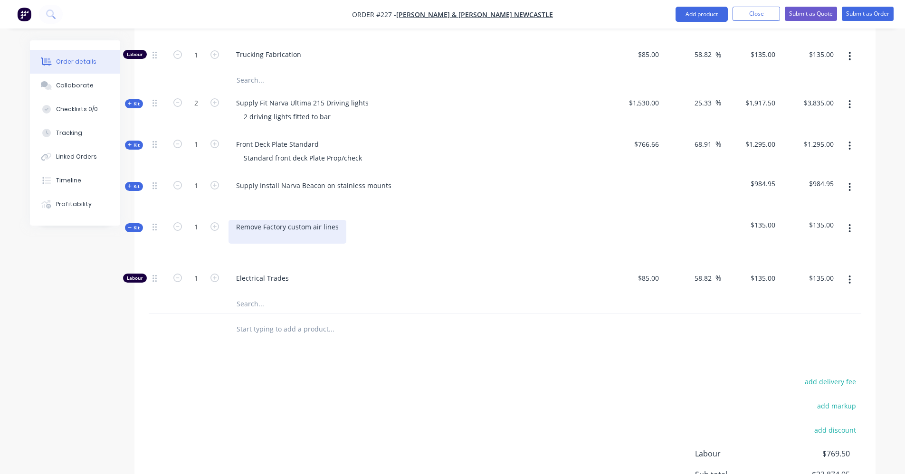
click at [335, 220] on div "Remove Factory custom air lines" at bounding box center [288, 232] width 118 height 24
click at [262, 220] on div "Remove Factory custom air lines." at bounding box center [289, 232] width 120 height 24
click at [302, 223] on div "Remove Factory custom air lines. and tidy up acordingl;y" at bounding box center [289, 232] width 120 height 24
click at [290, 220] on div "Remove Factory custom air lines. and tidy up acordingl;y" at bounding box center [289, 232] width 120 height 24
click at [314, 224] on div "Remove Factory custom air lines. and tidy up acordingl;y" at bounding box center [289, 232] width 120 height 24
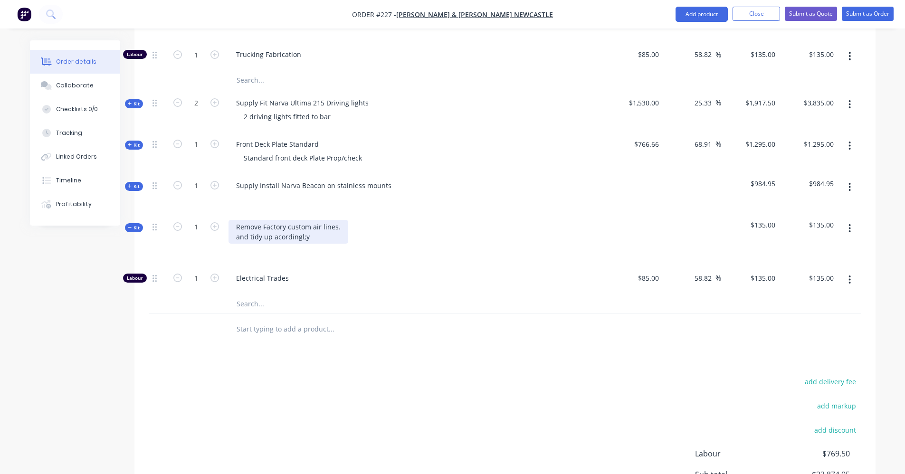
click at [256, 222] on div "Remove Factory custom air lines. and tidy up acordingl;y" at bounding box center [289, 232] width 120 height 24
click at [201, 19] on input "1" at bounding box center [196, 11] width 25 height 14
type input "1.5"
type input "$202.50"
click at [534, 335] on div "Products Show / Hide columns Add product Qty Cost Markup Price Total Kit 1 Cool…" at bounding box center [504, 203] width 741 height 739
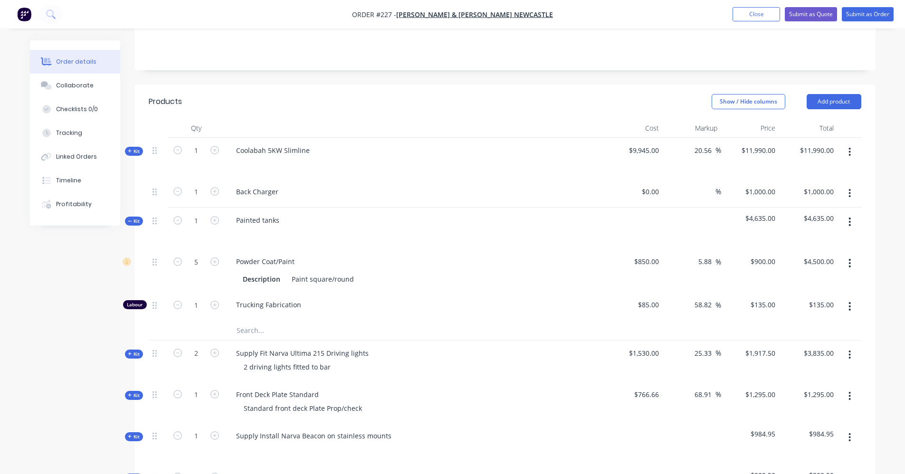
scroll to position [212, 0]
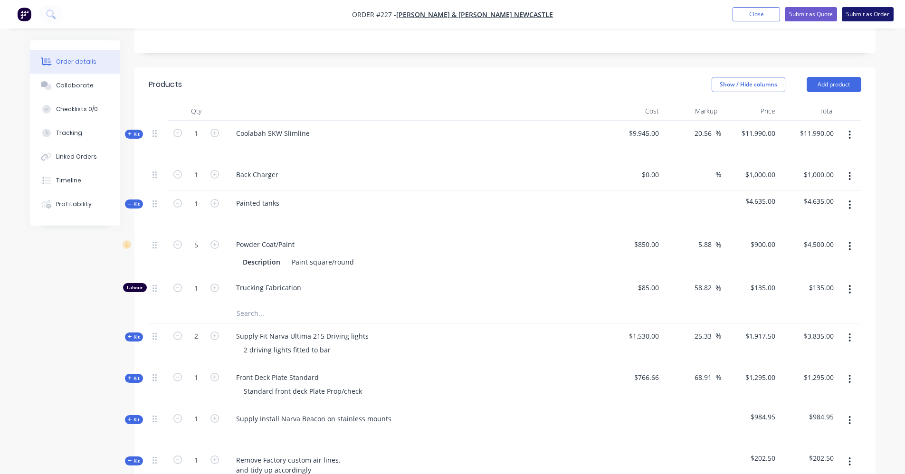
click at [883, 17] on button "Submit as Order" at bounding box center [868, 14] width 52 height 14
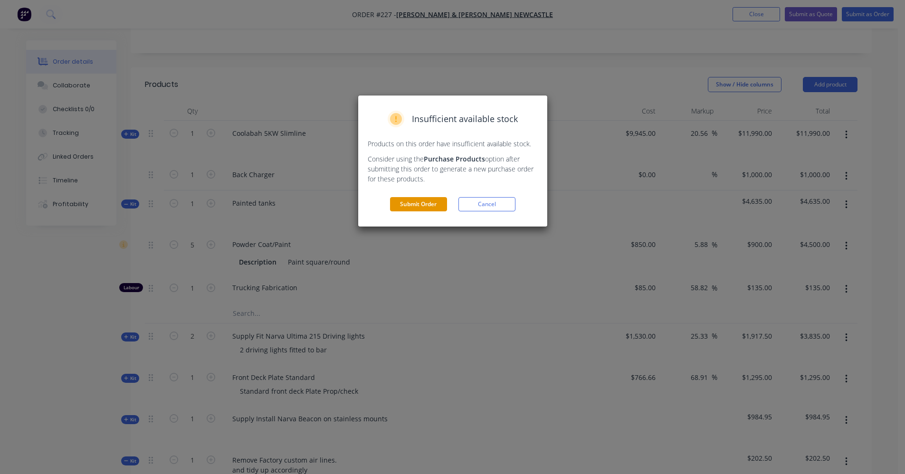
click at [421, 203] on button "Submit Order" at bounding box center [418, 204] width 57 height 14
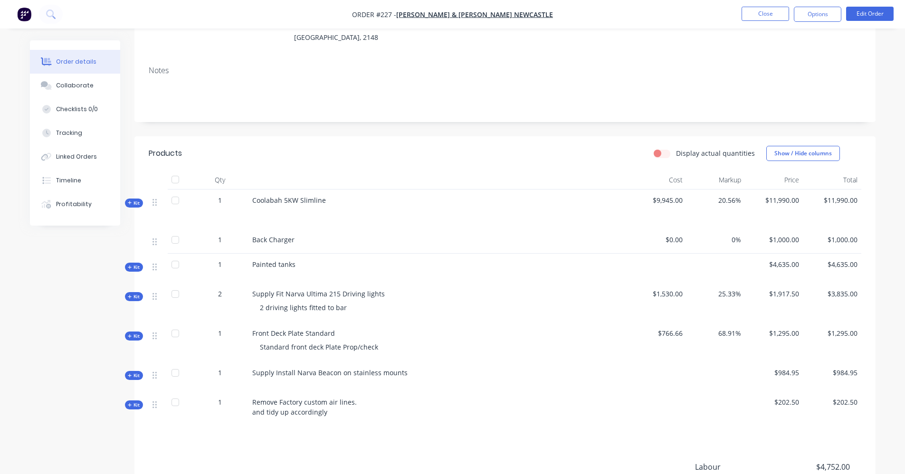
scroll to position [190, 0]
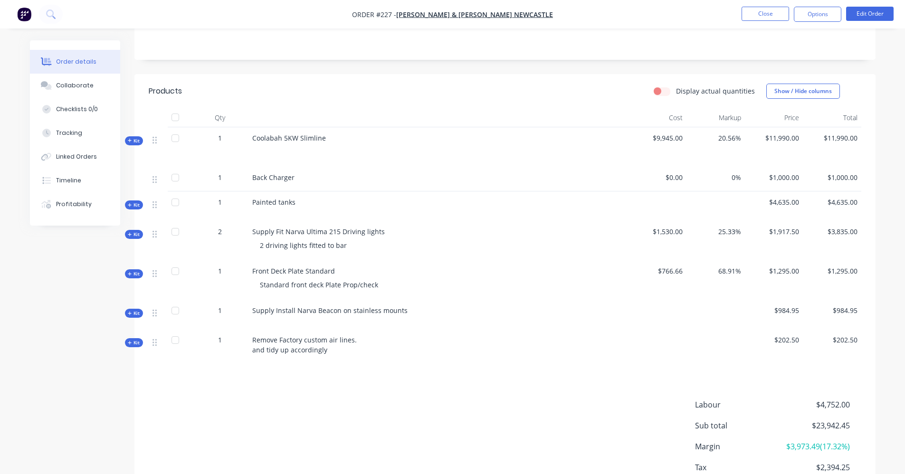
click at [131, 231] on span "Kit" at bounding box center [134, 234] width 12 height 7
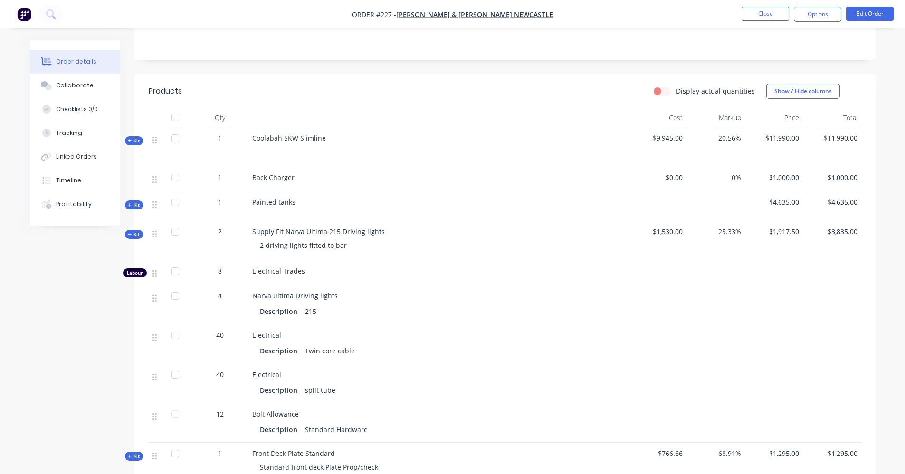
click at [131, 201] on span "Kit" at bounding box center [134, 204] width 12 height 7
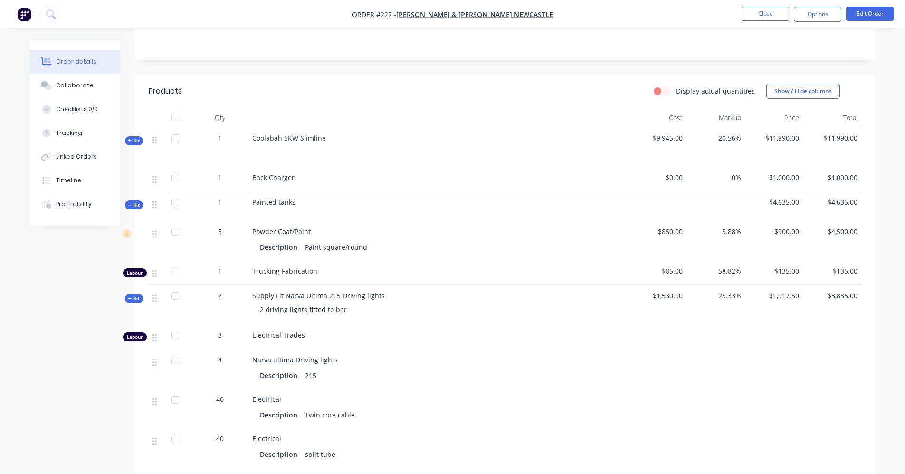
click at [476, 324] on div "Electrical Trades" at bounding box center [438, 336] width 380 height 25
click at [133, 201] on span "Kit" at bounding box center [134, 204] width 12 height 7
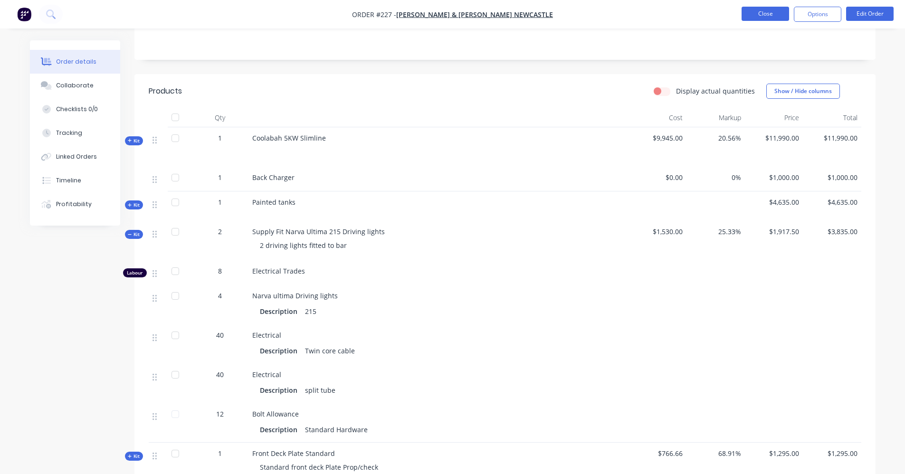
click at [756, 12] on button "Close" at bounding box center [766, 14] width 48 height 14
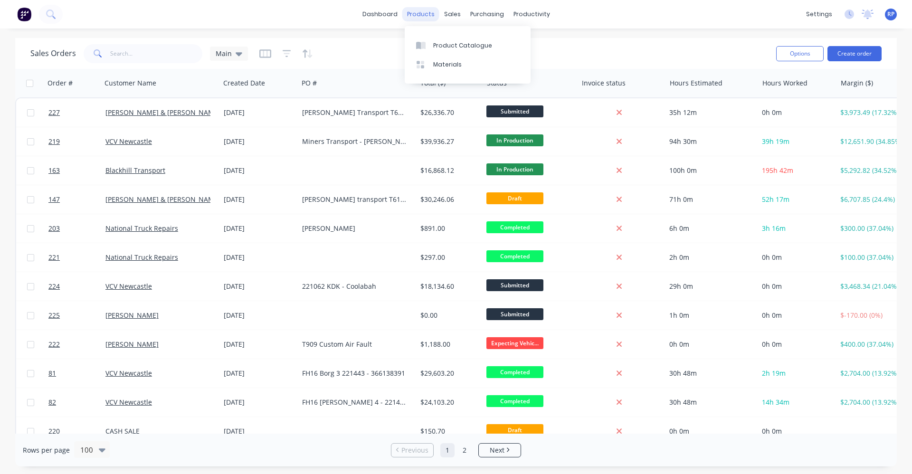
click at [422, 13] on div "products" at bounding box center [420, 14] width 37 height 14
click at [434, 51] on link "Product Catalogue" at bounding box center [468, 45] width 126 height 19
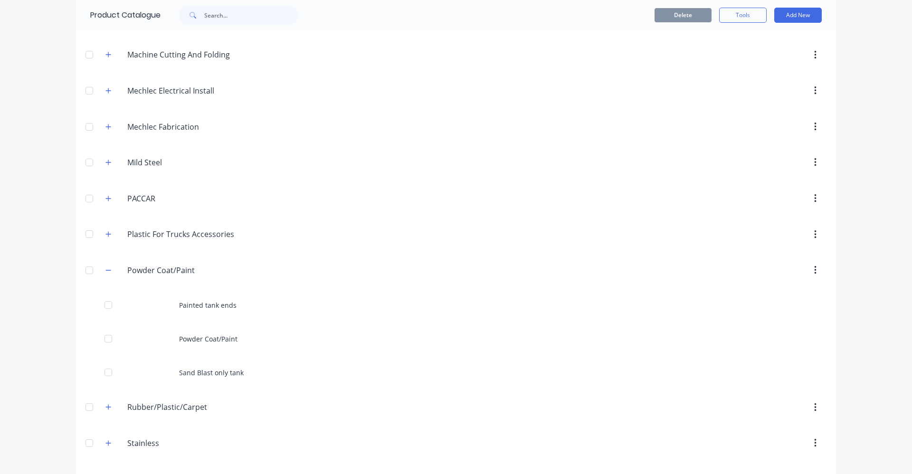
scroll to position [562, 0]
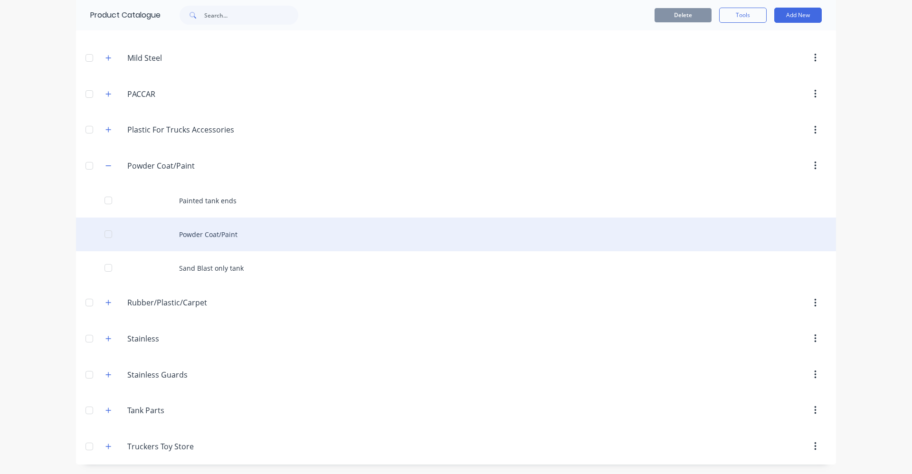
click at [192, 234] on div "Powder Coat/Paint" at bounding box center [456, 235] width 760 height 34
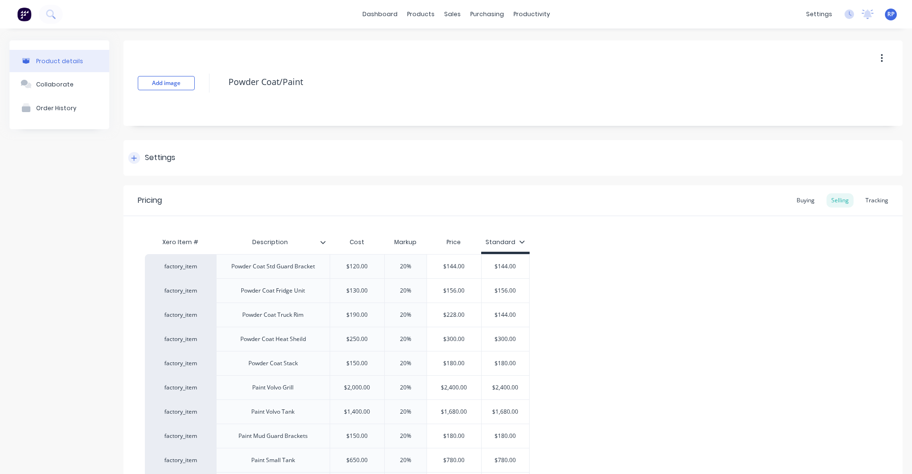
click at [136, 156] on icon at bounding box center [134, 158] width 6 height 7
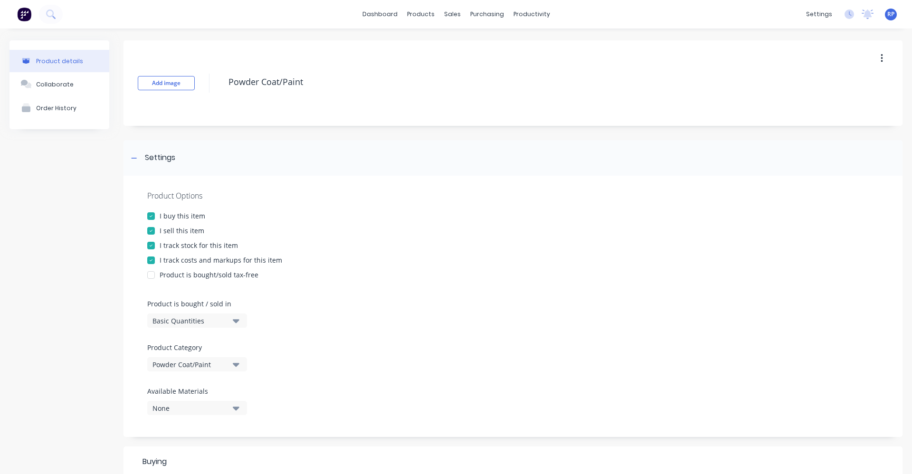
click at [152, 245] on div at bounding box center [151, 245] width 19 height 19
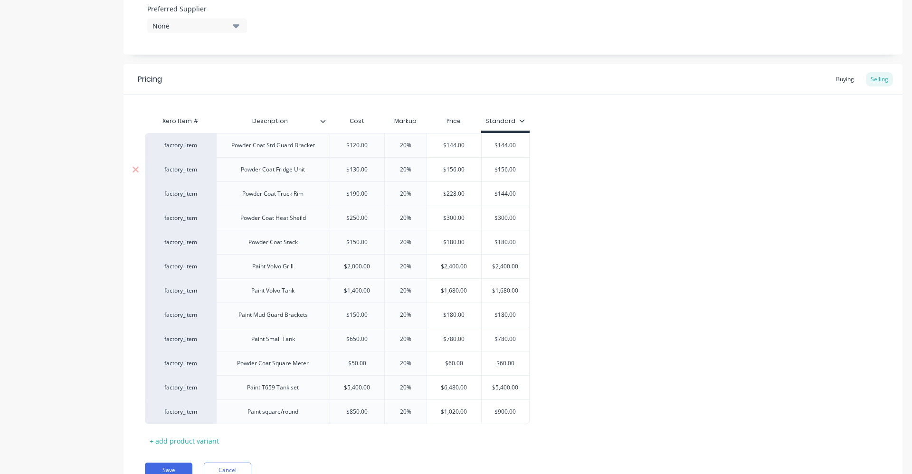
scroll to position [569, 0]
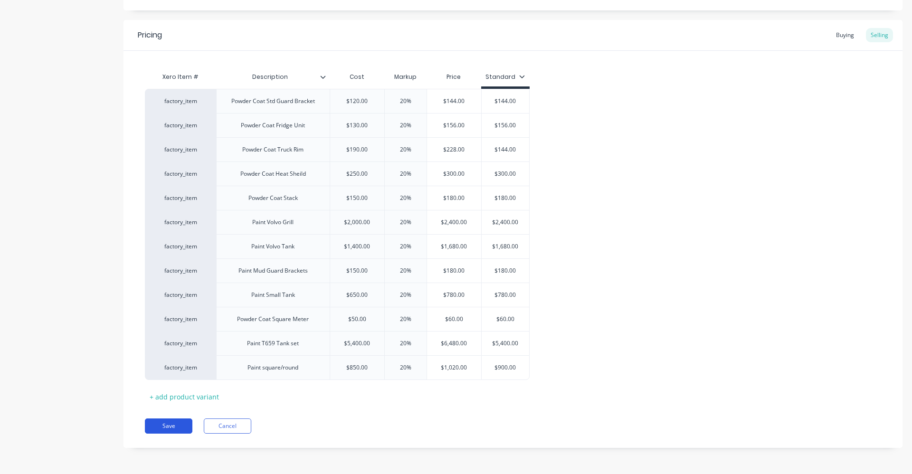
click at [174, 426] on button "Save" at bounding box center [169, 426] width 48 height 15
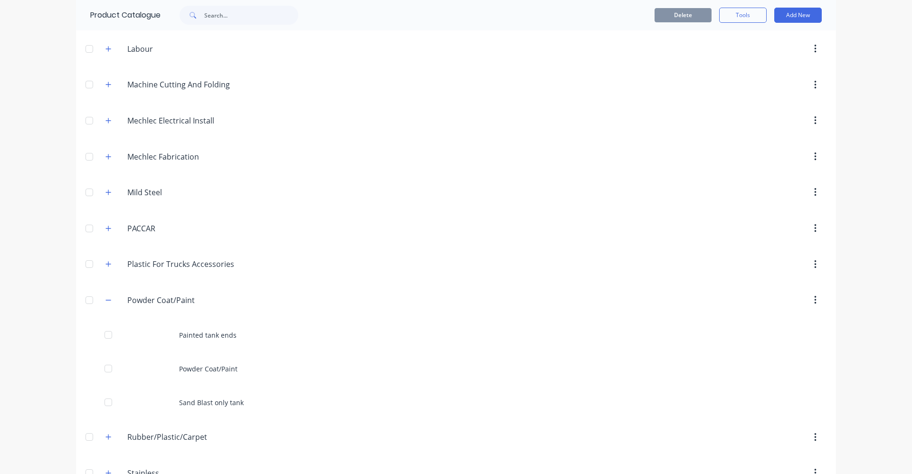
scroll to position [562, 0]
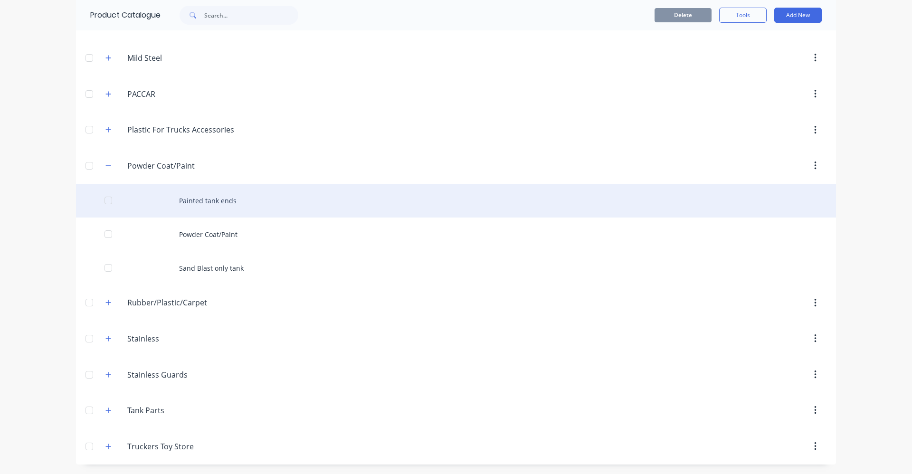
click at [183, 198] on div "Painted tank ends" at bounding box center [456, 201] width 760 height 34
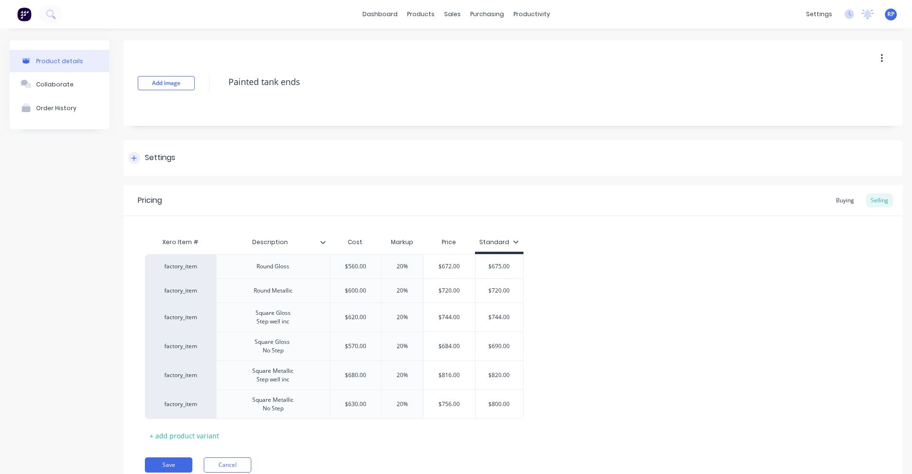
click at [132, 153] on div at bounding box center [134, 158] width 12 height 12
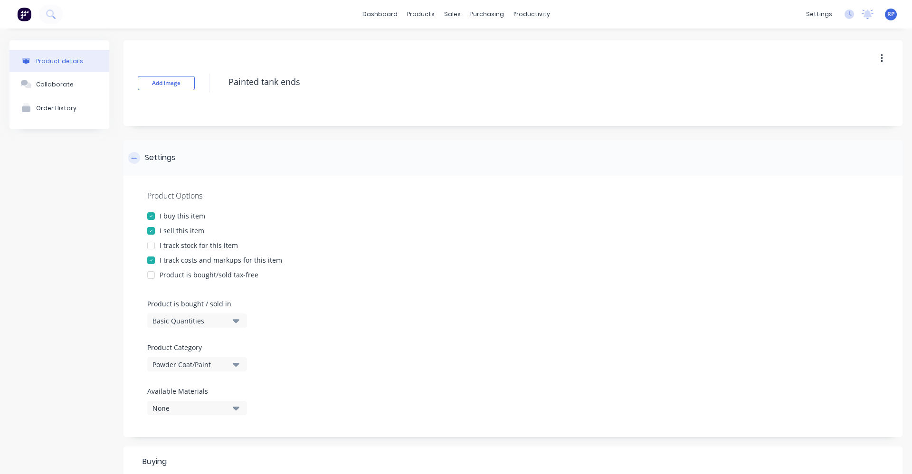
click at [132, 153] on div at bounding box center [134, 158] width 12 height 12
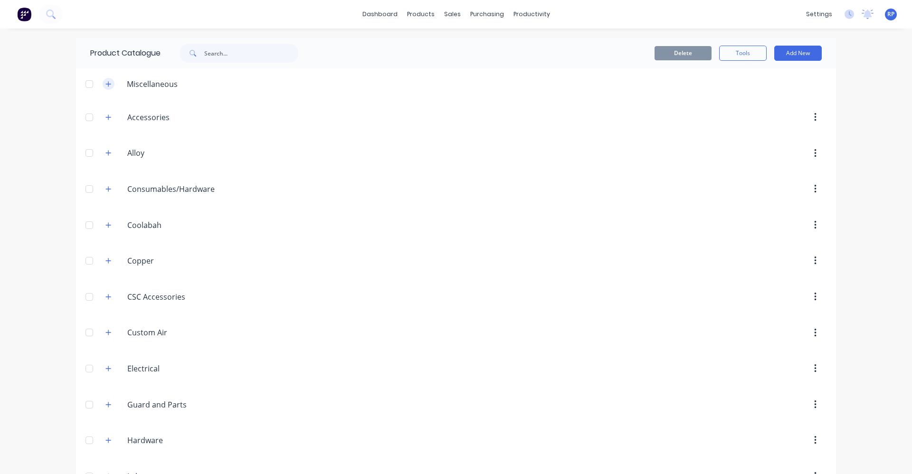
click at [107, 83] on icon "button" at bounding box center [108, 84] width 6 height 7
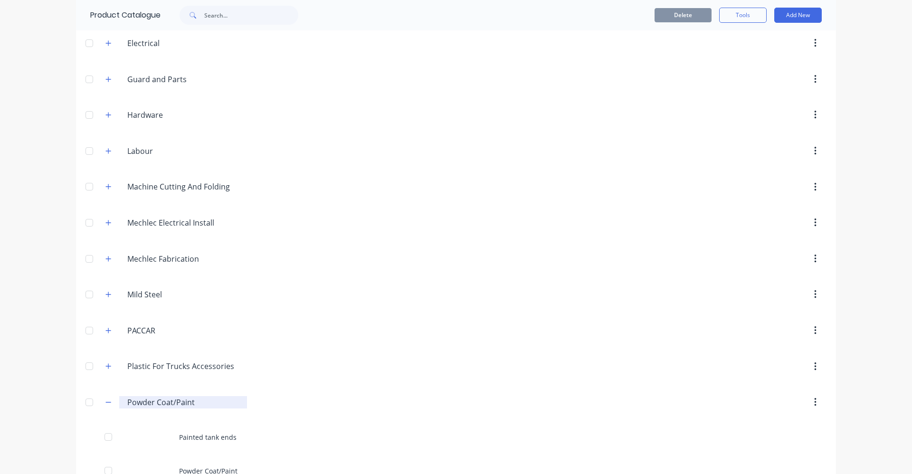
scroll to position [324, 0]
click at [108, 189] on button "button" at bounding box center [109, 188] width 12 height 12
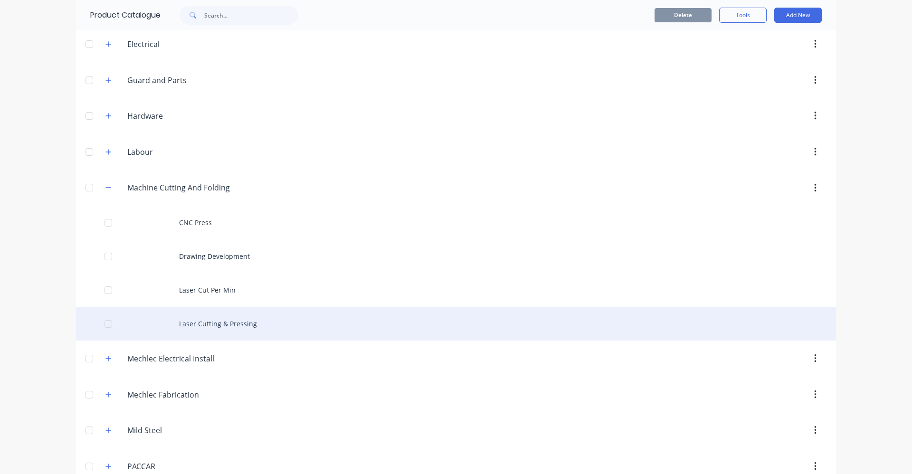
click at [235, 329] on div "Laser Cutting & Pressing" at bounding box center [456, 324] width 760 height 34
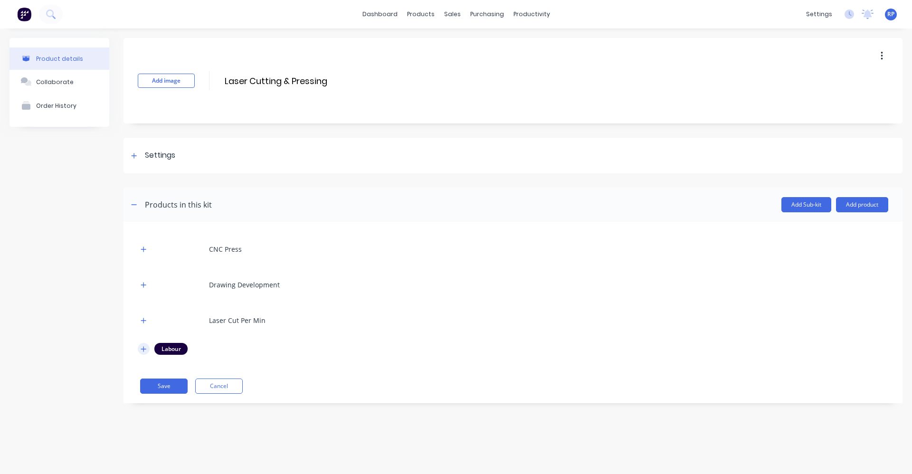
click at [143, 350] on icon "button" at bounding box center [143, 348] width 5 height 5
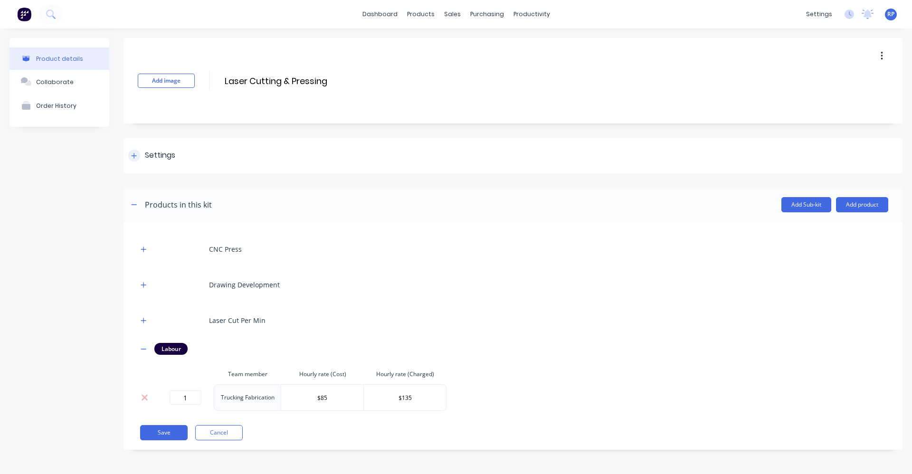
click at [137, 156] on icon at bounding box center [134, 156] width 6 height 7
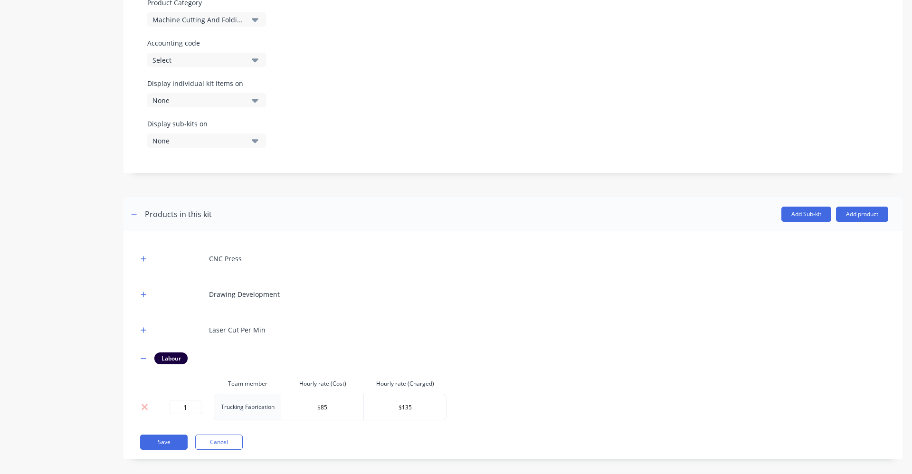
scroll to position [298, 0]
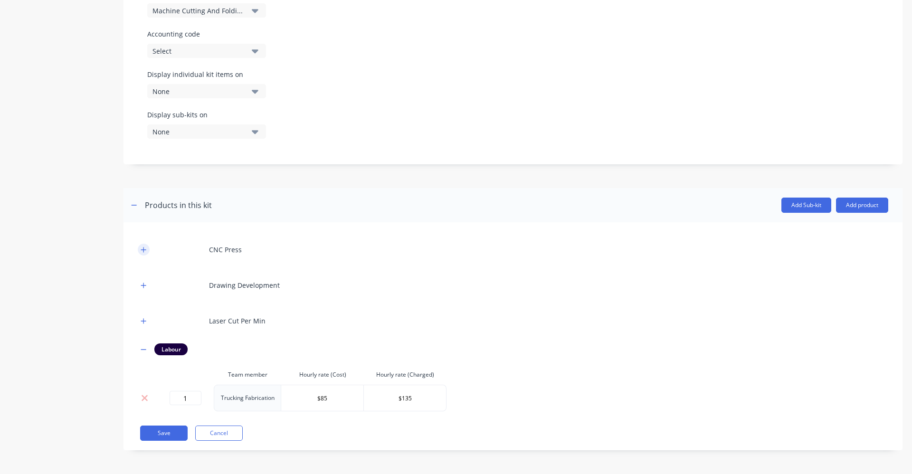
click at [144, 249] on icon "button" at bounding box center [143, 249] width 5 height 5
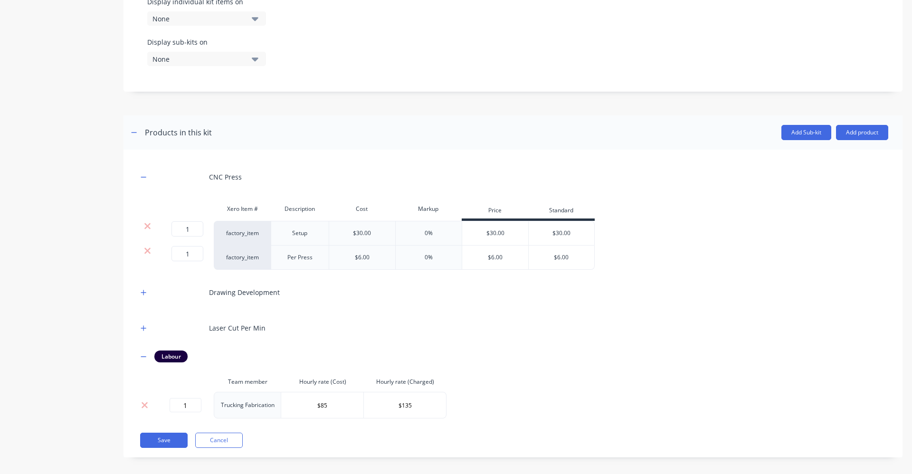
scroll to position [378, 0]
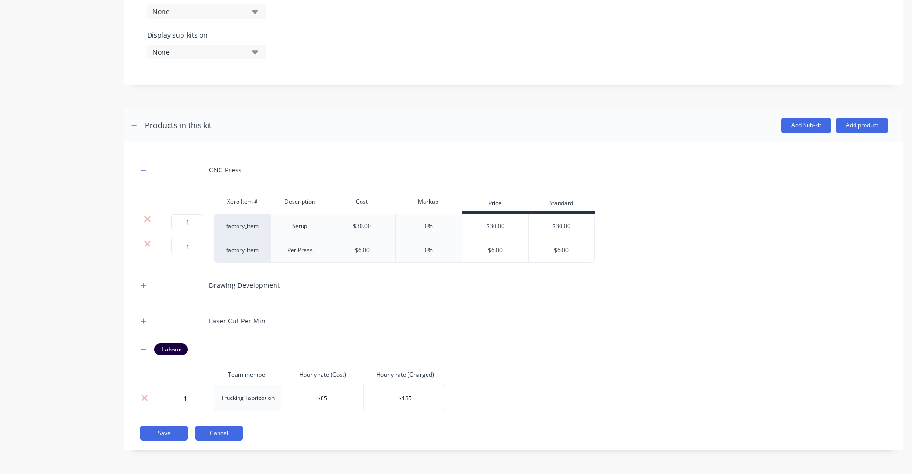
click at [229, 434] on button "Cancel" at bounding box center [219, 433] width 48 height 15
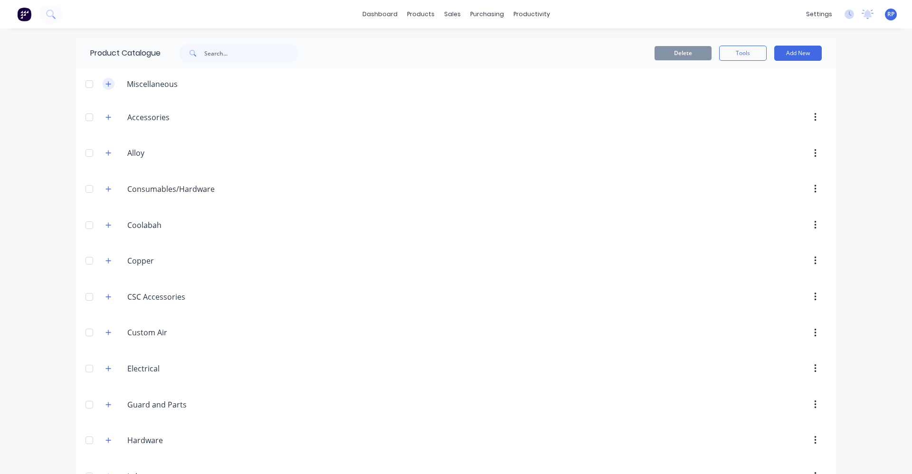
click at [104, 87] on button "button" at bounding box center [109, 84] width 12 height 12
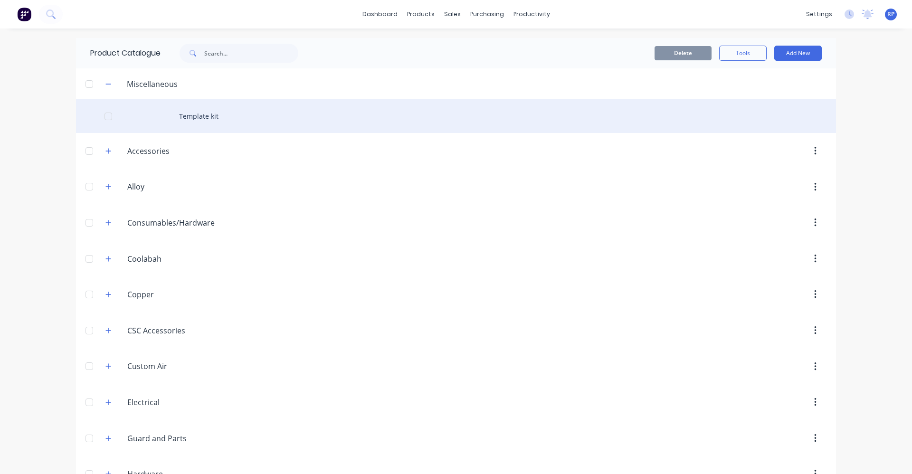
click at [165, 115] on div "Template kit" at bounding box center [456, 116] width 760 height 34
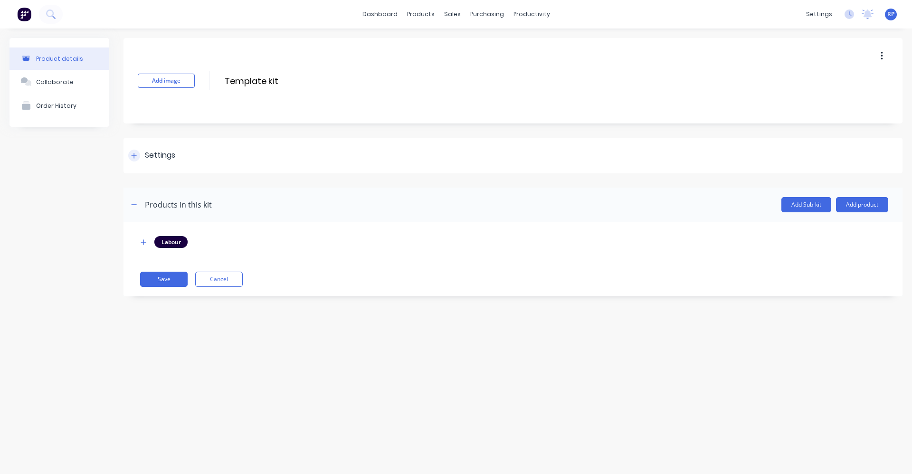
click at [139, 155] on div at bounding box center [134, 156] width 12 height 12
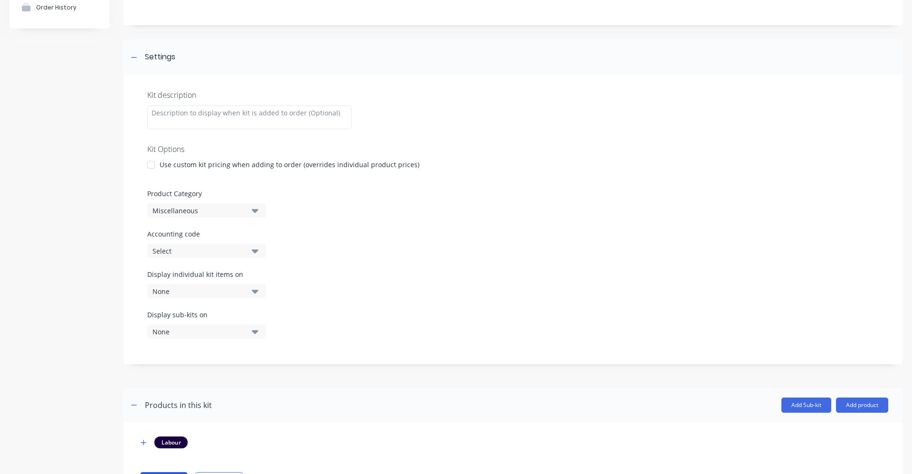
scroll to position [145, 0]
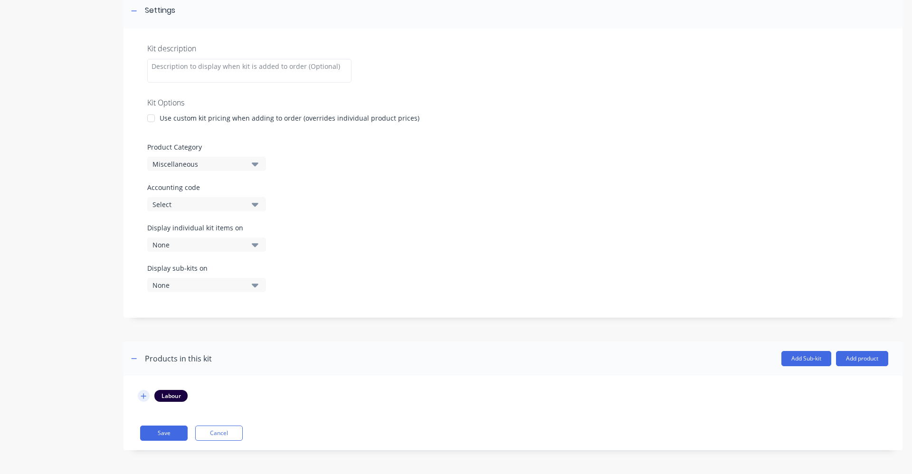
click at [143, 393] on icon "button" at bounding box center [144, 396] width 6 height 7
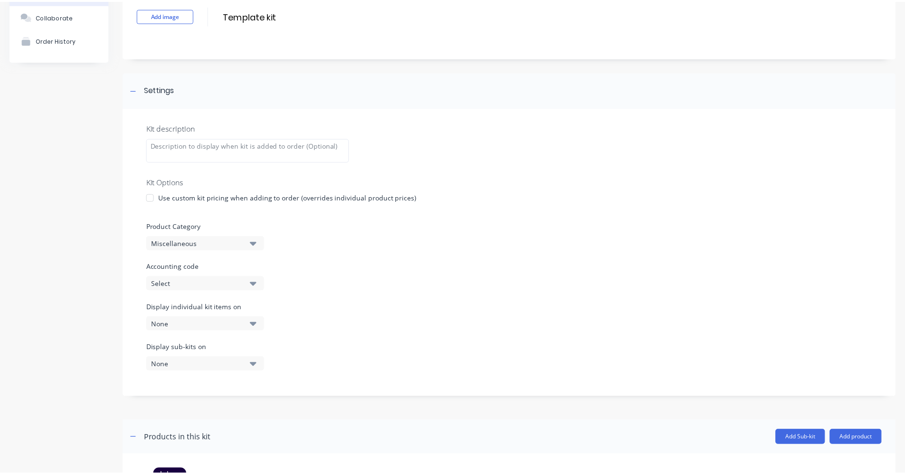
scroll to position [0, 0]
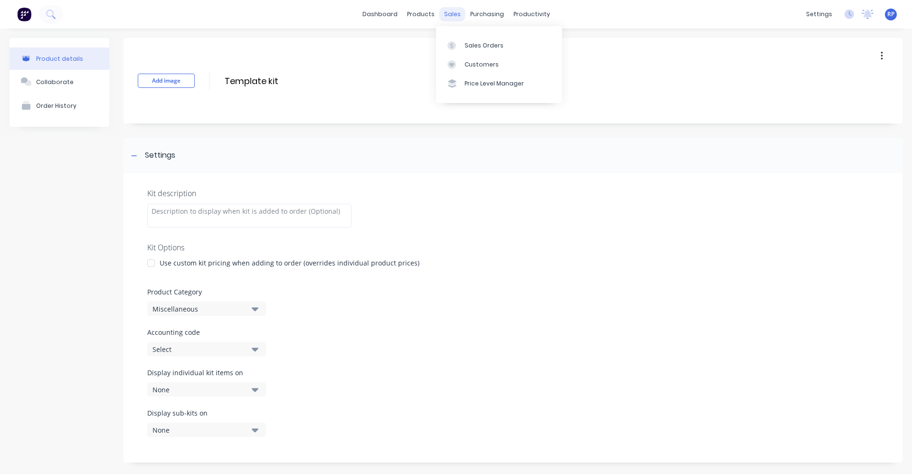
click at [446, 14] on div "sales" at bounding box center [452, 14] width 26 height 14
click at [484, 47] on div "Sales Orders" at bounding box center [484, 45] width 39 height 9
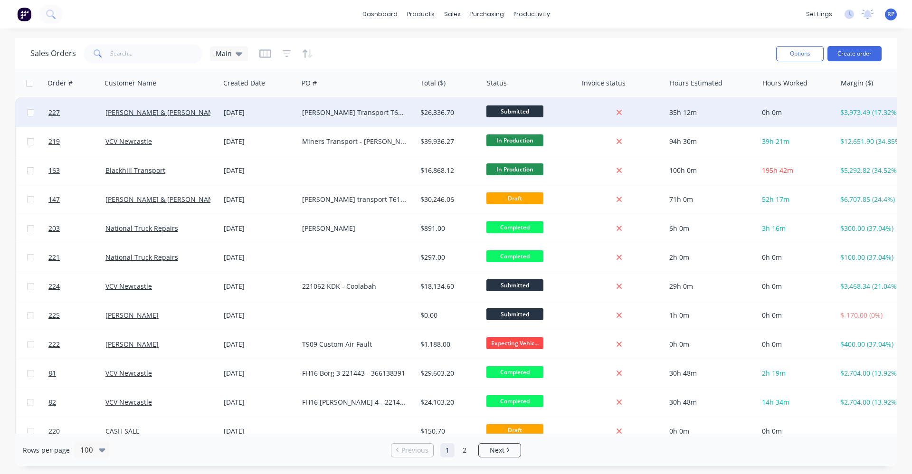
click at [377, 113] on div "[PERSON_NAME] Transport T610SAR Chassis - 492792" at bounding box center [354, 113] width 105 height 10
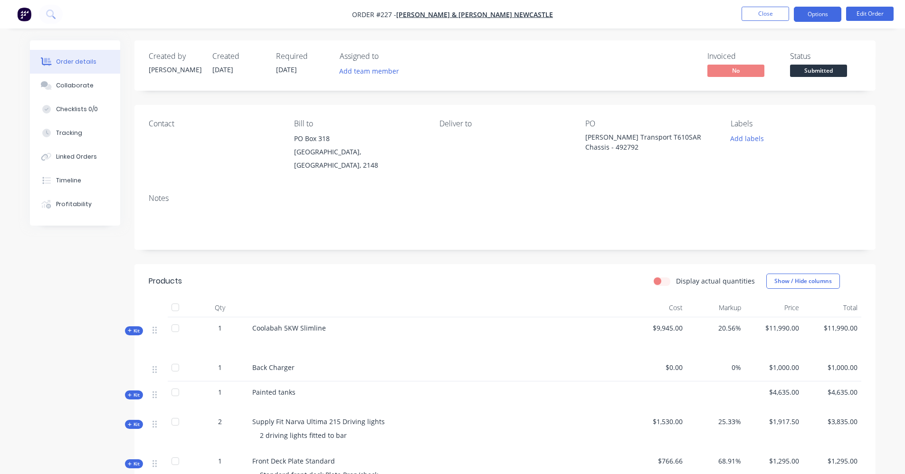
click at [830, 18] on button "Options" at bounding box center [818, 14] width 48 height 15
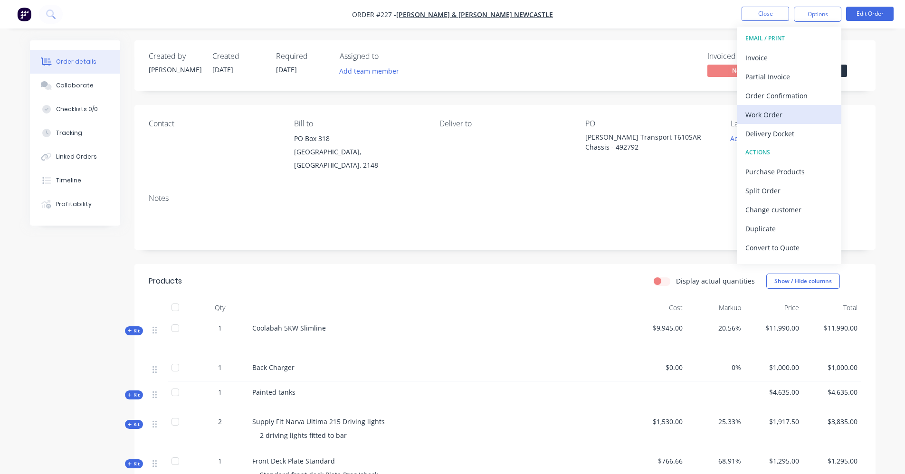
click at [772, 113] on div "Work Order" at bounding box center [788, 115] width 87 height 14
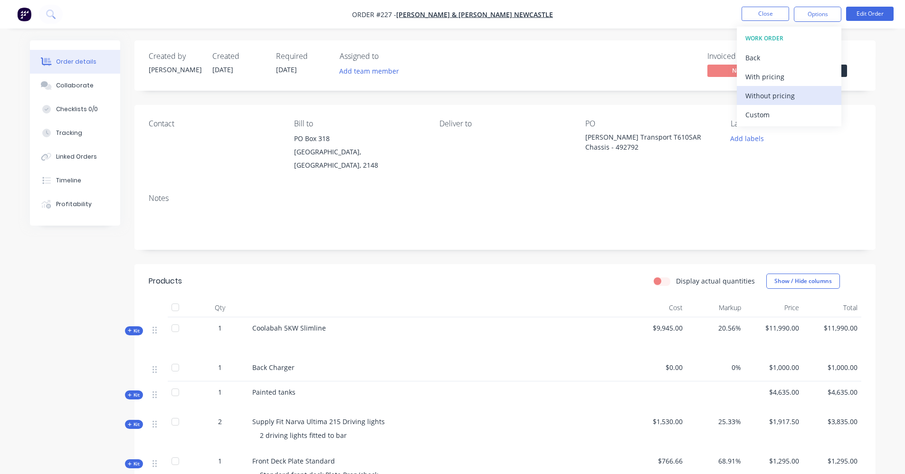
click at [785, 97] on div "Without pricing" at bounding box center [788, 96] width 87 height 14
click at [60, 342] on div "Created by [PERSON_NAME] Created [DATE] Required [DATE] Assigned to Add team me…" at bounding box center [453, 383] width 846 height 687
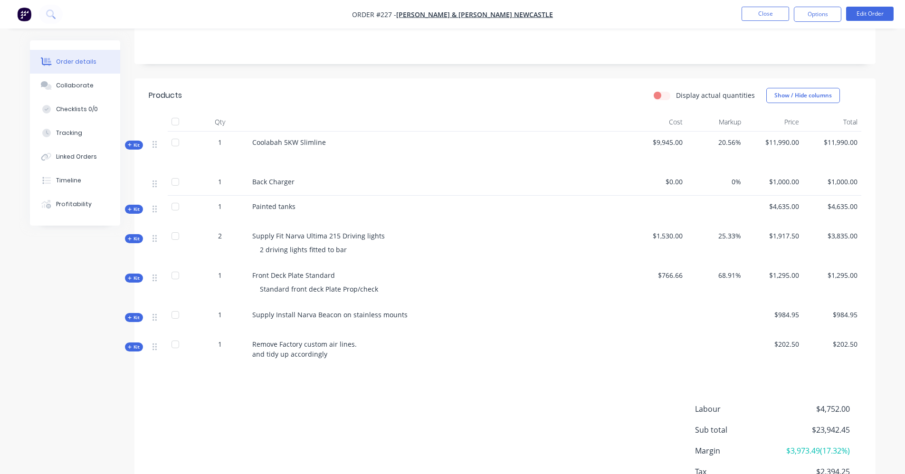
scroll to position [190, 0]
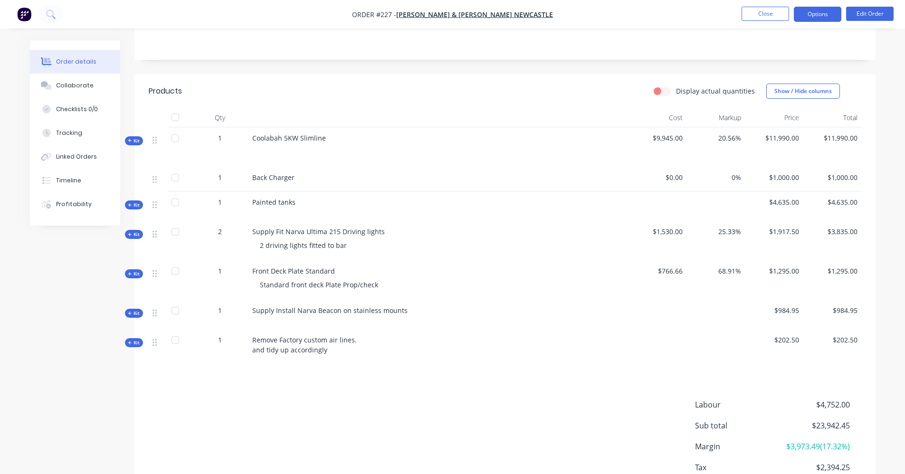
click at [828, 16] on button "Options" at bounding box center [818, 14] width 48 height 15
click at [857, 16] on button "Edit Order" at bounding box center [870, 14] width 48 height 14
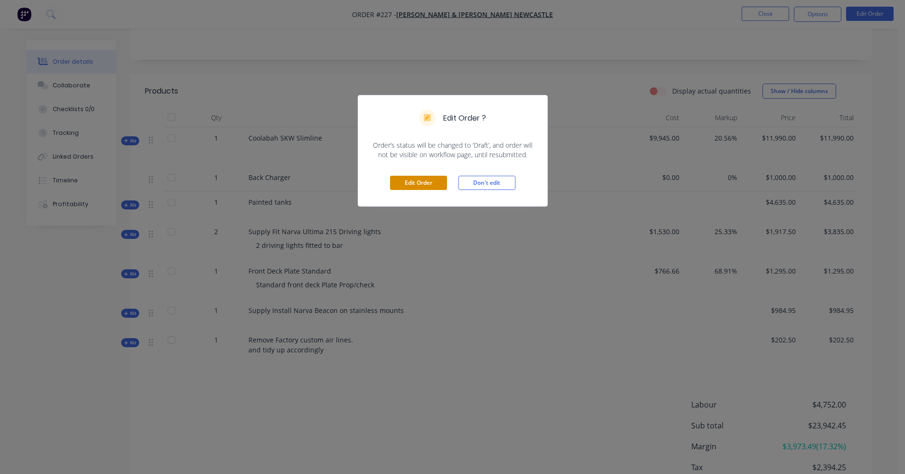
click at [405, 181] on button "Edit Order" at bounding box center [418, 183] width 57 height 14
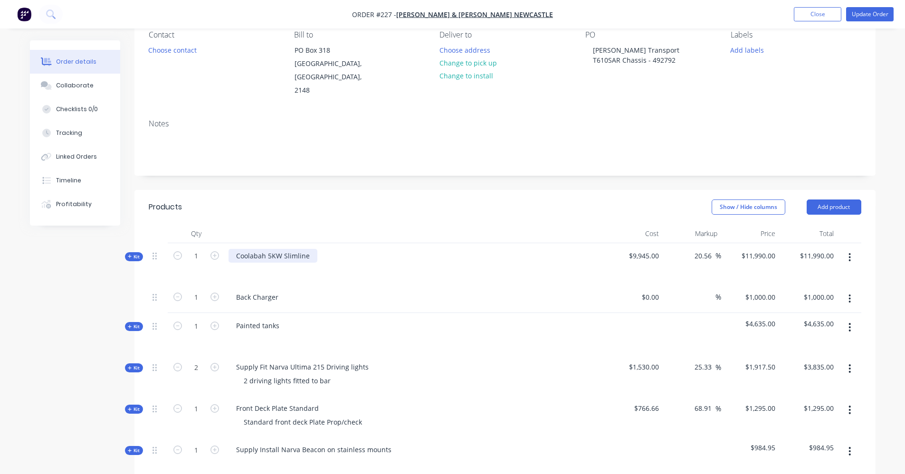
scroll to position [143, 0]
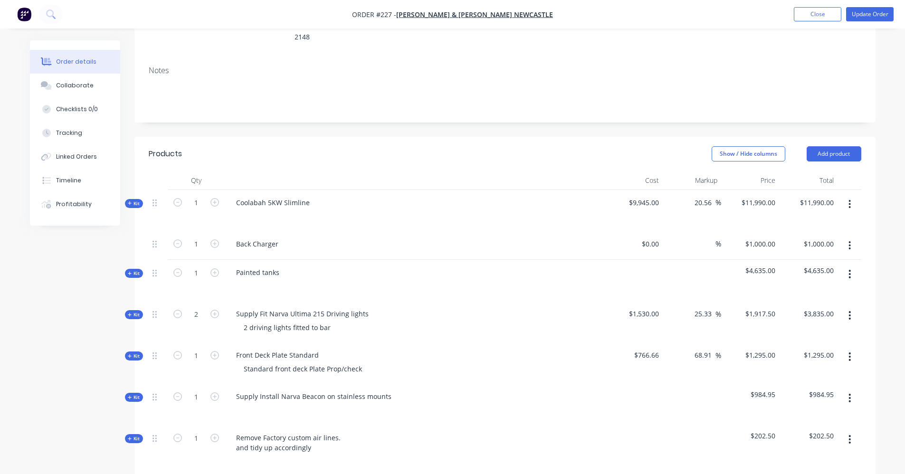
click at [131, 270] on span "Kit" at bounding box center [134, 273] width 12 height 7
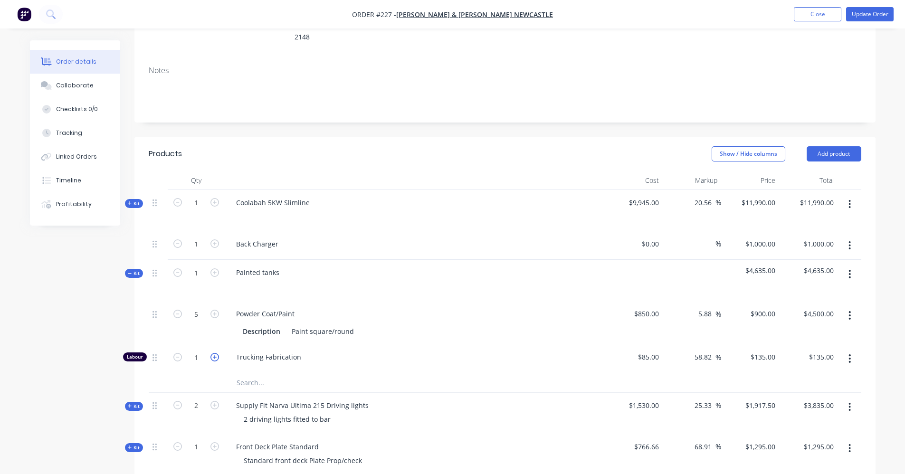
click at [214, 353] on icon "button" at bounding box center [214, 357] width 9 height 9
type input "2"
type input "$270.00"
click at [214, 353] on icon "button" at bounding box center [214, 357] width 9 height 9
type input "3"
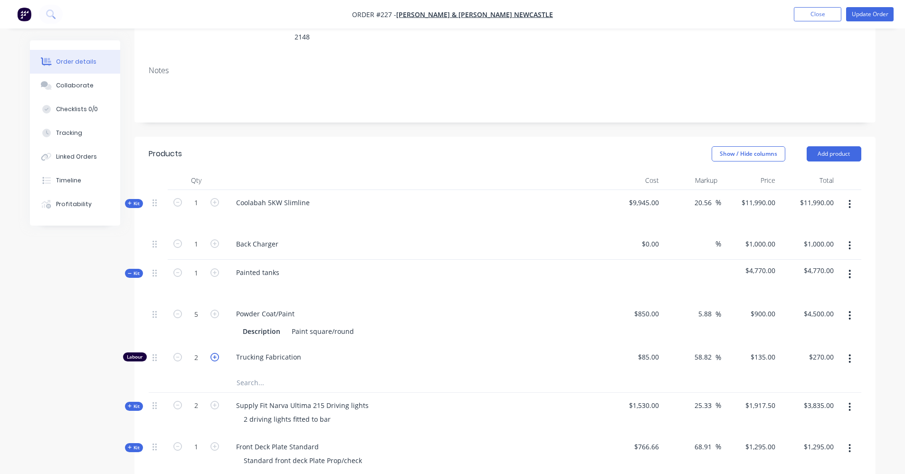
type input "$405.00"
click at [214, 353] on icon "button" at bounding box center [214, 357] width 9 height 9
type input "4"
type input "$540.00"
click at [214, 353] on icon "button" at bounding box center [214, 357] width 9 height 9
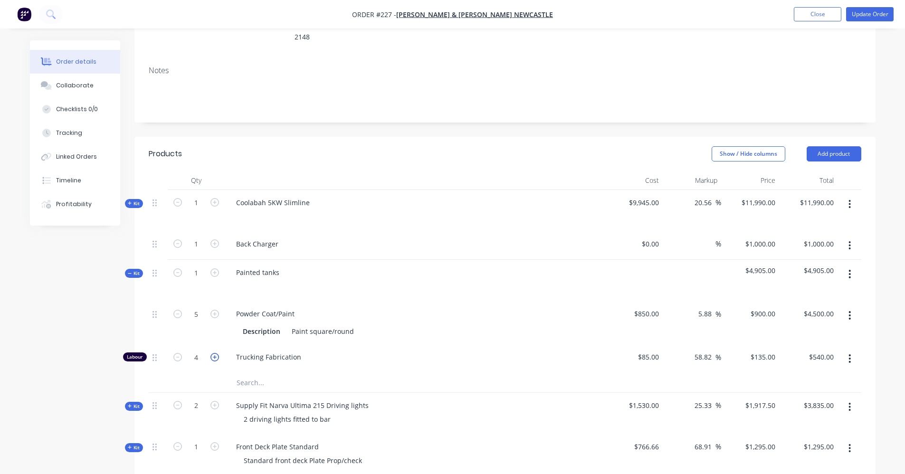
type input "5"
type input "$675.00"
click at [213, 353] on icon "button" at bounding box center [214, 357] width 9 height 9
type input "6"
type input "$810.00"
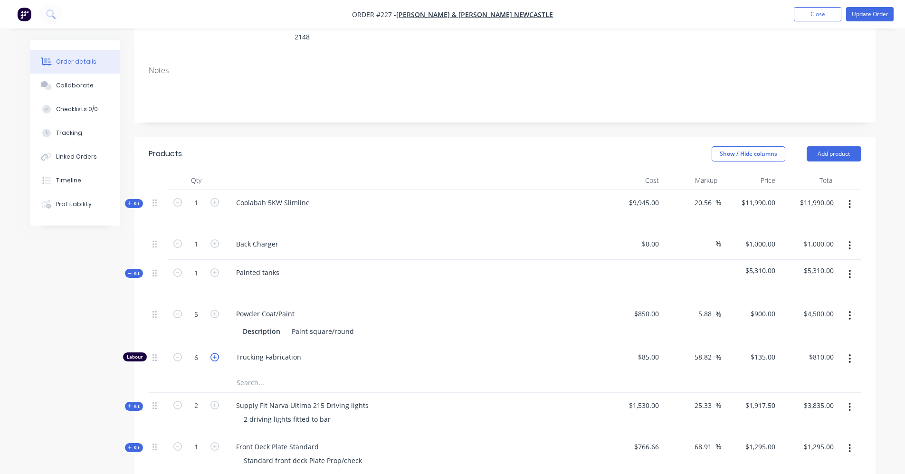
click at [213, 353] on icon "button" at bounding box center [214, 357] width 9 height 9
type input "7"
type input "$945.00"
click at [213, 353] on icon "button" at bounding box center [214, 357] width 9 height 9
type input "8"
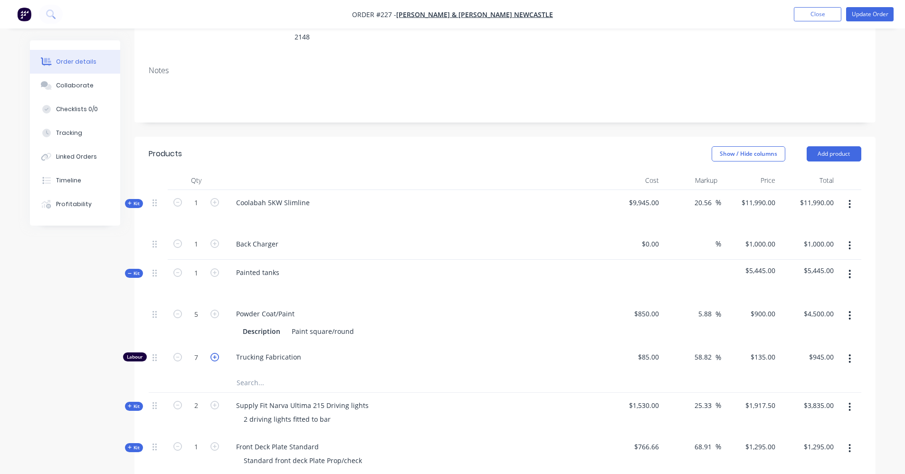
type input "$1,080.00"
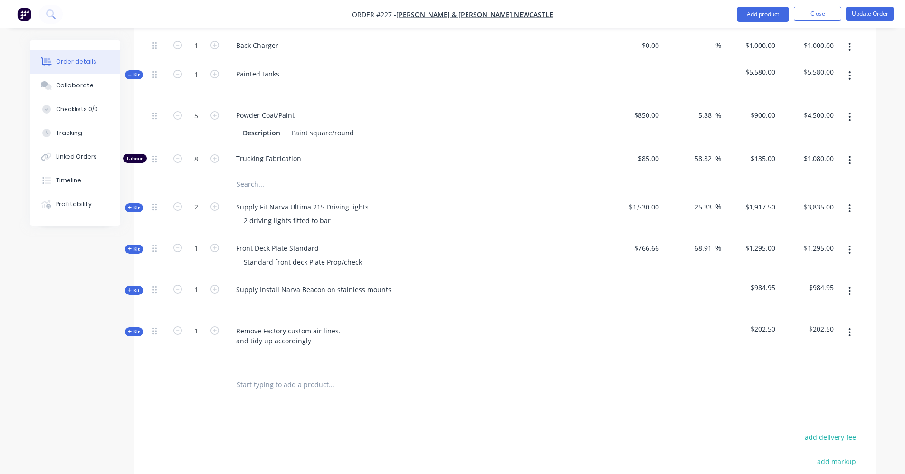
scroll to position [428, 0]
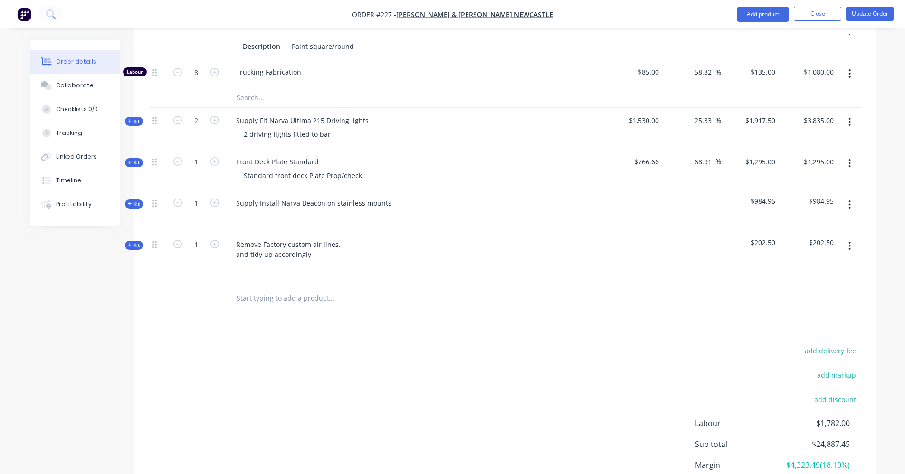
click at [326, 289] on input "text" at bounding box center [331, 298] width 190 height 19
type input "6"
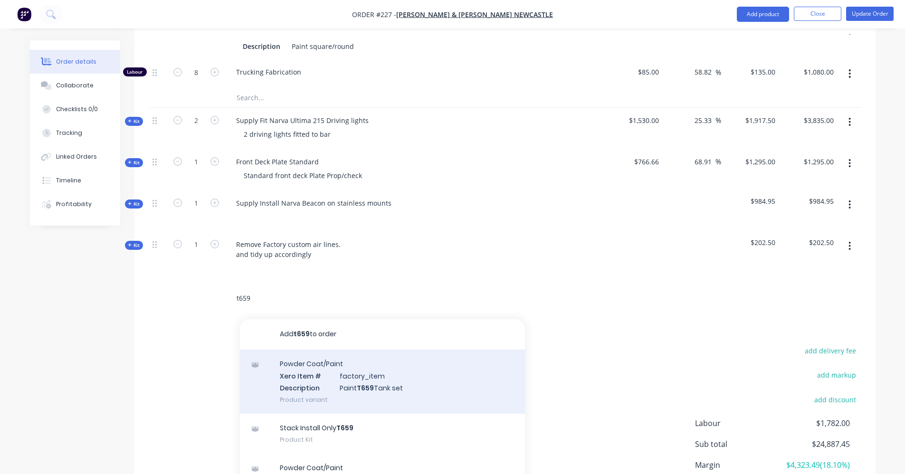
type input "t659"
click at [348, 374] on div "Powder Coat/Paint Xero Item # factory_item Description Paint T659 Tank set Prod…" at bounding box center [382, 382] width 285 height 64
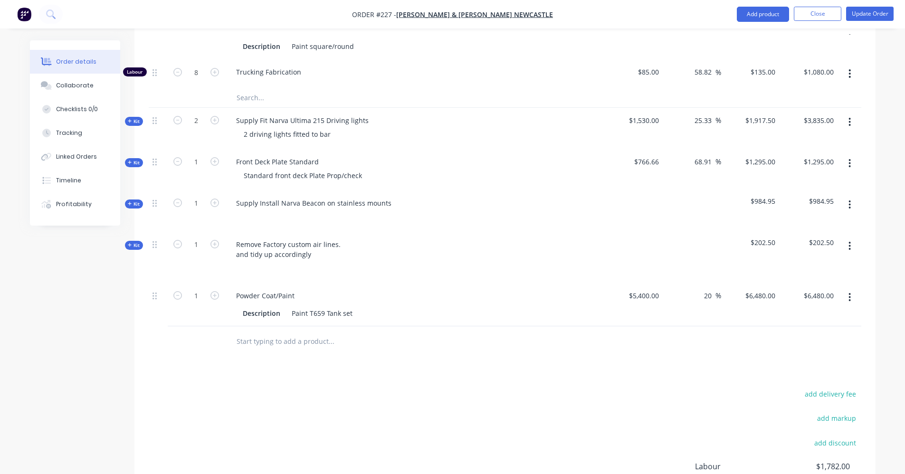
click at [849, 293] on icon "button" at bounding box center [850, 297] width 2 height 9
click at [802, 372] on div "Delete" at bounding box center [816, 379] width 73 height 14
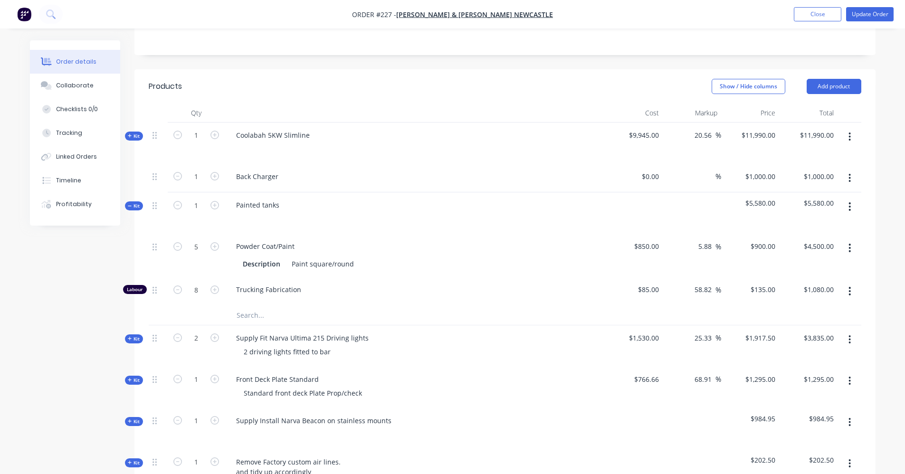
scroll to position [143, 0]
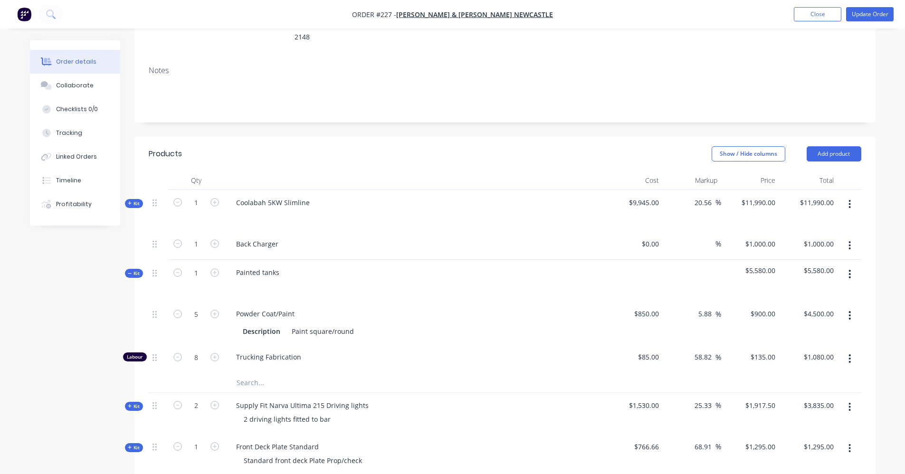
click at [129, 271] on icon at bounding box center [130, 273] width 4 height 5
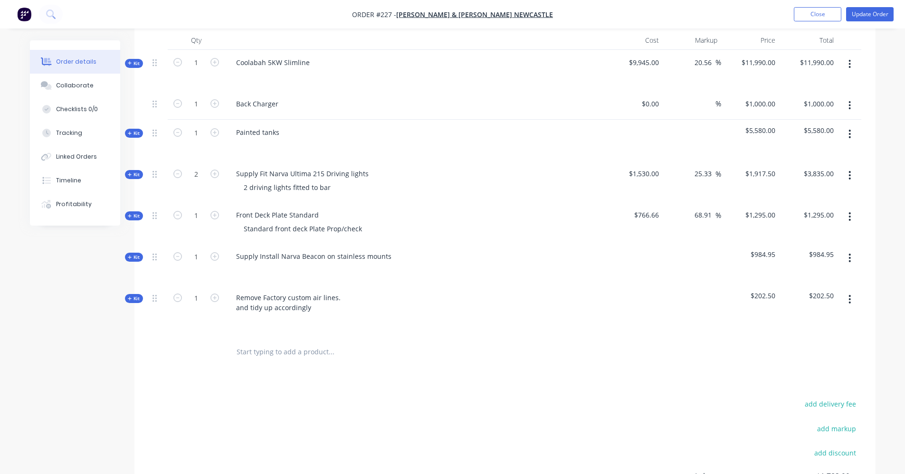
scroll to position [380, 0]
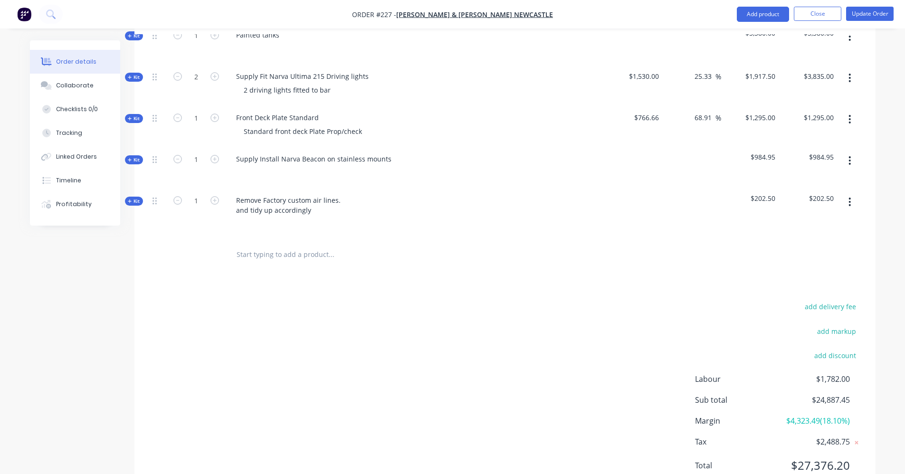
click at [549, 320] on div "add delivery fee add markup add discount Labour $1,782.00 Sub total $24,887.45 …" at bounding box center [505, 391] width 713 height 183
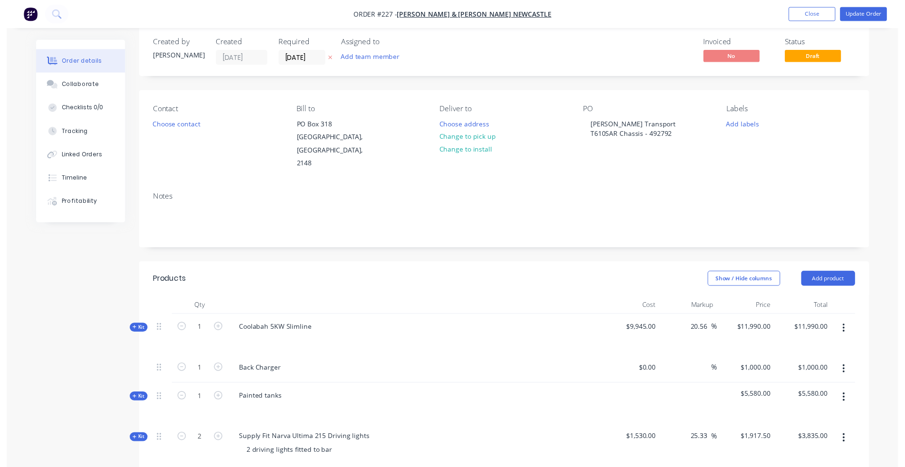
scroll to position [0, 0]
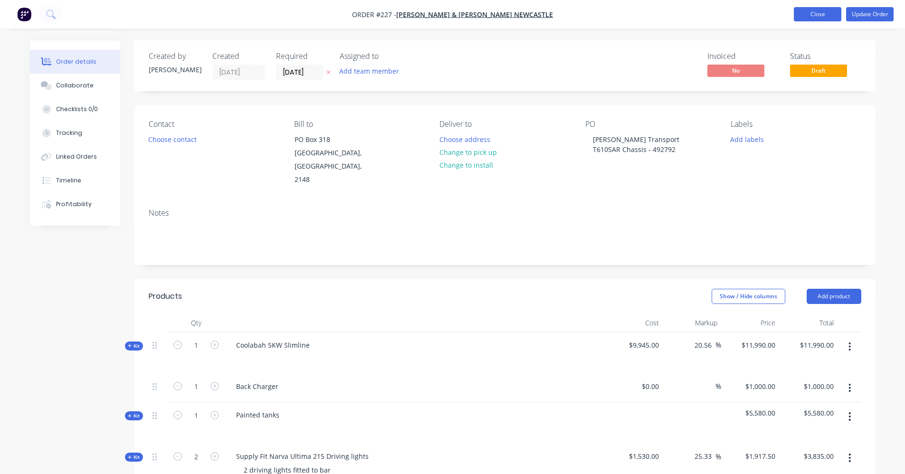
click at [820, 12] on button "Close" at bounding box center [818, 14] width 48 height 14
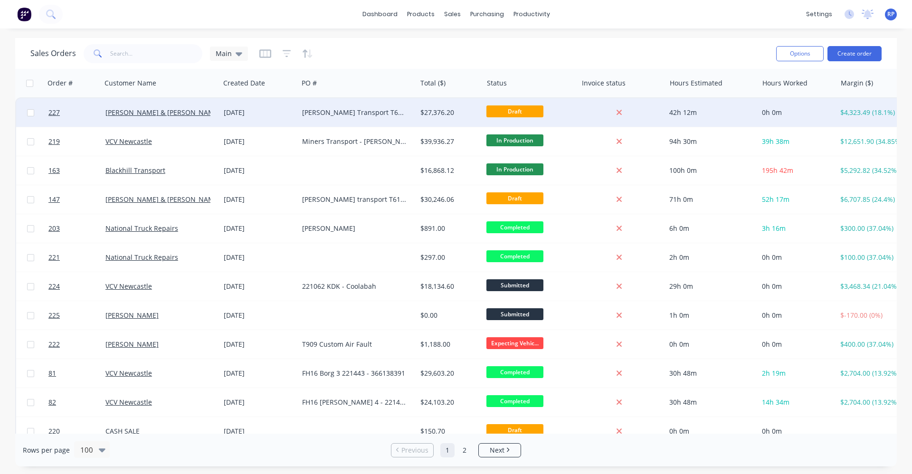
click at [371, 112] on div "[PERSON_NAME] Transport T610SAR Chassis - 492792" at bounding box center [354, 113] width 105 height 10
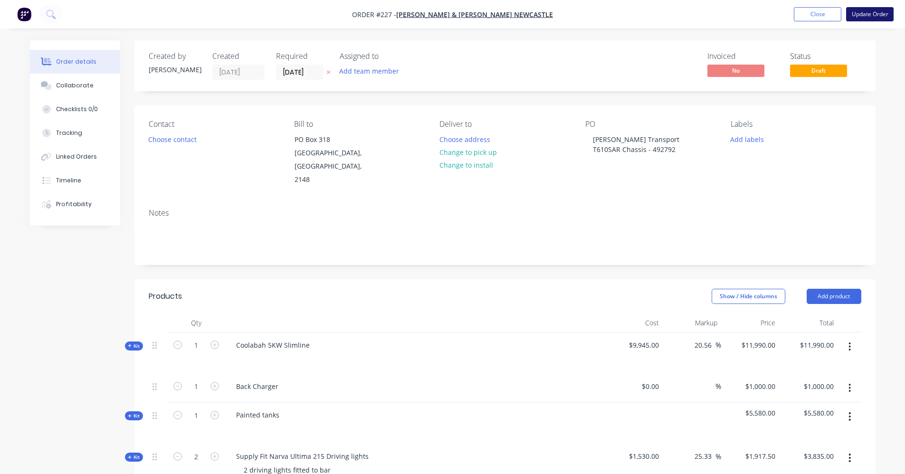
click at [867, 12] on button "Update Order" at bounding box center [870, 14] width 48 height 14
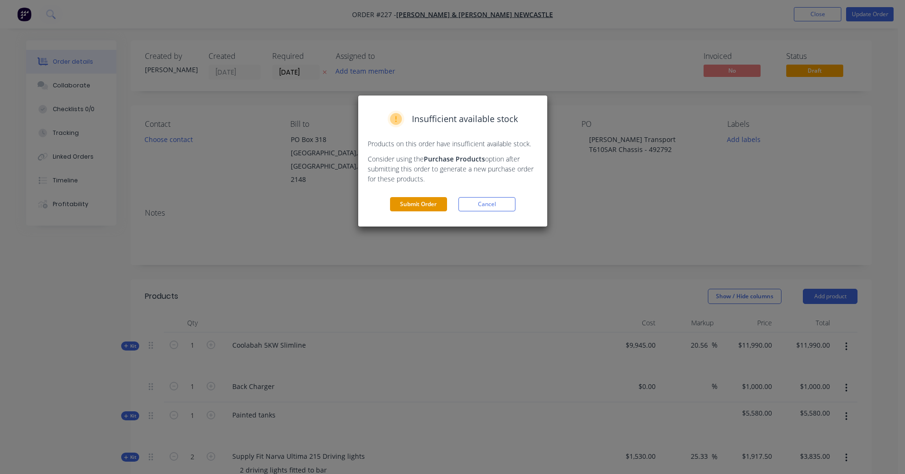
click at [416, 207] on button "Submit Order" at bounding box center [418, 204] width 57 height 14
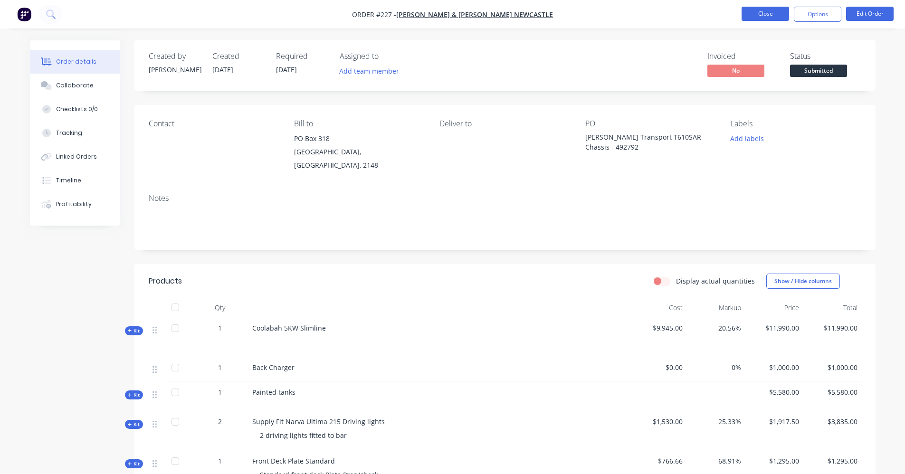
click at [774, 13] on button "Close" at bounding box center [766, 14] width 48 height 14
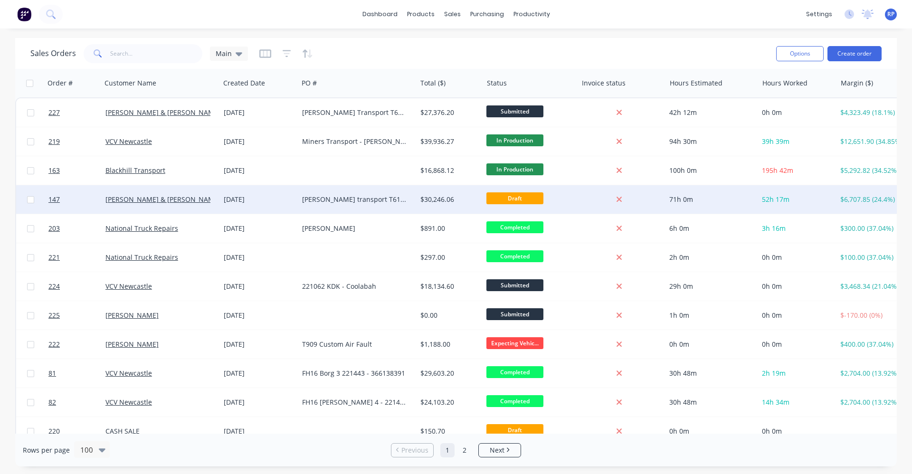
click at [398, 204] on div "[PERSON_NAME] transport T610 493236" at bounding box center [354, 200] width 105 height 10
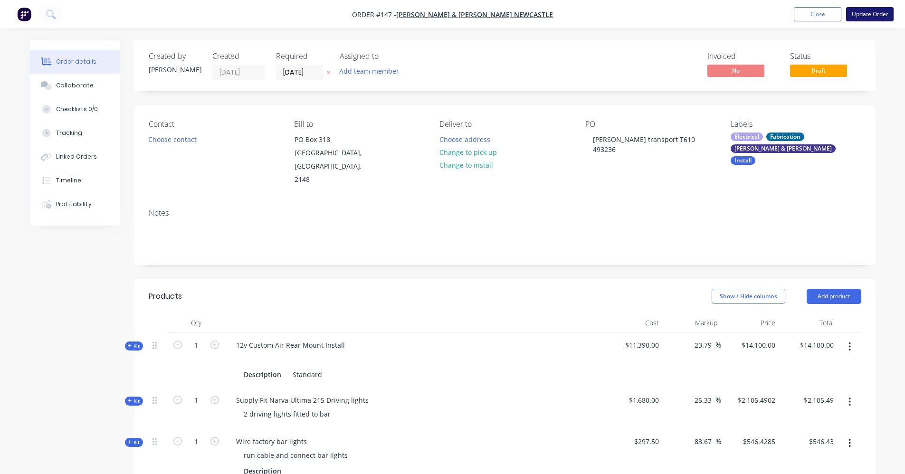
click at [879, 10] on button "Update Order" at bounding box center [870, 14] width 48 height 14
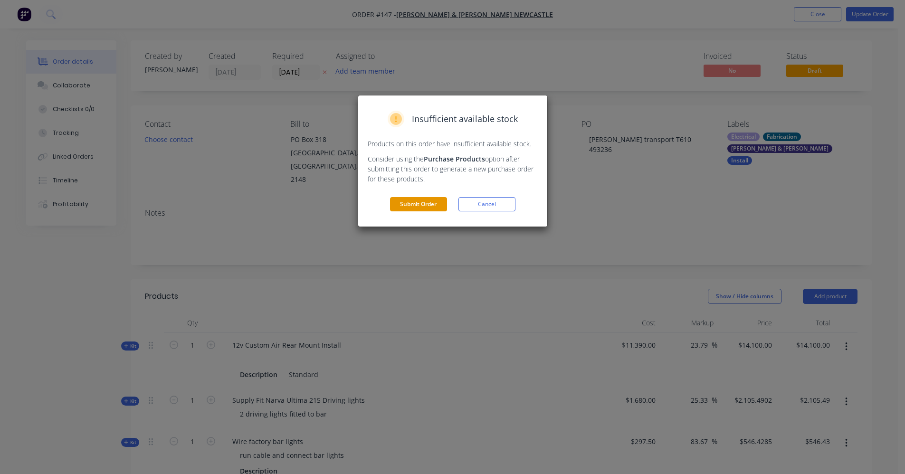
click at [403, 209] on button "Submit Order" at bounding box center [418, 204] width 57 height 14
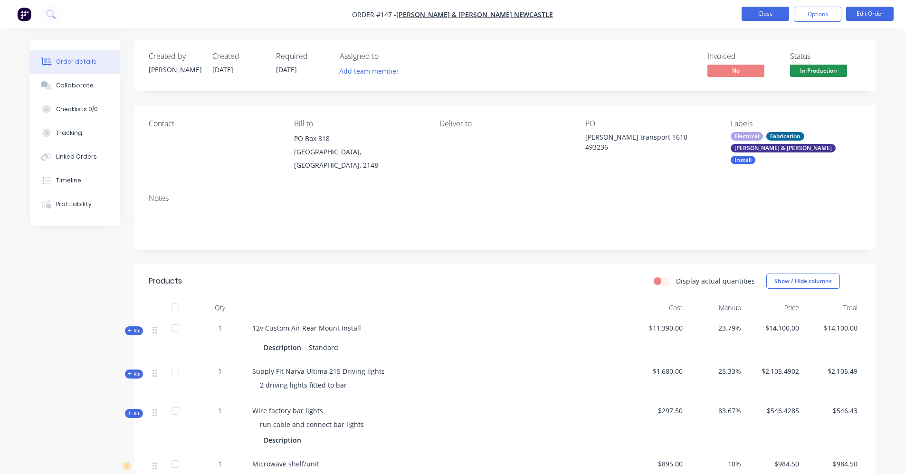
click at [776, 12] on button "Close" at bounding box center [766, 14] width 48 height 14
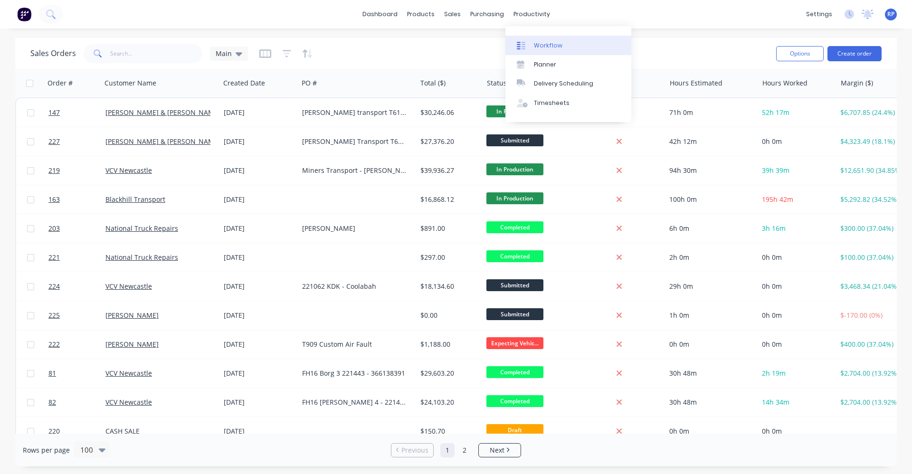
click at [540, 39] on link "Workflow" at bounding box center [568, 45] width 126 height 19
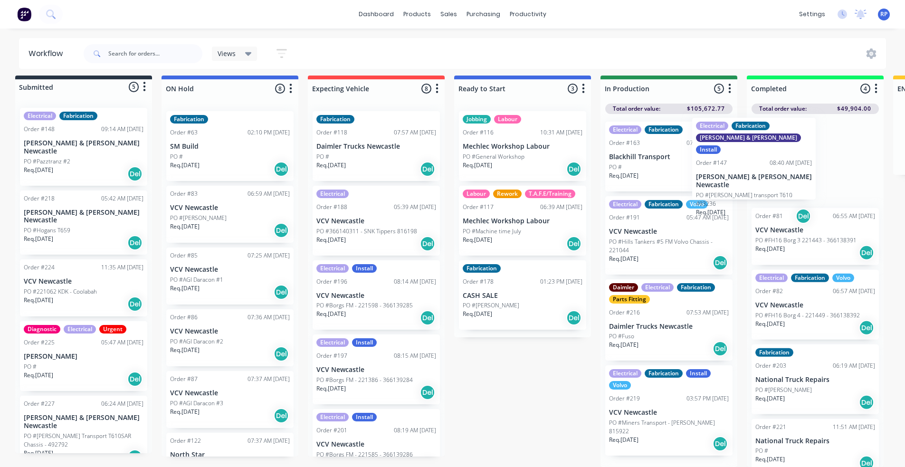
scroll to position [12, 26]
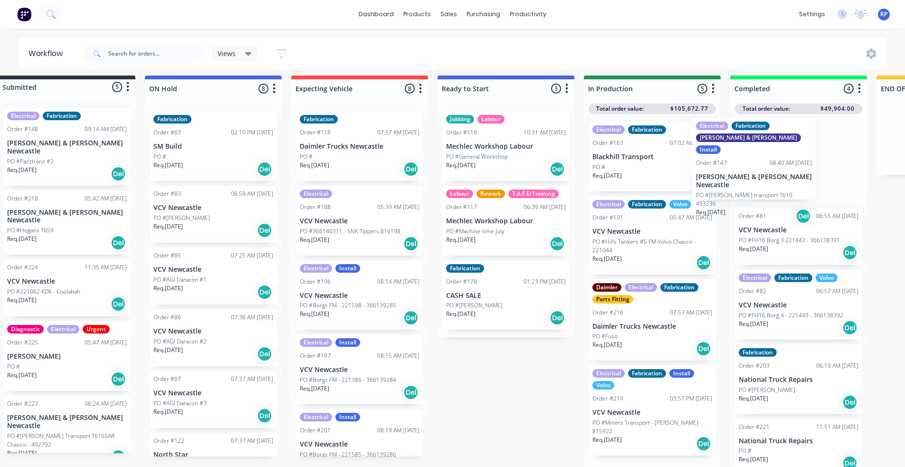
drag, startPoint x: 644, startPoint y: 180, endPoint x: 743, endPoint y: 180, distance: 98.3
click at [743, 180] on div "Submitted 5 Status colour #273444 hex #273444 Save Cancel Summaries Total order…" at bounding box center [625, 271] width 1309 height 391
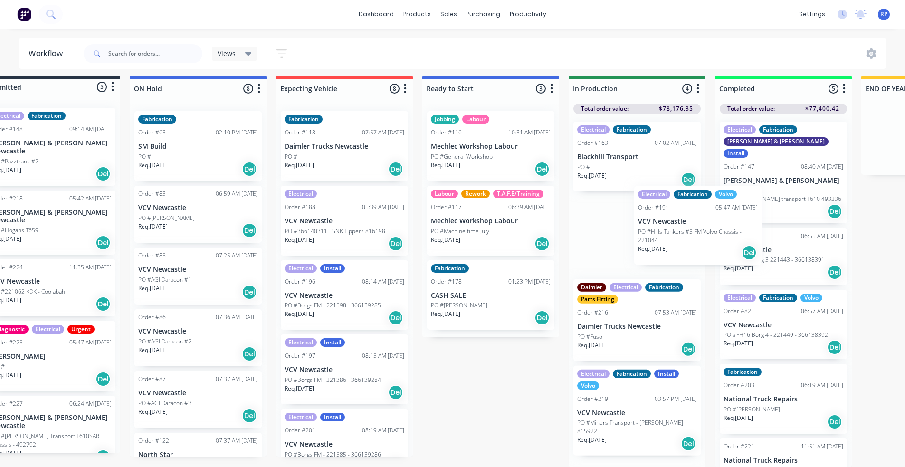
drag, startPoint x: 608, startPoint y: 240, endPoint x: 692, endPoint y: 232, distance: 84.0
click at [692, 232] on div "Electrical Fabrication Order #163 07:02 AM [DATE] Blackhill Transport PO # Req.…" at bounding box center [637, 290] width 137 height 353
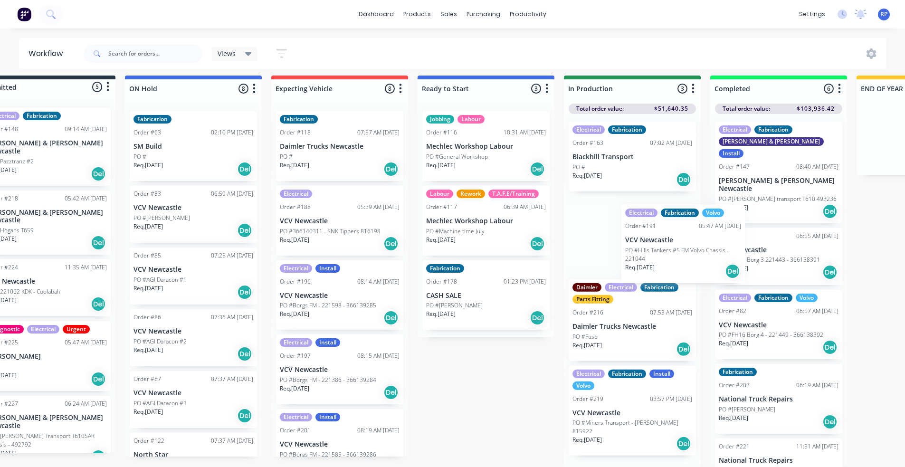
scroll to position [12, 44]
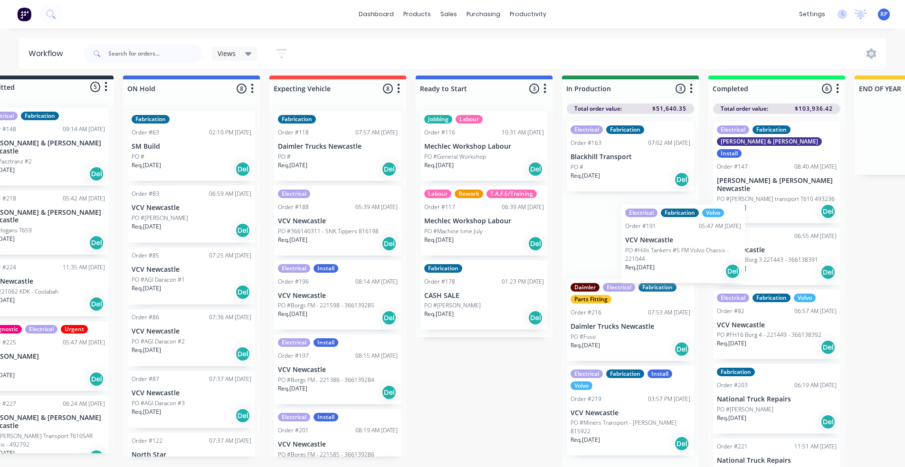
drag, startPoint x: 762, startPoint y: 230, endPoint x: 622, endPoint y: 233, distance: 140.2
click at [644, 233] on div "Submitted 5 Status colour #273444 hex #273444 Save Cancel Summaries Total order…" at bounding box center [603, 271] width 1309 height 391
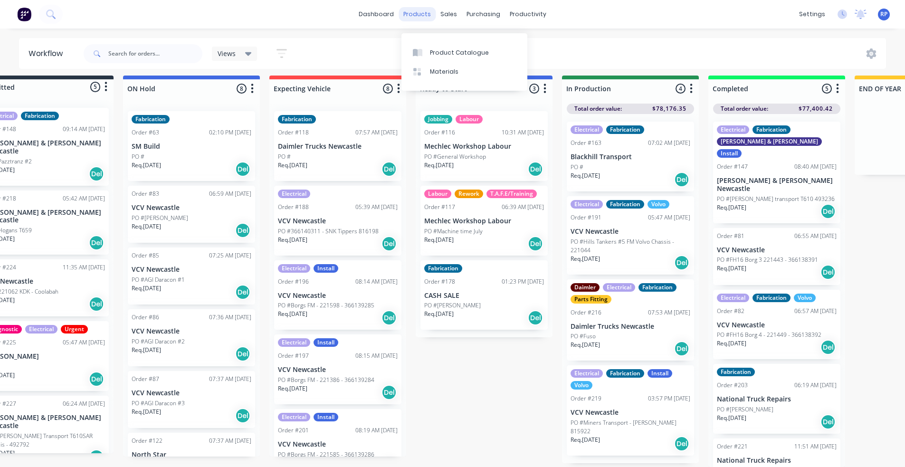
click at [423, 14] on div "products" at bounding box center [417, 14] width 37 height 14
click at [394, 17] on link "dashboard" at bounding box center [376, 14] width 45 height 14
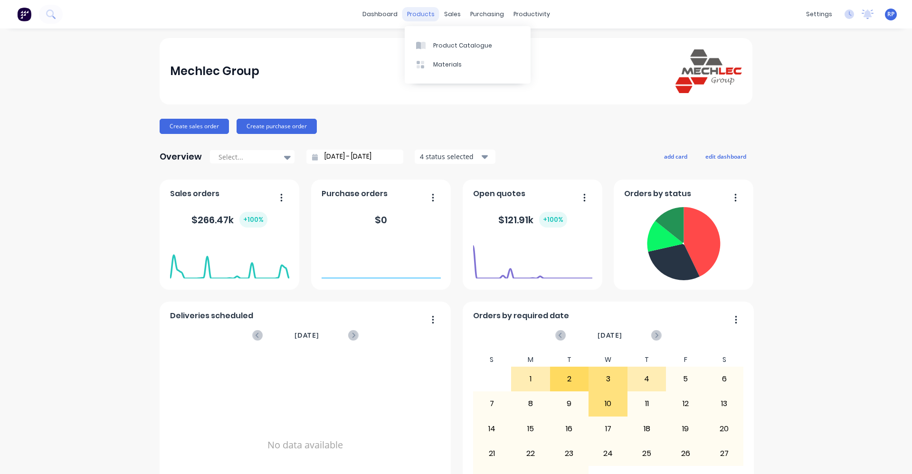
click at [408, 15] on div "products" at bounding box center [420, 14] width 37 height 14
click at [432, 47] on link "Product Catalogue" at bounding box center [468, 45] width 126 height 19
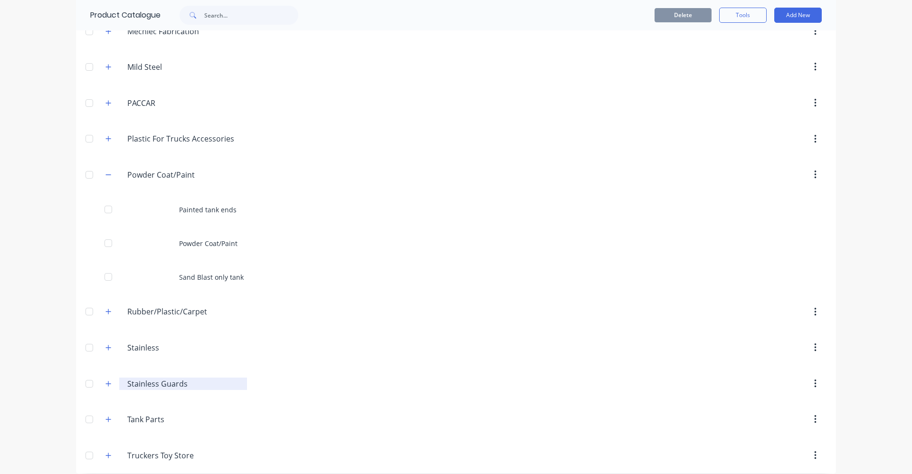
scroll to position [731, 0]
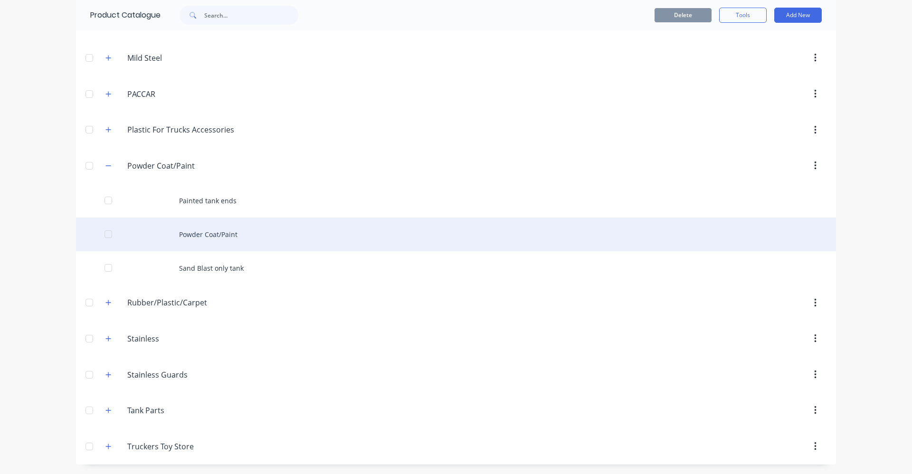
click at [201, 240] on div "Powder Coat/Paint" at bounding box center [456, 235] width 760 height 34
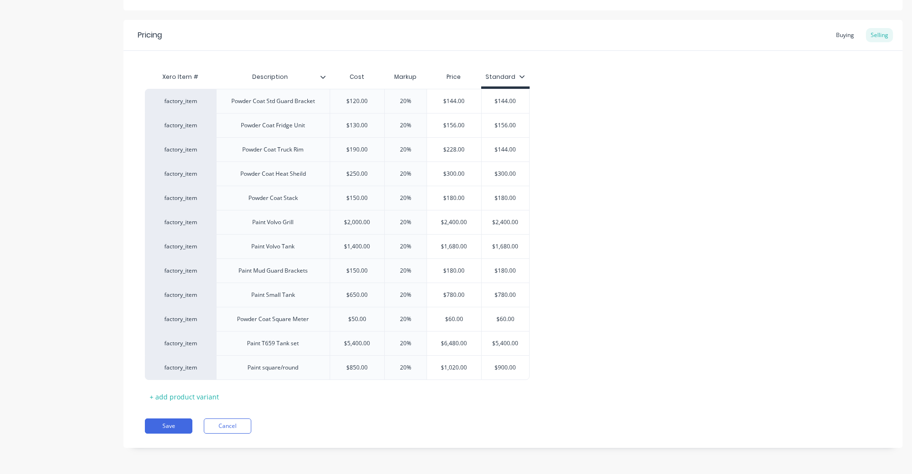
scroll to position [165, 0]
drag, startPoint x: 225, startPoint y: 298, endPoint x: 225, endPoint y: 353, distance: 55.1
click at [225, 353] on div "factory_item Powder Coat Std Guard Bracket $120.00 20% $144.00 $144.00 factory_…" at bounding box center [513, 234] width 736 height 291
click at [242, 416] on div "Pricing Buying Selling Xero Item # Description Cost Markup Price Standard facto…" at bounding box center [513, 234] width 779 height 428
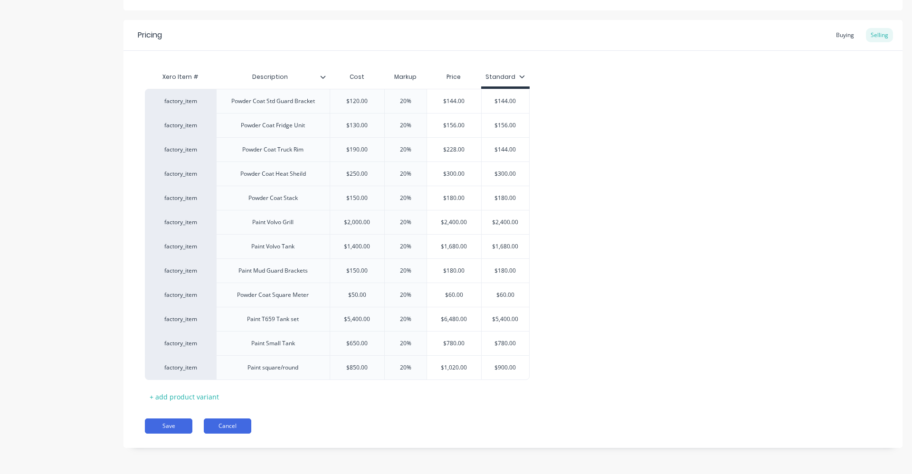
click at [246, 424] on button "Cancel" at bounding box center [228, 426] width 48 height 15
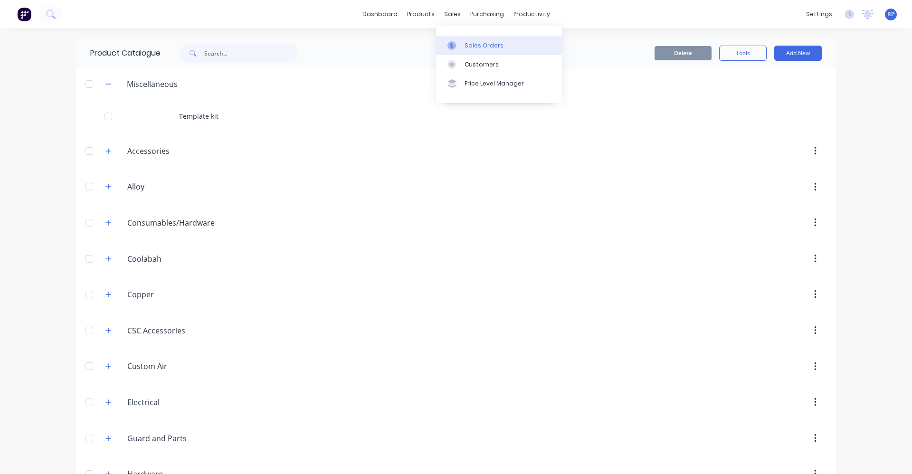
click at [473, 44] on div "Sales Orders" at bounding box center [484, 45] width 39 height 9
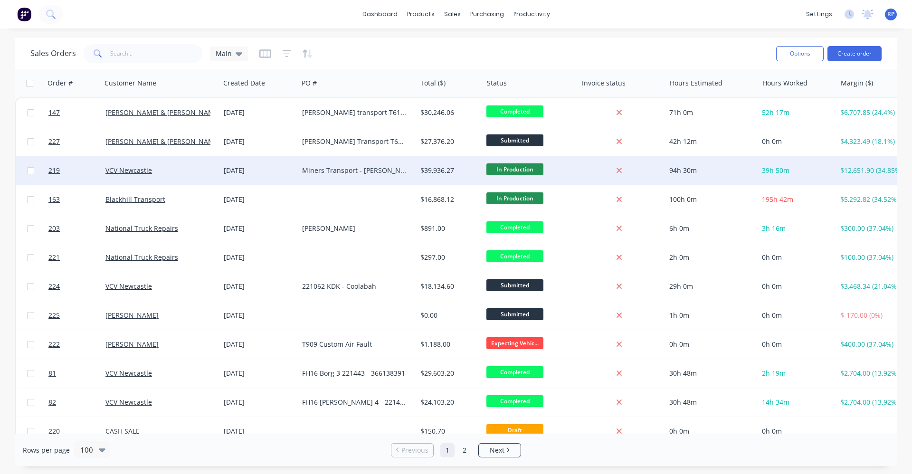
click at [353, 163] on div "Miners Transport - [PERSON_NAME] 815922" at bounding box center [357, 170] width 118 height 29
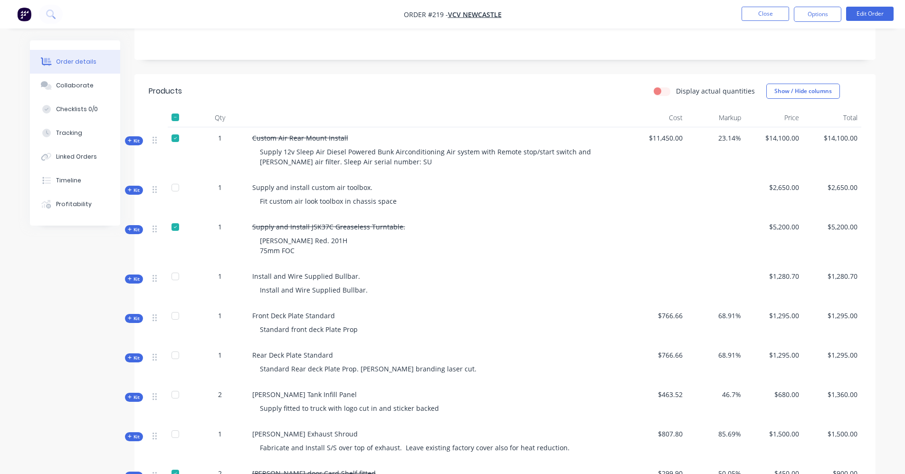
scroll to position [238, 0]
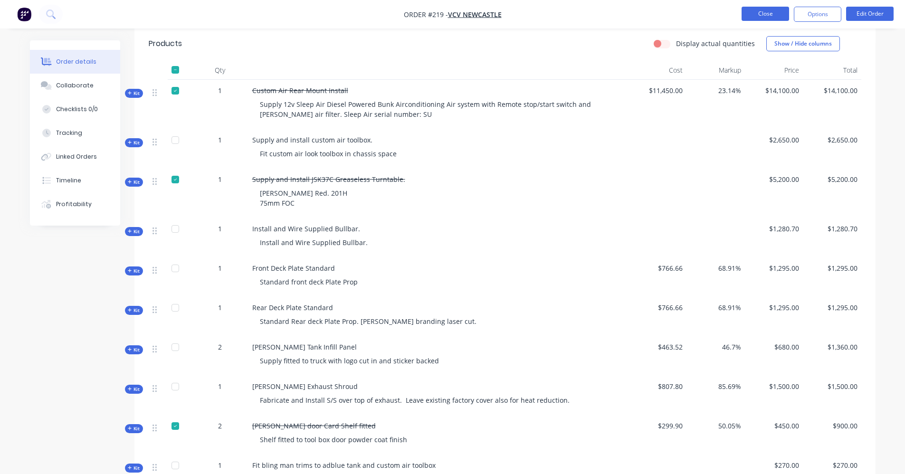
click at [770, 9] on button "Close" at bounding box center [766, 14] width 48 height 14
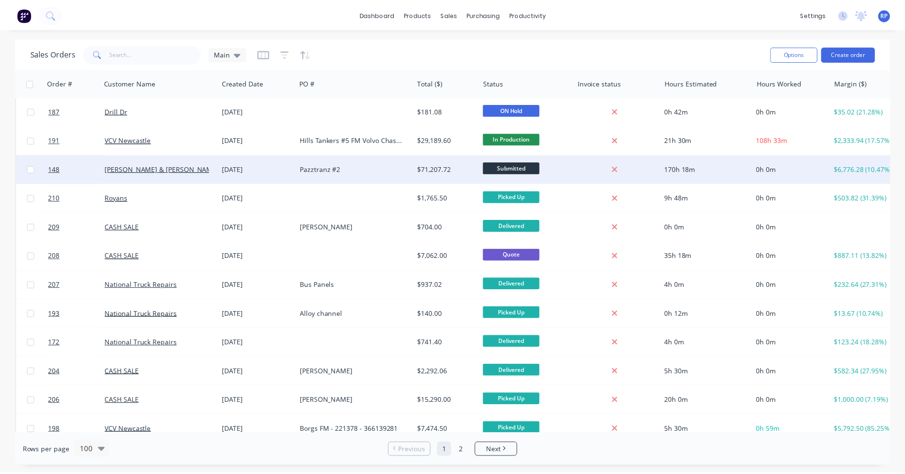
scroll to position [760, 0]
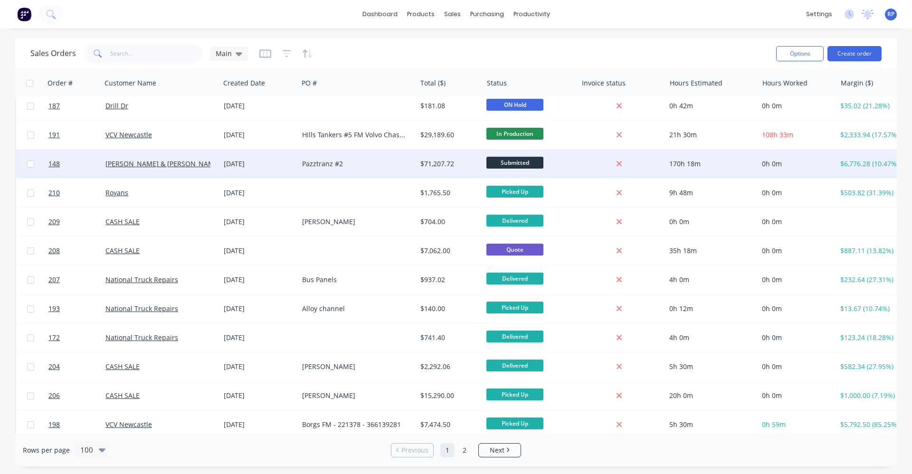
click at [289, 162] on div "[DATE]" at bounding box center [259, 164] width 71 height 10
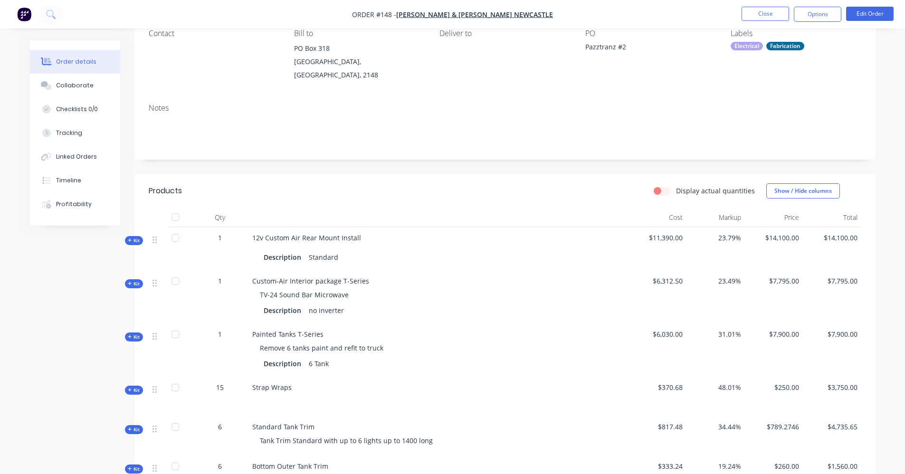
scroll to position [143, 0]
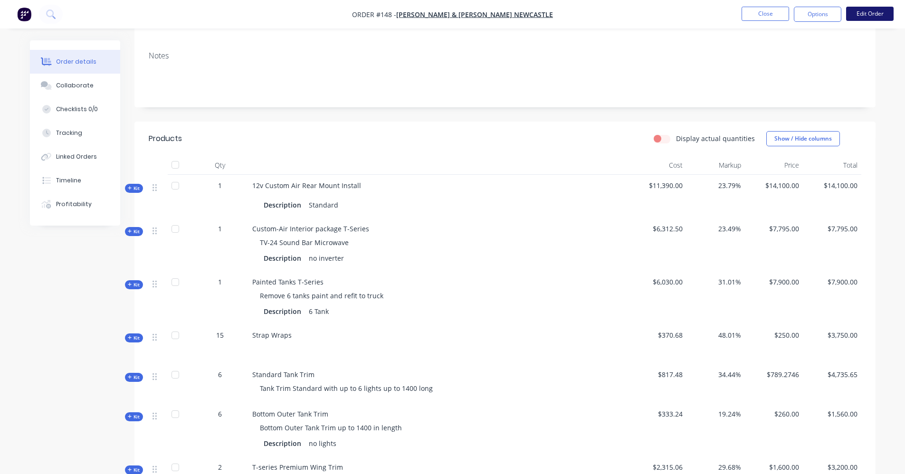
click at [868, 16] on button "Edit Order" at bounding box center [870, 14] width 48 height 14
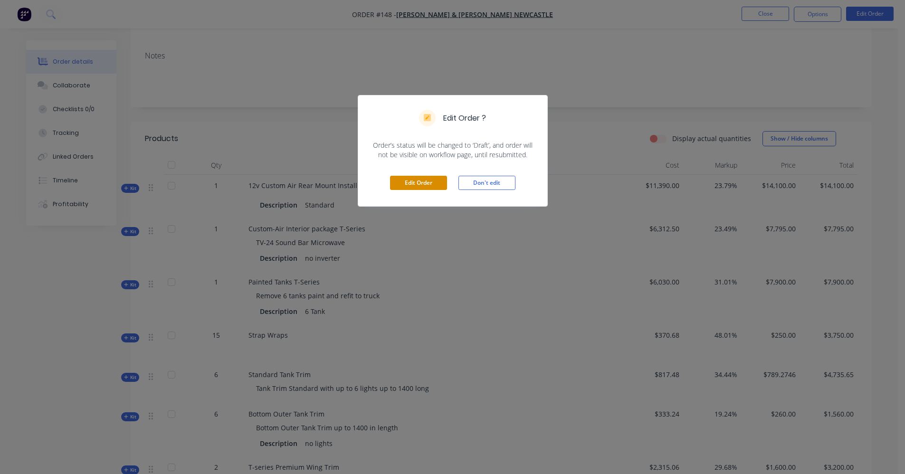
click at [439, 183] on button "Edit Order" at bounding box center [418, 183] width 57 height 14
